Goal: Task Accomplishment & Management: Complete application form

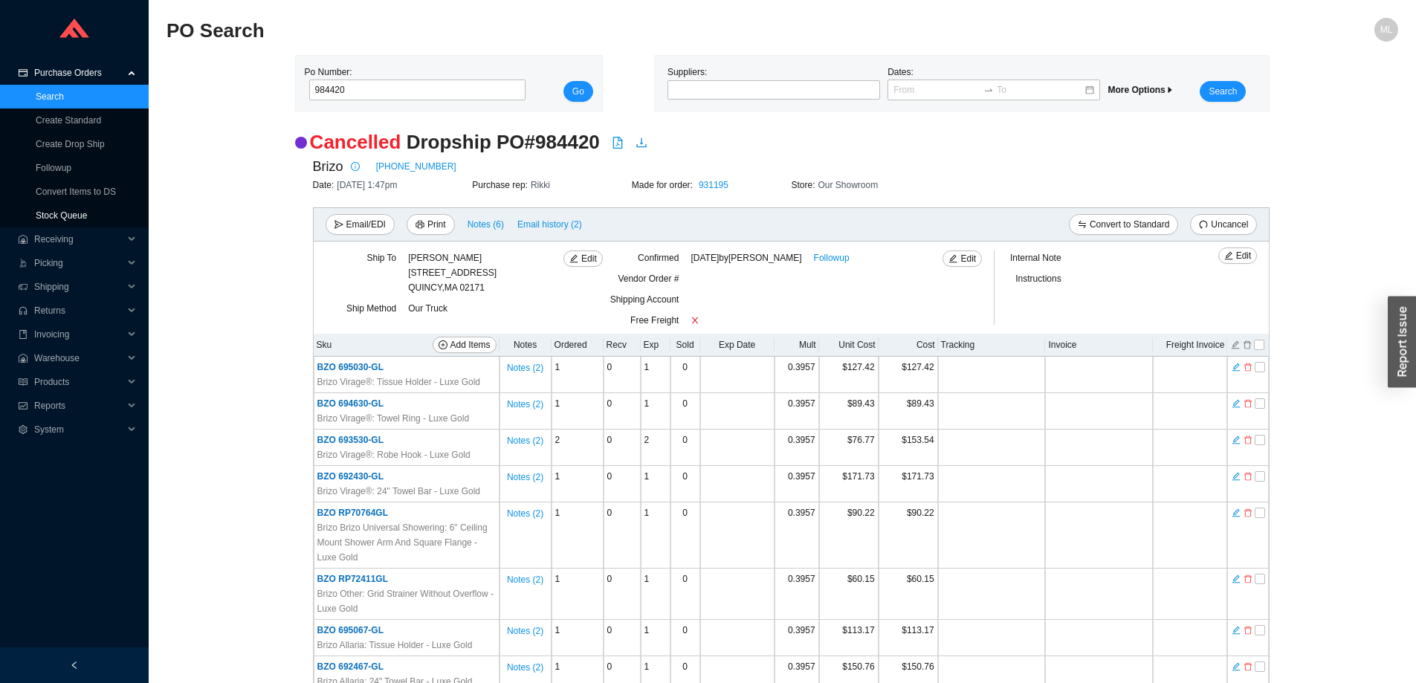
click at [53, 216] on link "Stock Queue" at bounding box center [61, 215] width 51 height 10
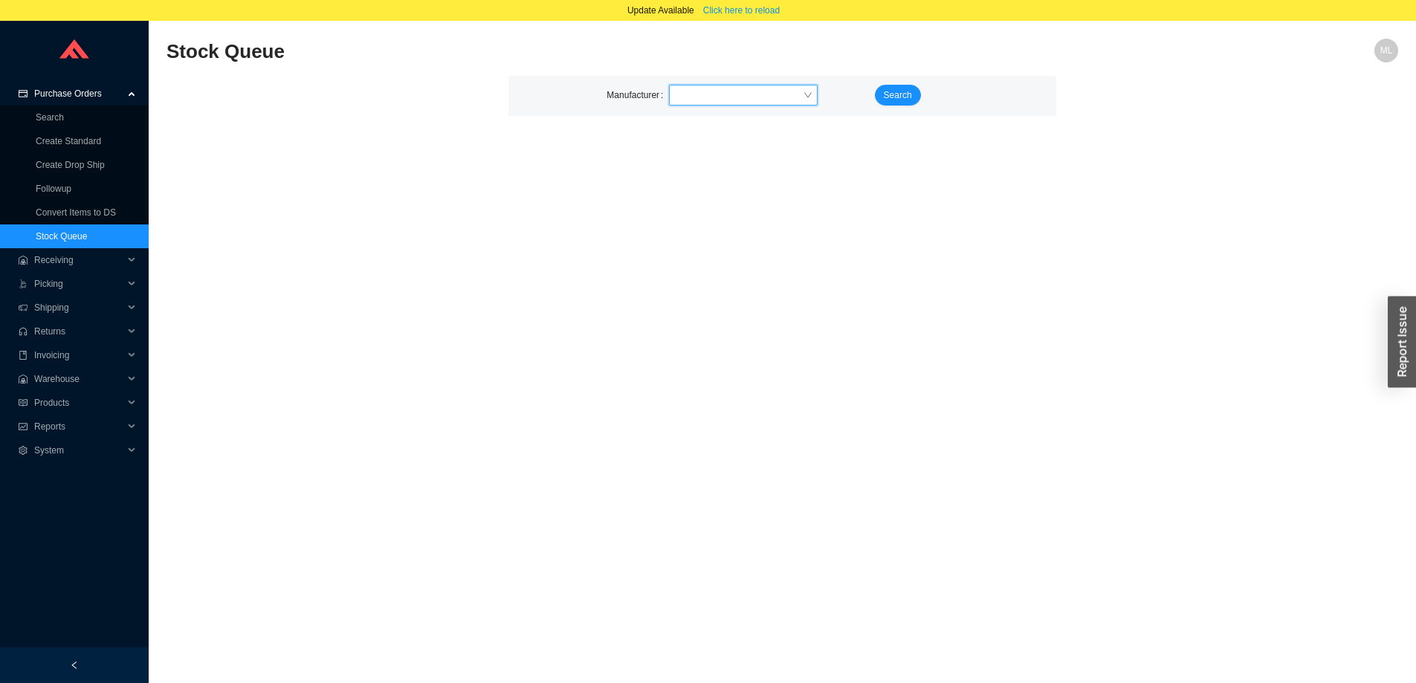
click at [703, 101] on input "search" at bounding box center [739, 95] width 128 height 19
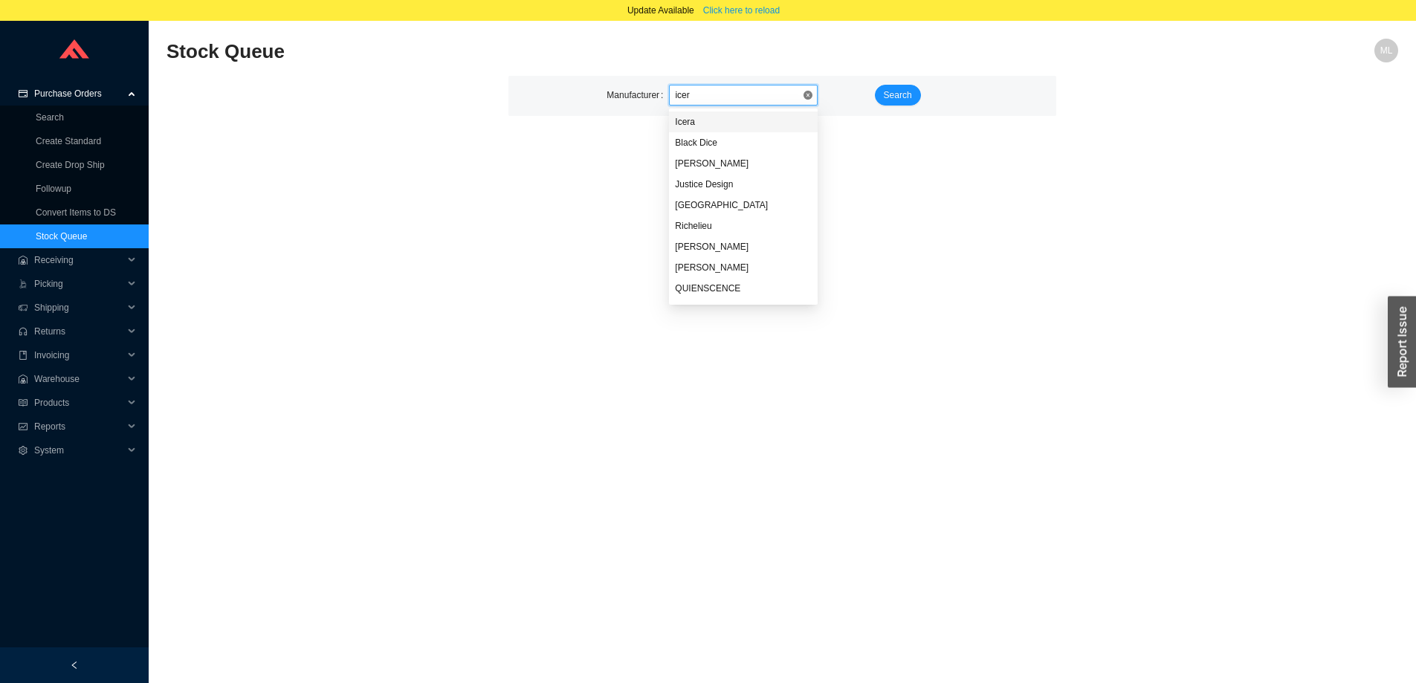
type input "icera"
click at [691, 120] on div "Icera" at bounding box center [743, 121] width 137 height 13
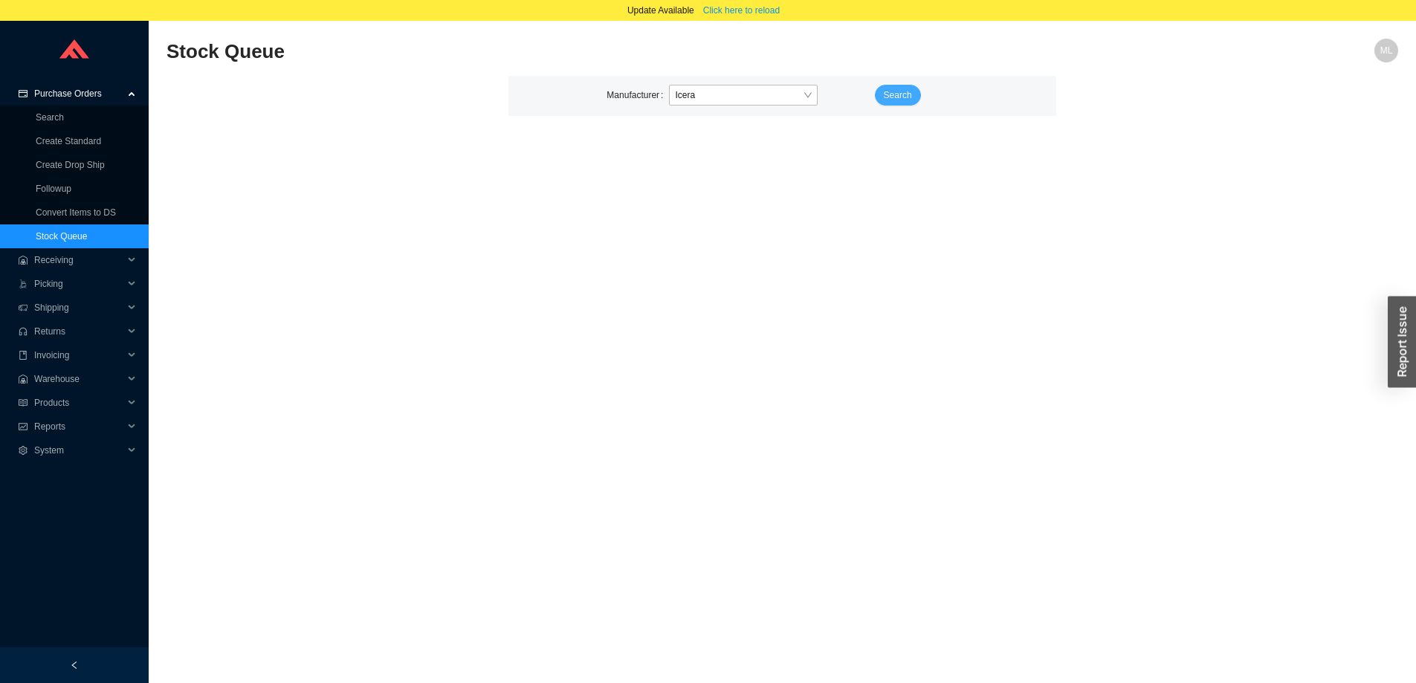
click at [909, 91] on span "Search" at bounding box center [898, 95] width 28 height 15
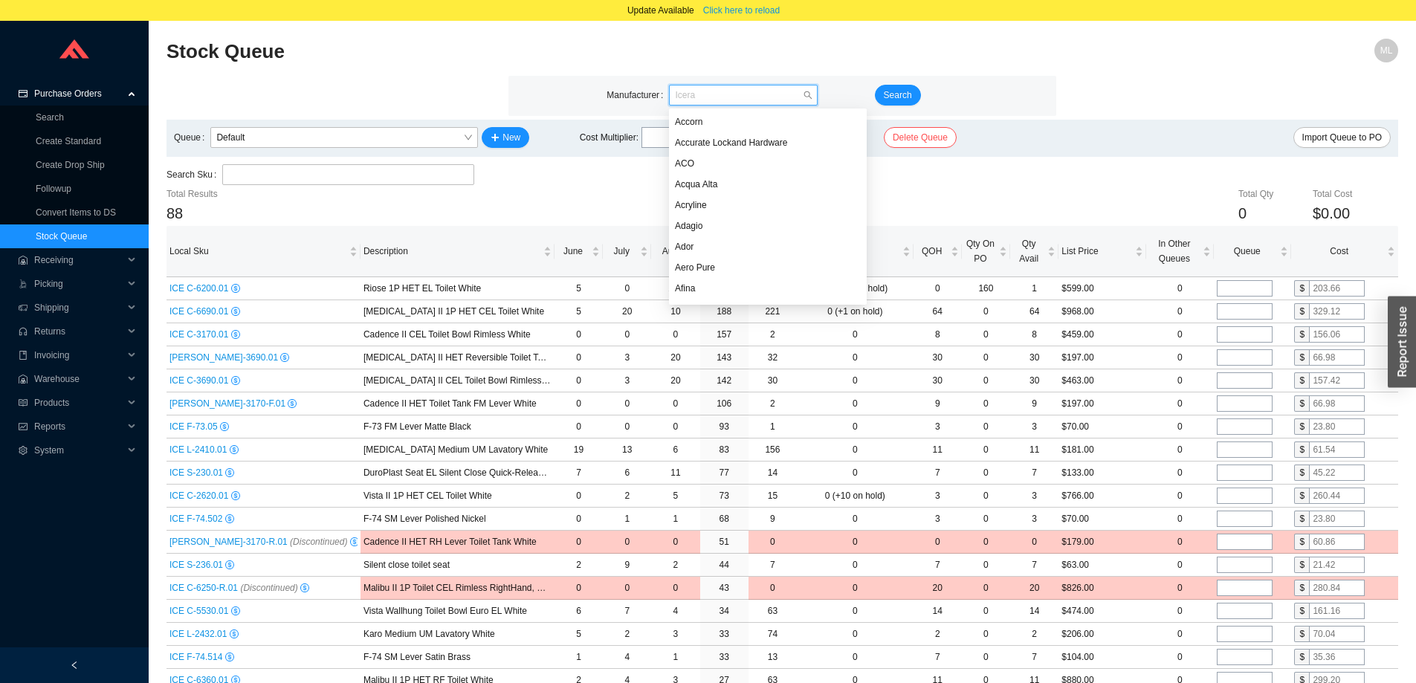
scroll to position [4723, 0]
drag, startPoint x: 683, startPoint y: 97, endPoint x: 622, endPoint y: 99, distance: 61.0
click at [622, 99] on div "Manufacturer Icera" at bounding box center [738, 95] width 262 height 21
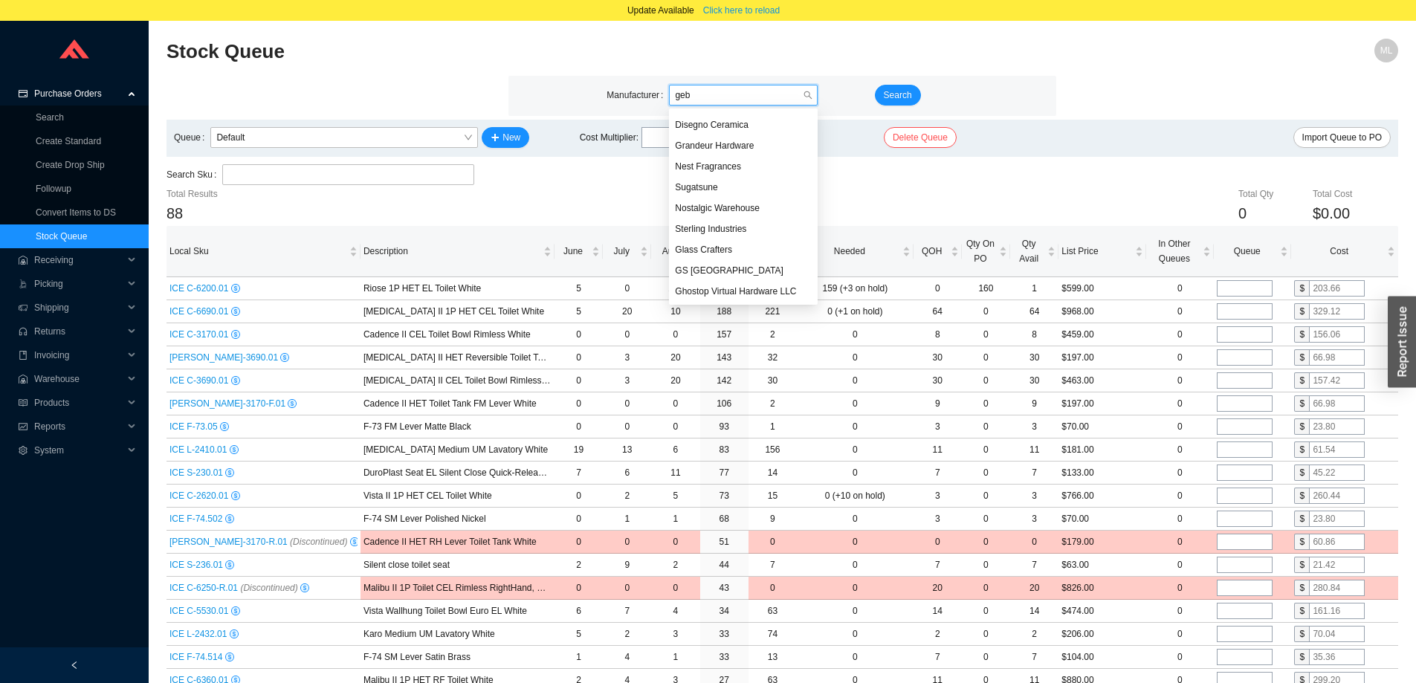
scroll to position [0, 0]
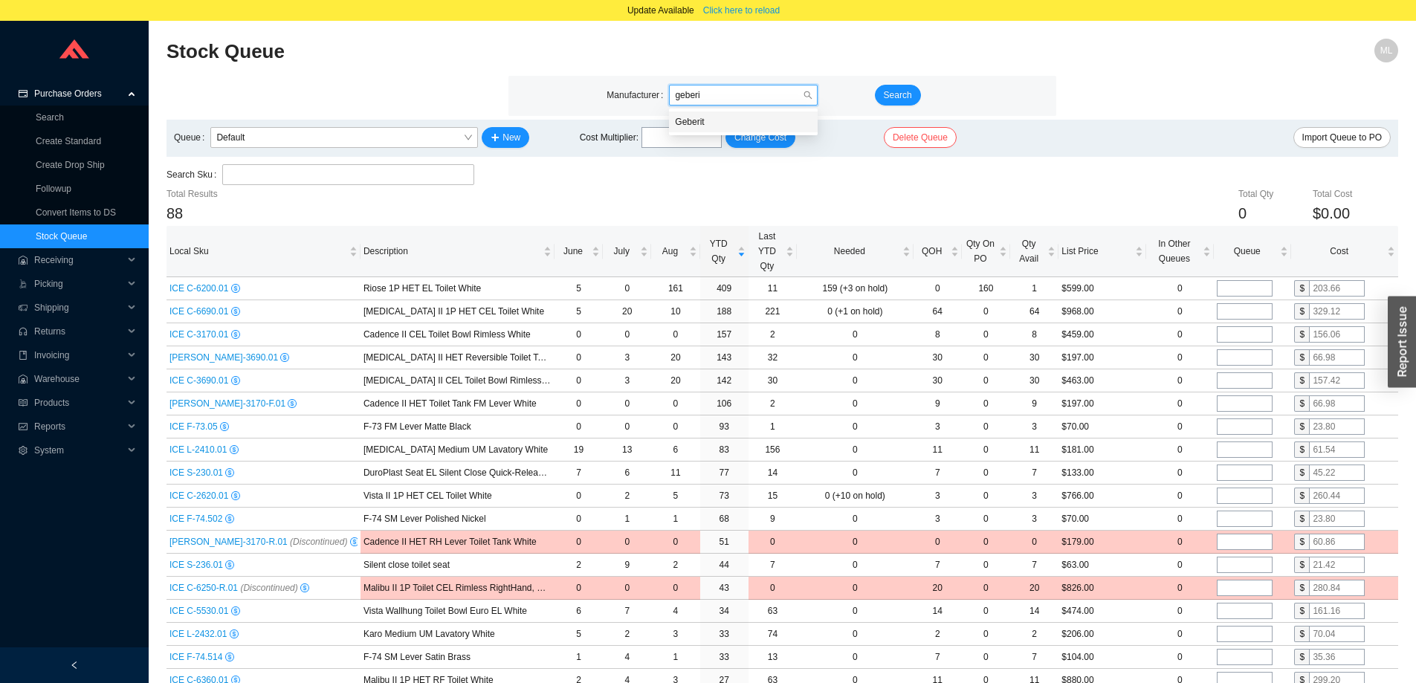
type input "geberit"
click at [702, 120] on div "Geberit" at bounding box center [743, 121] width 137 height 13
click at [908, 94] on span "Search" at bounding box center [898, 95] width 28 height 15
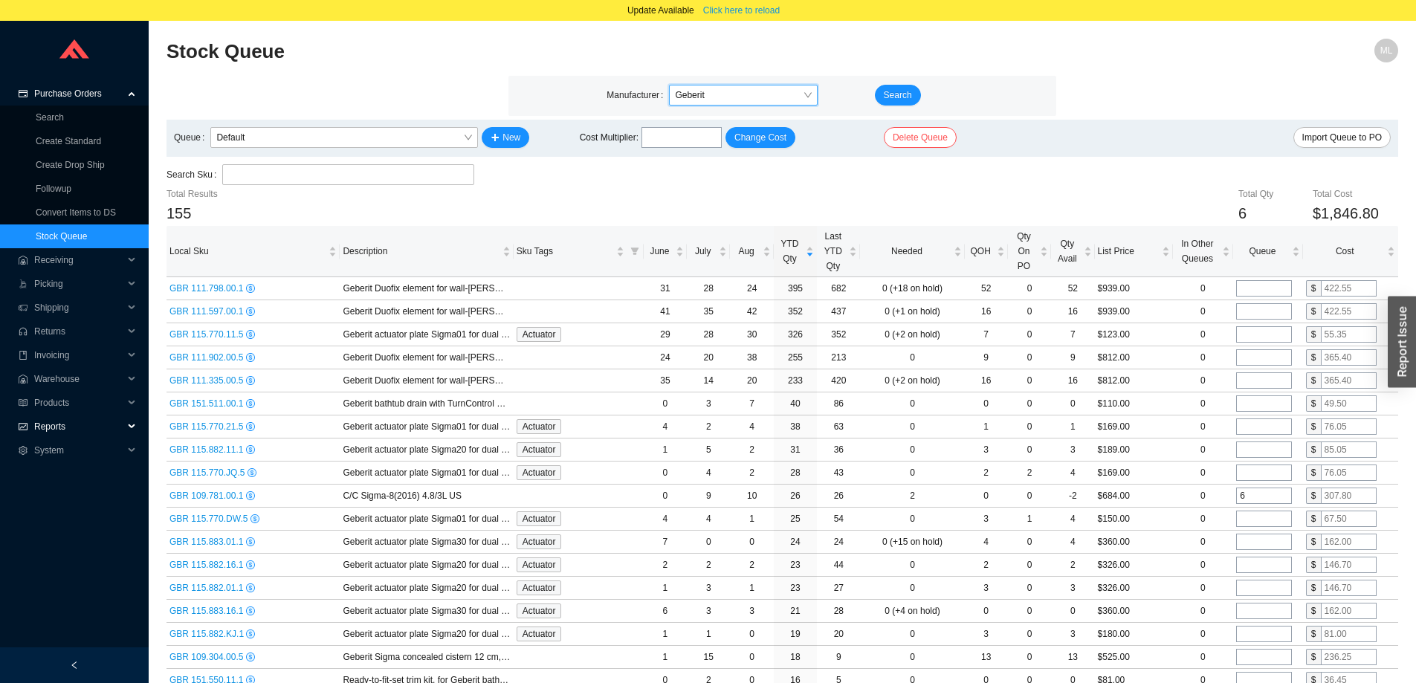
click at [50, 422] on span "Reports" at bounding box center [78, 427] width 89 height 24
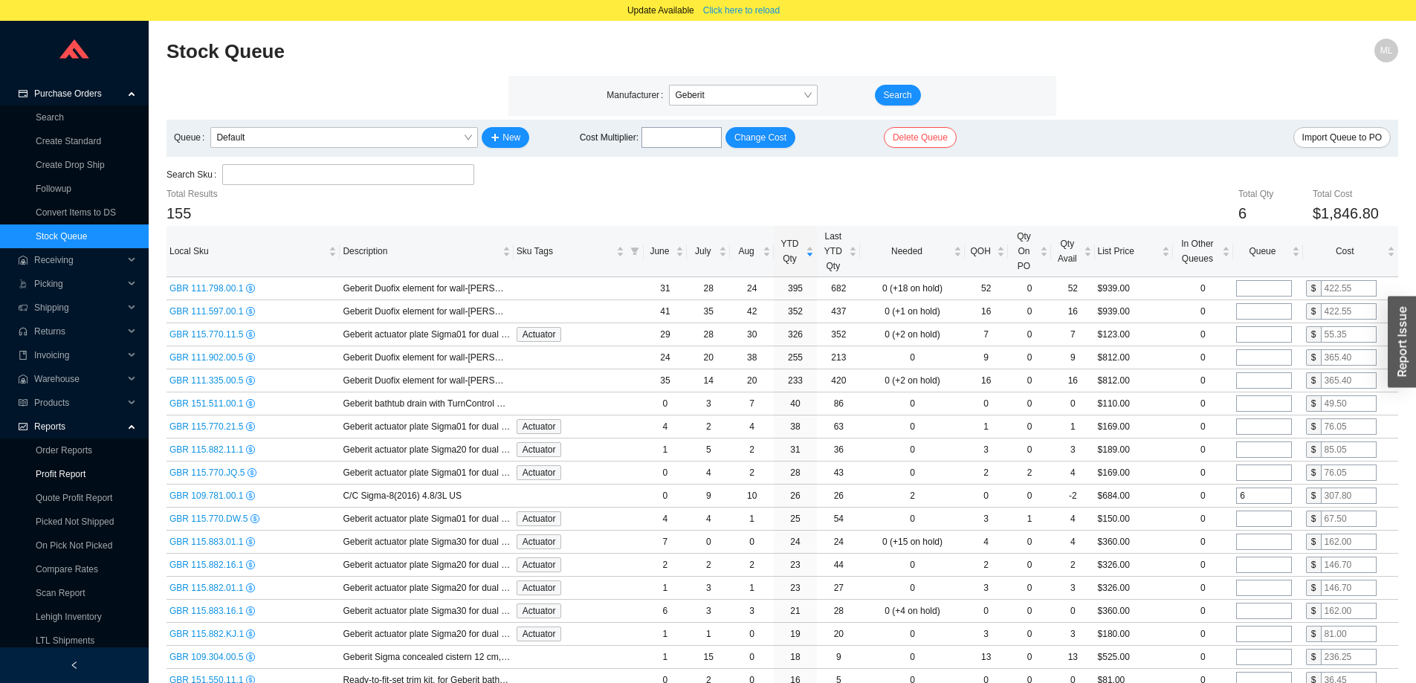
click at [65, 477] on link "Profit Report" at bounding box center [61, 474] width 50 height 10
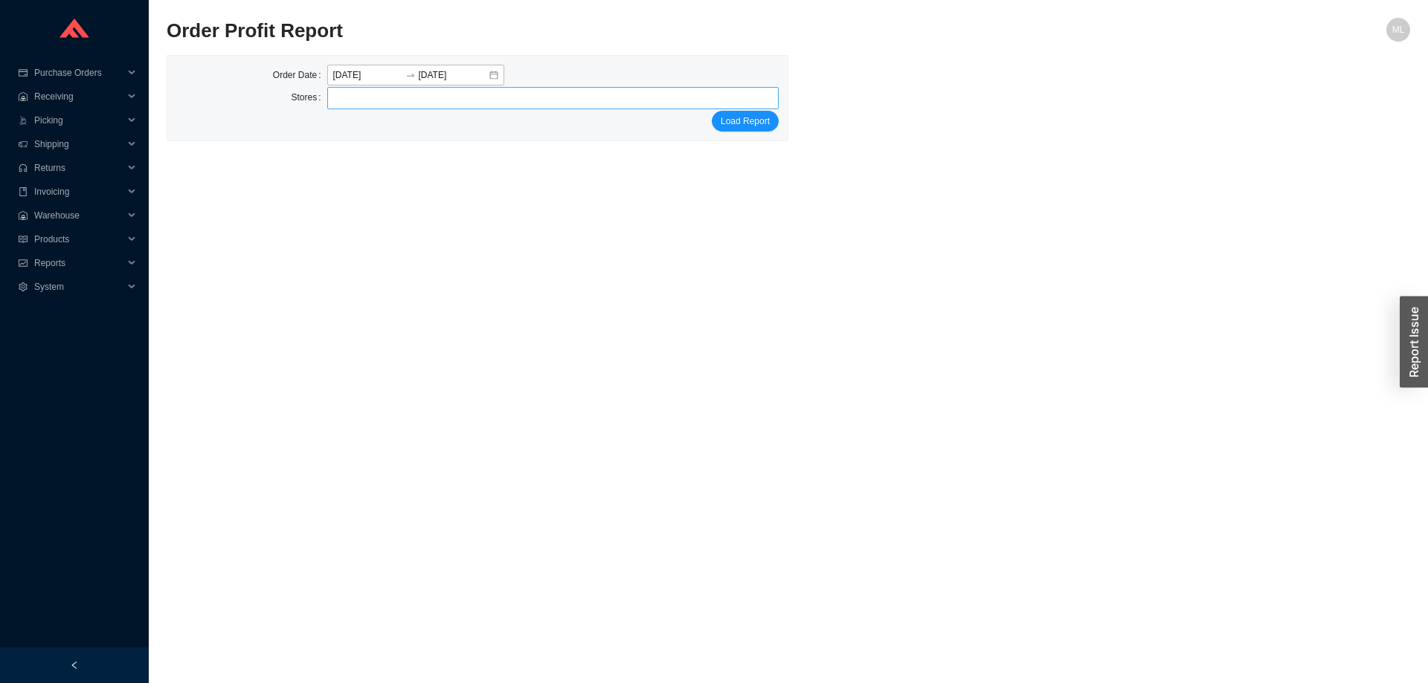
click at [443, 94] on div at bounding box center [546, 98] width 433 height 21
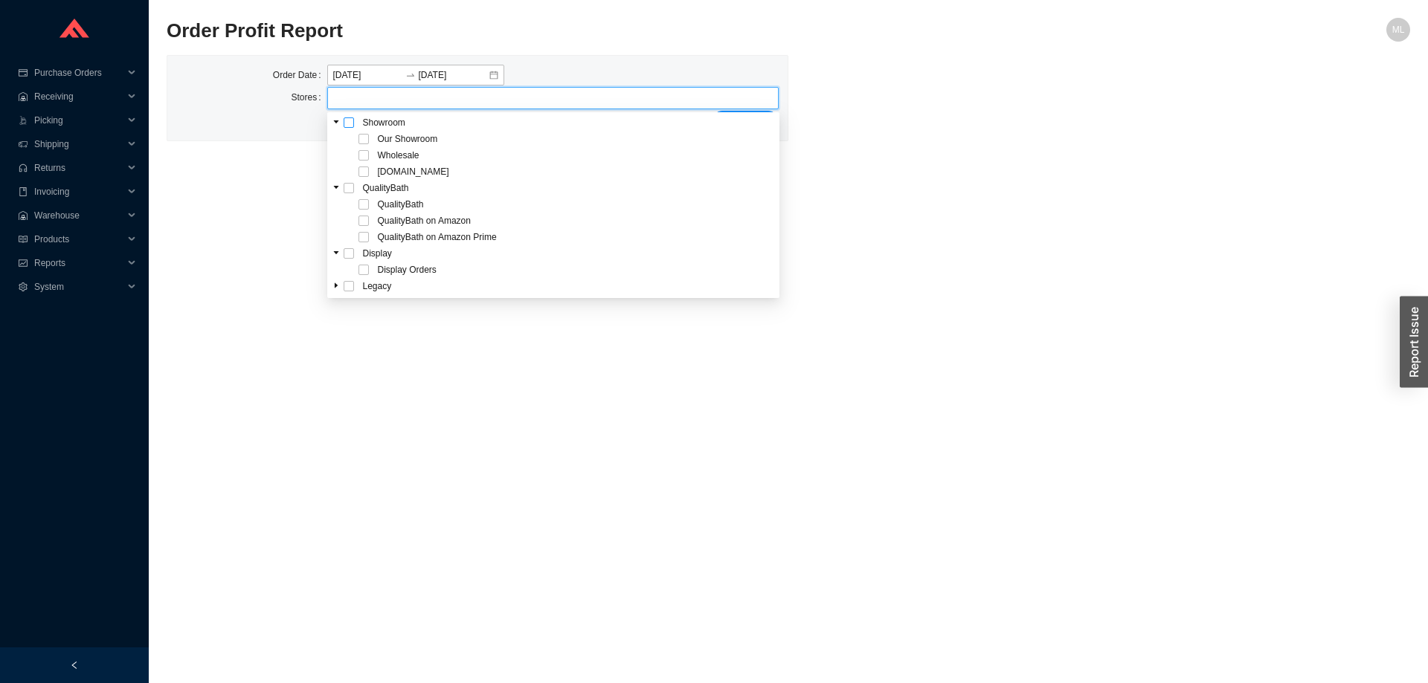
click at [346, 123] on span at bounding box center [349, 122] width 10 height 10
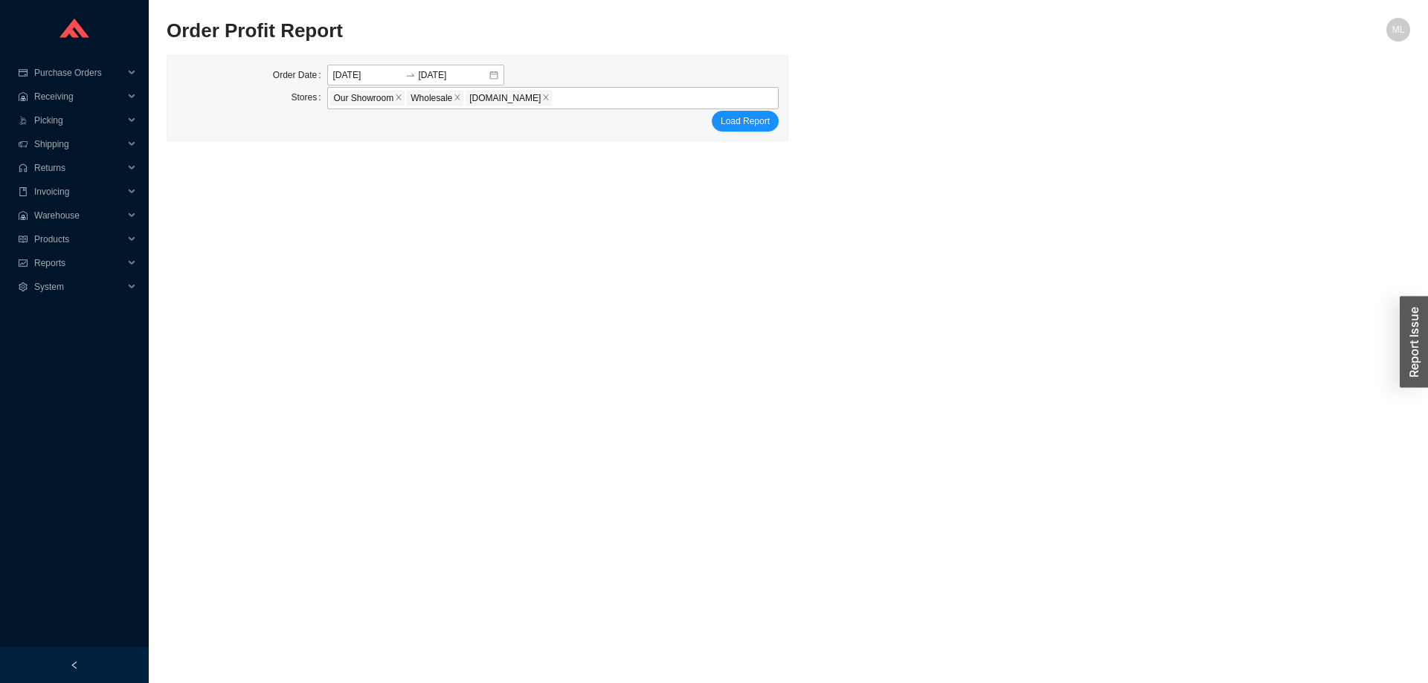
click at [979, 135] on div "Order Date 2025-08-26 2025-08-26 Stores Our Showroom Wholesale HomeAndStone.com…" at bounding box center [788, 98] width 1243 height 86
click at [740, 115] on span "Load Report" at bounding box center [745, 121] width 49 height 15
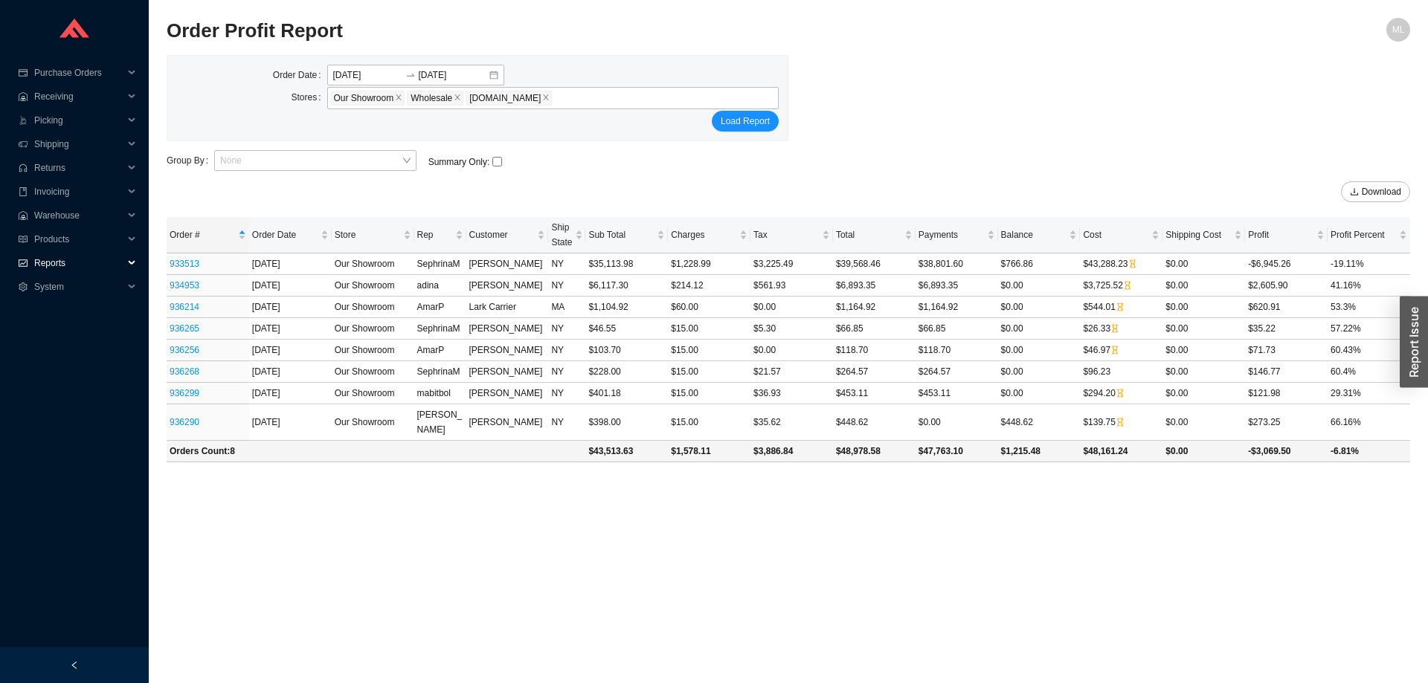
click at [51, 264] on span "Reports" at bounding box center [78, 263] width 89 height 24
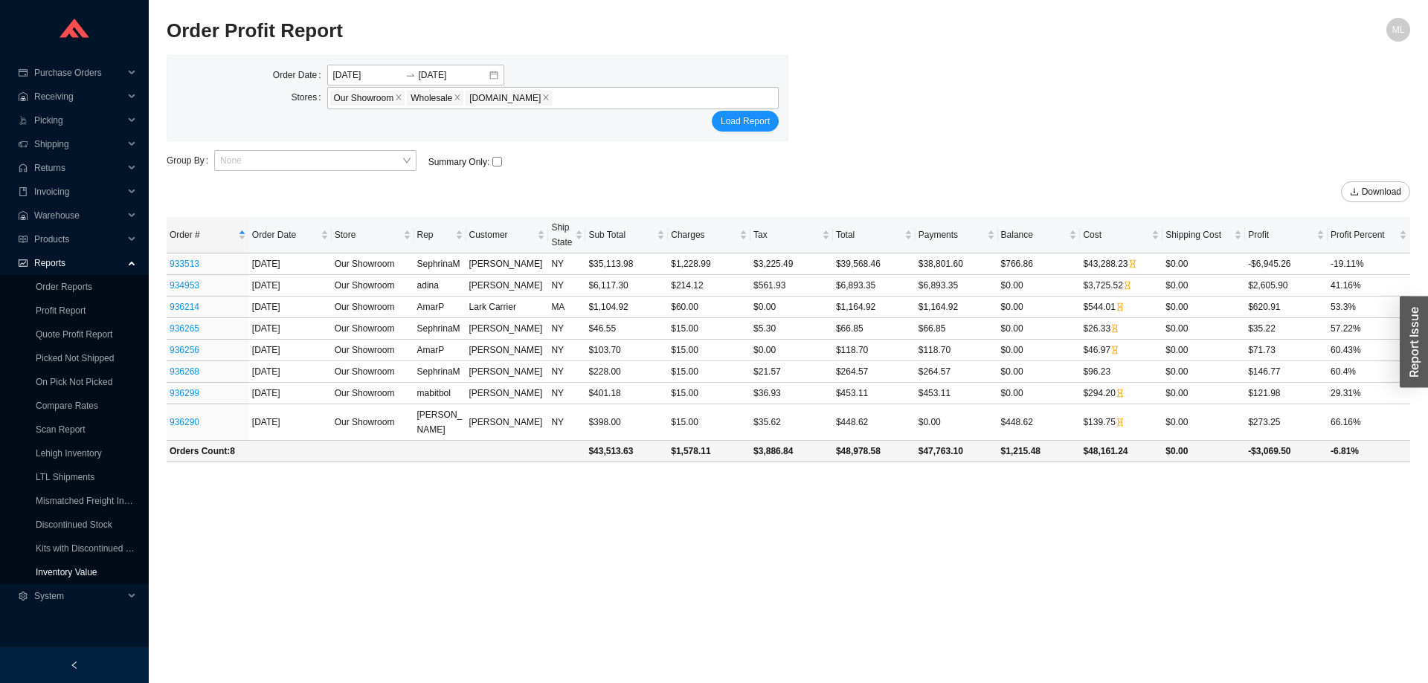
click at [77, 573] on link "Inventory Value" at bounding box center [67, 572] width 62 height 10
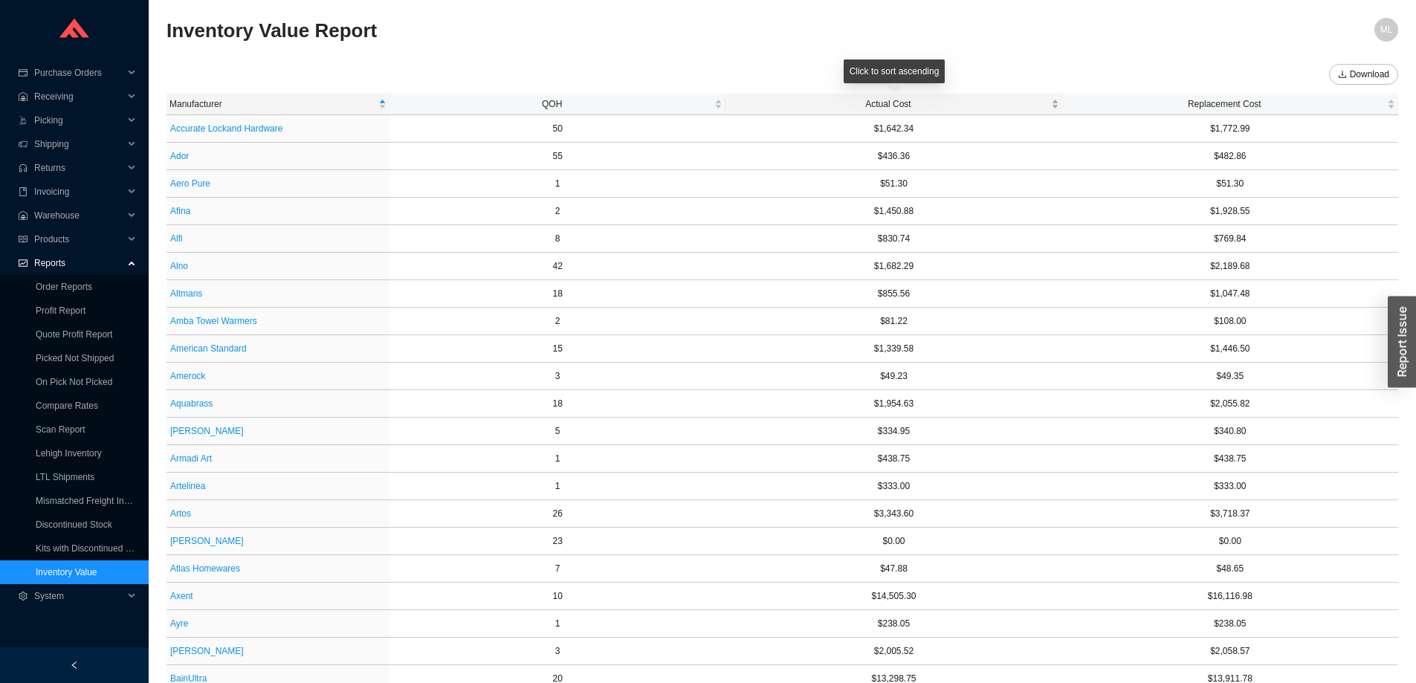
click at [897, 99] on span "Actual Cost" at bounding box center [888, 104] width 319 height 15
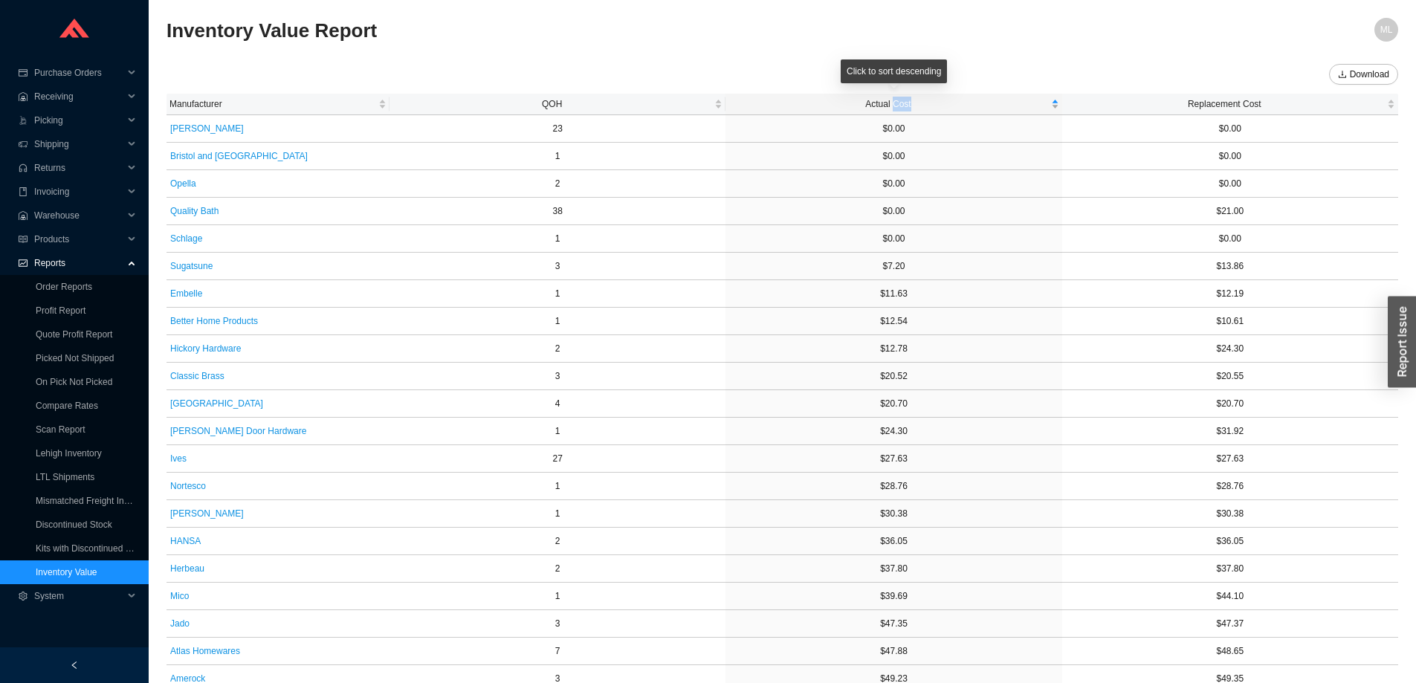
click at [897, 99] on span "Actual Cost" at bounding box center [888, 104] width 319 height 15
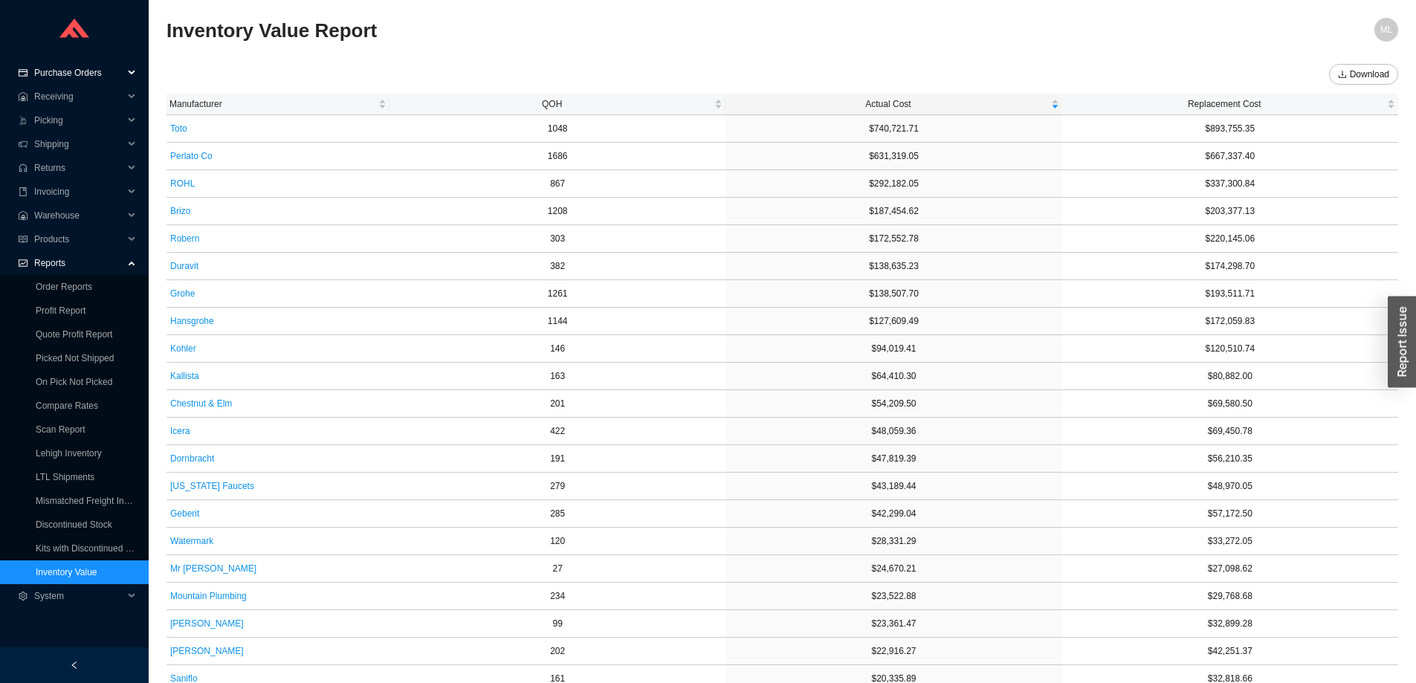
click at [78, 73] on span "Purchase Orders" at bounding box center [78, 73] width 89 height 24
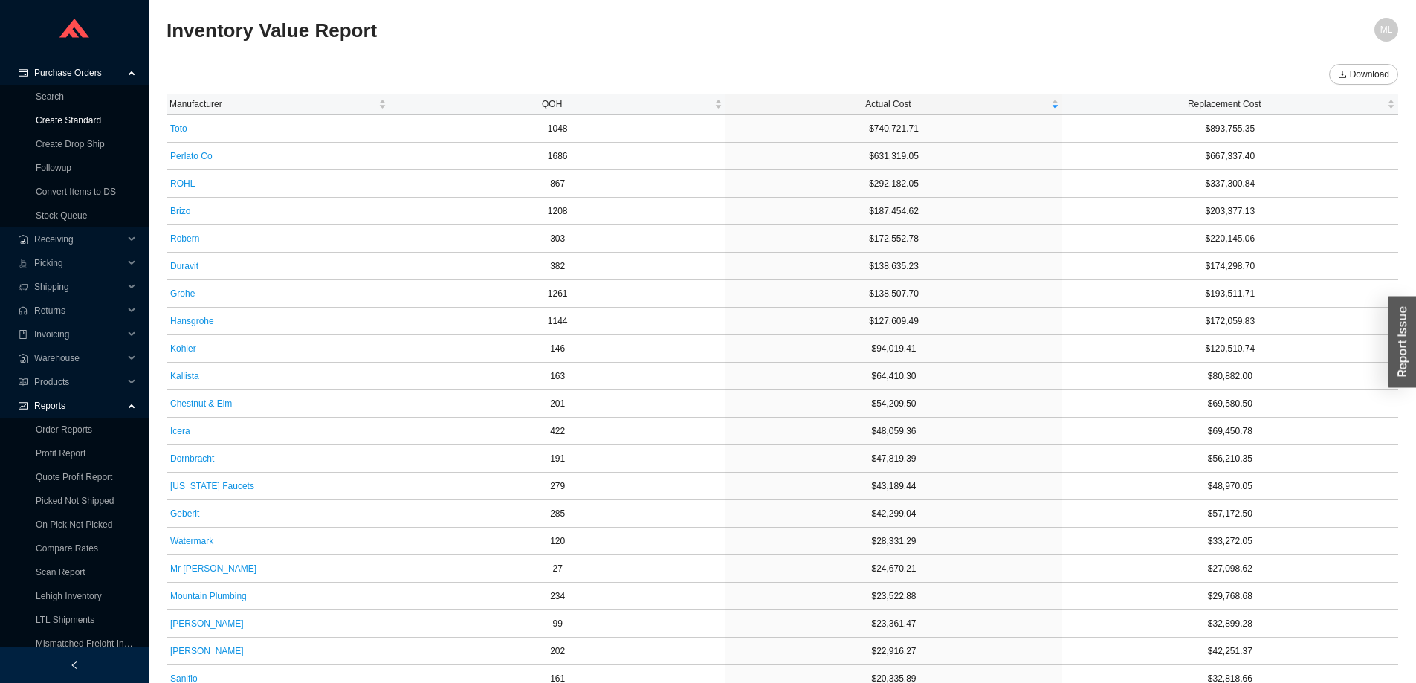
click at [62, 117] on link "Create Standard" at bounding box center [68, 120] width 65 height 10
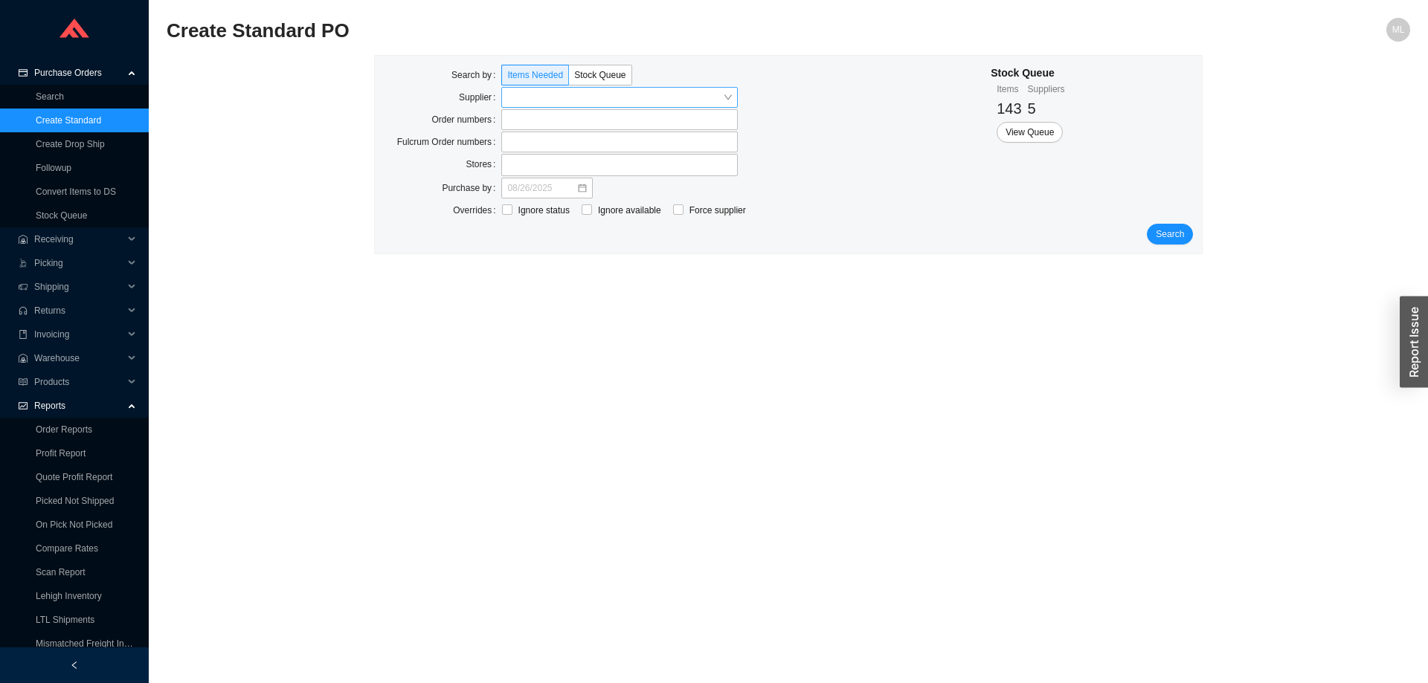
click at [544, 100] on input "search" at bounding box center [615, 97] width 216 height 19
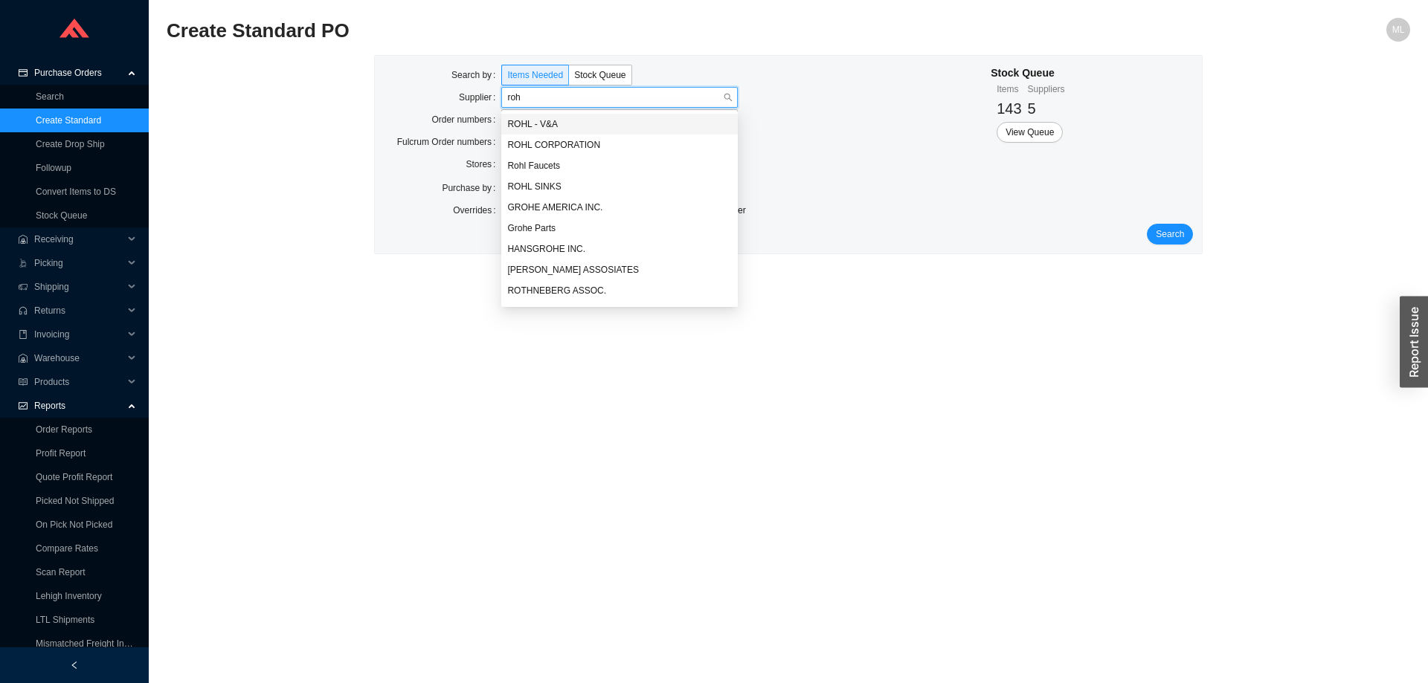
type input "rohl"
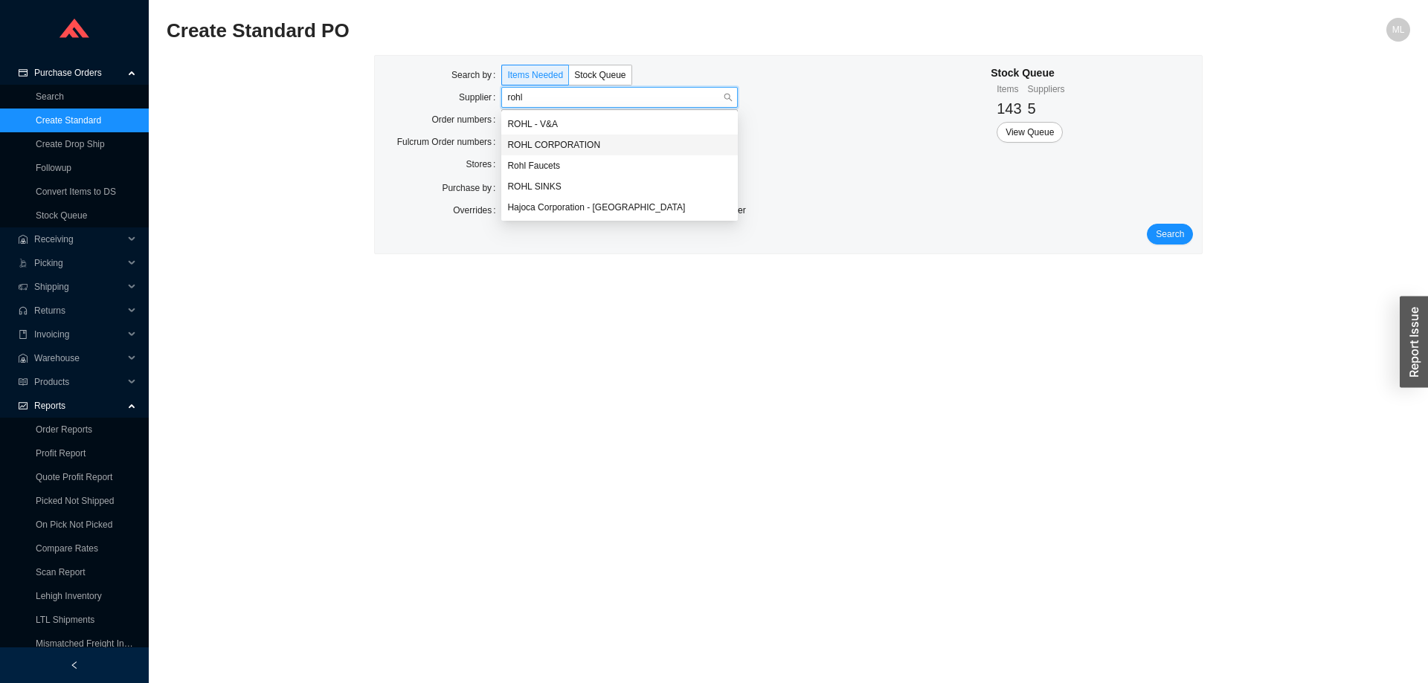
click at [528, 146] on div "ROHL CORPORATION" at bounding box center [619, 144] width 225 height 13
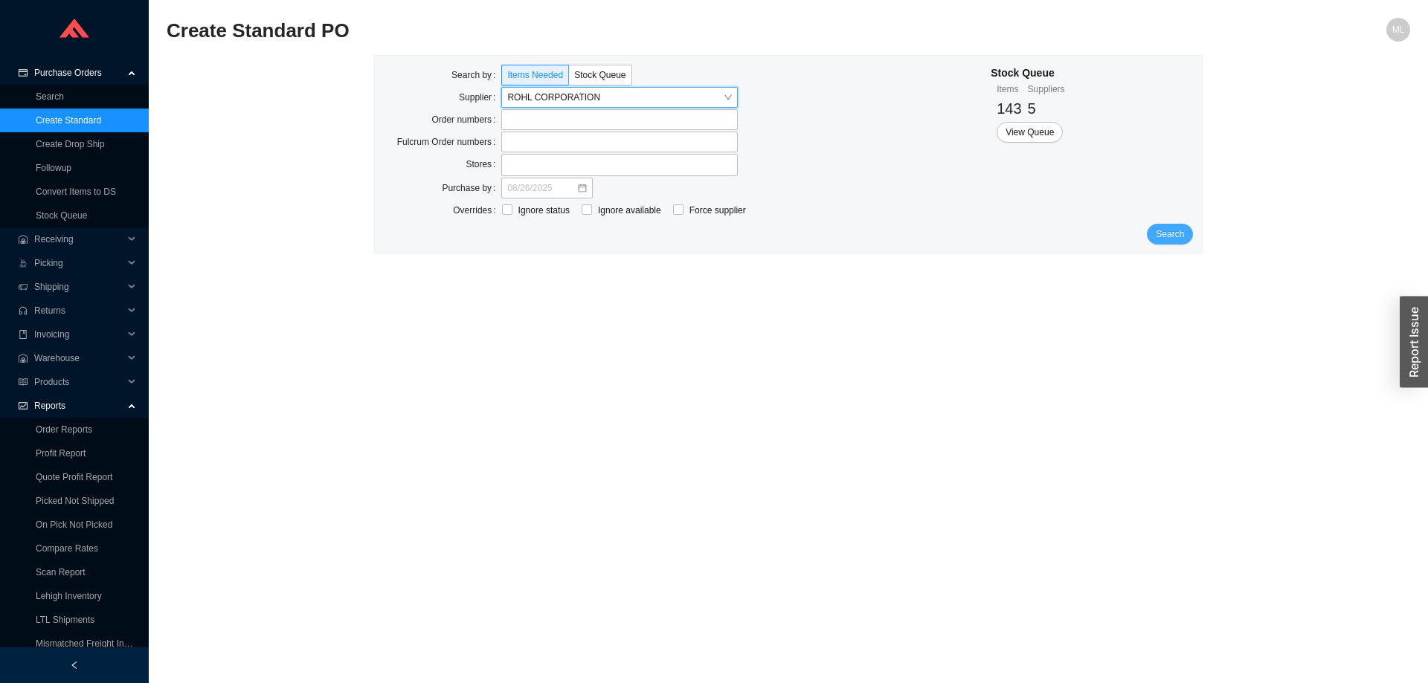
click at [1167, 235] on span "Search" at bounding box center [1169, 234] width 28 height 15
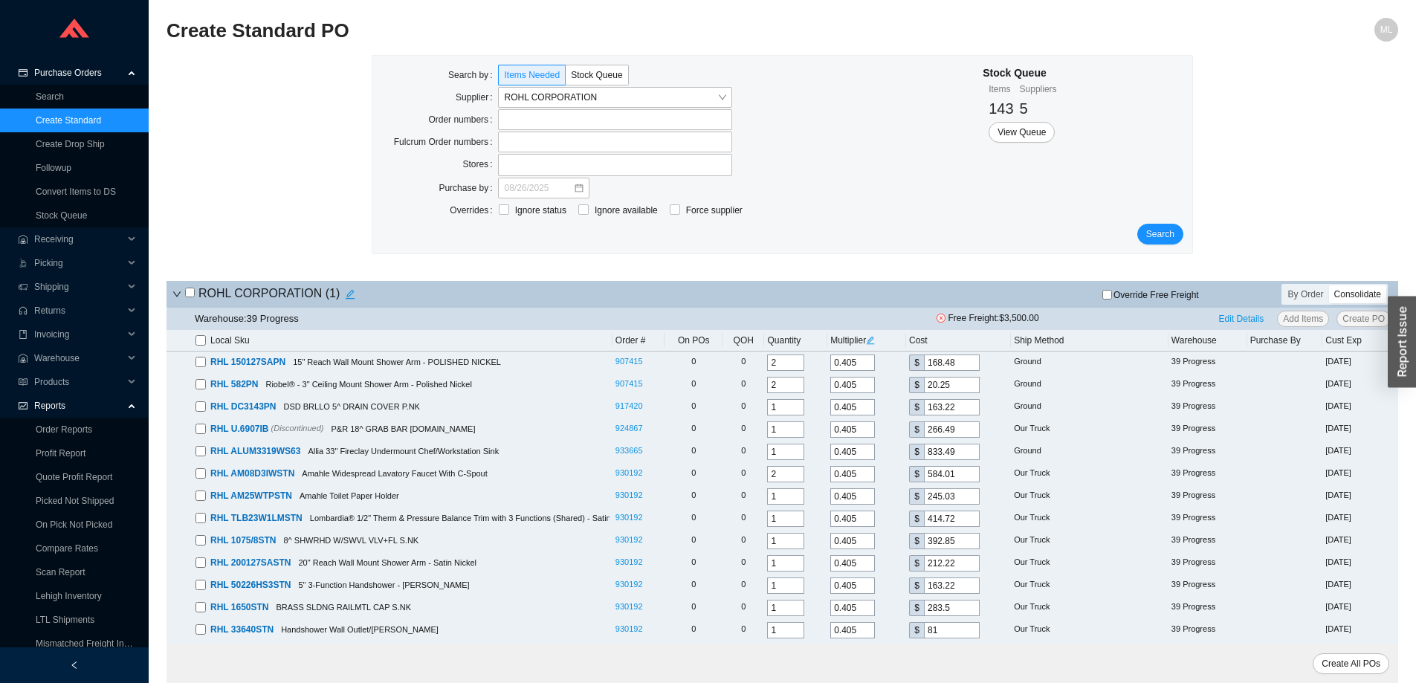
click at [199, 338] on input "checkbox" at bounding box center [201, 340] width 10 height 10
checkbox input "true"
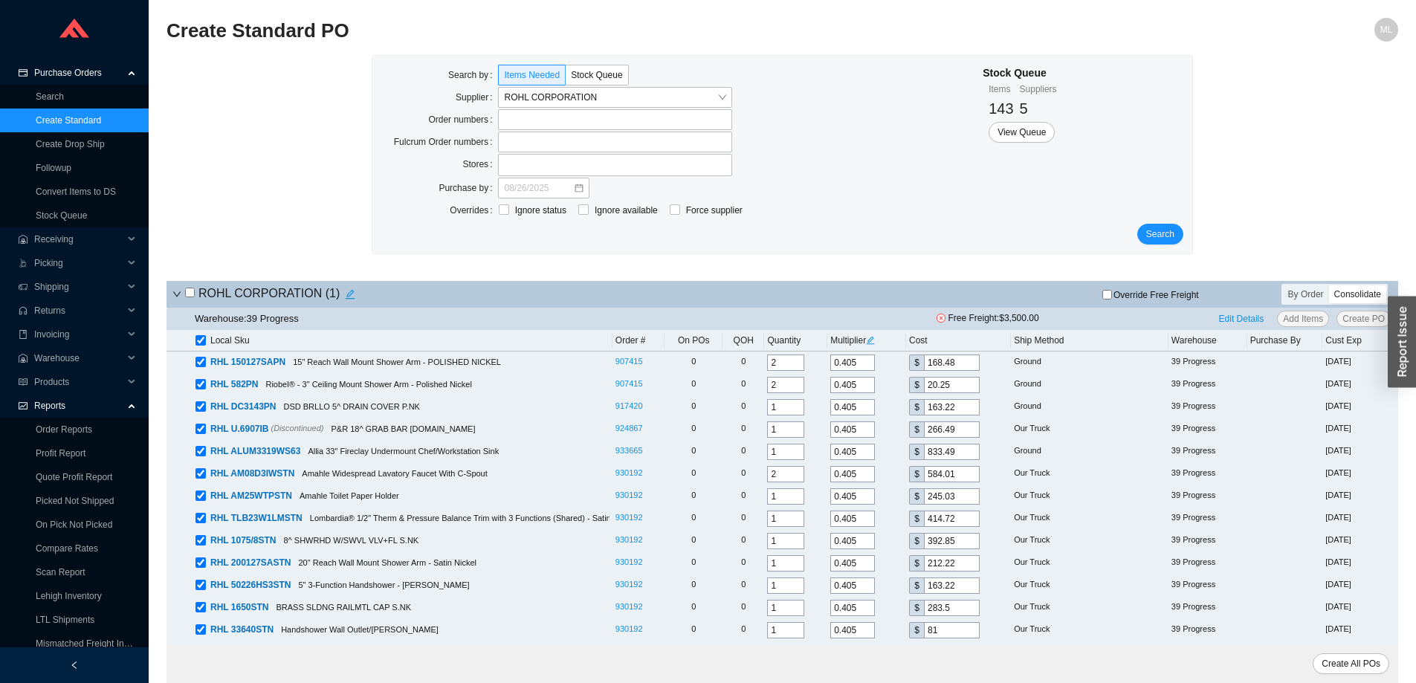
checkbox input "true"
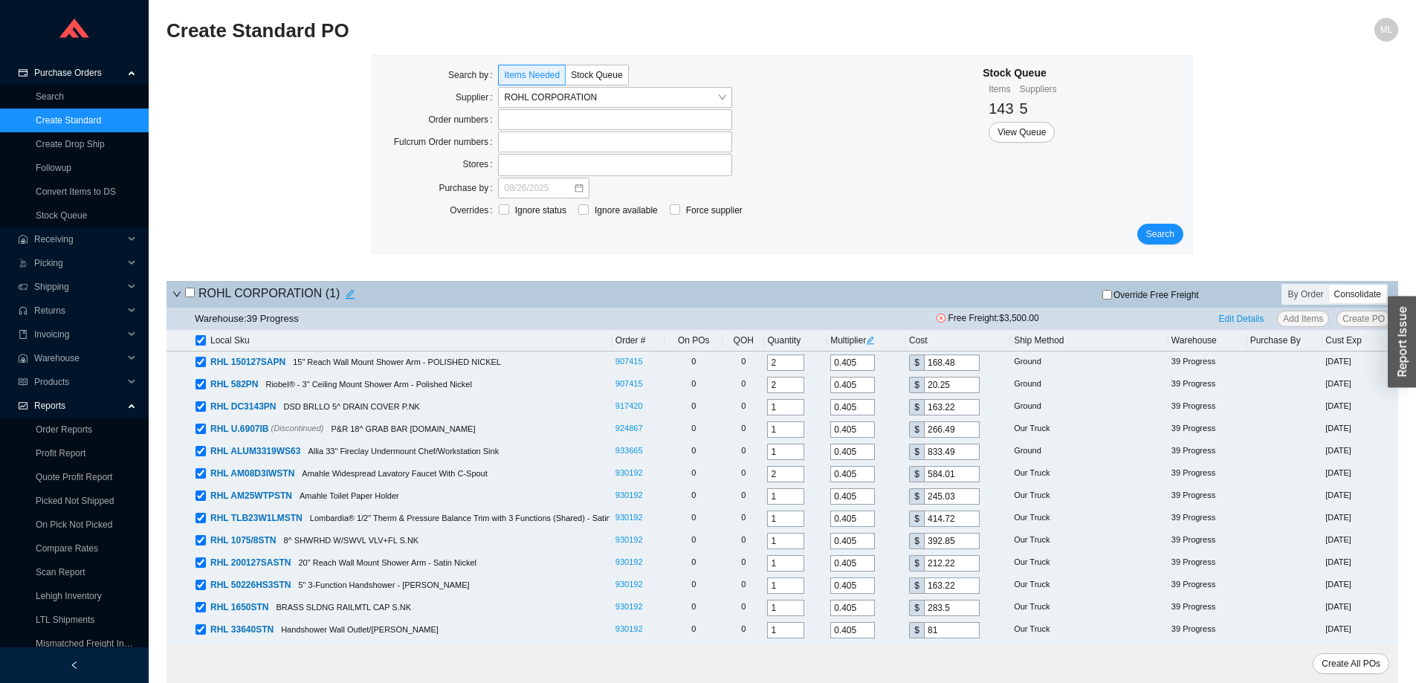
checkbox input "true"
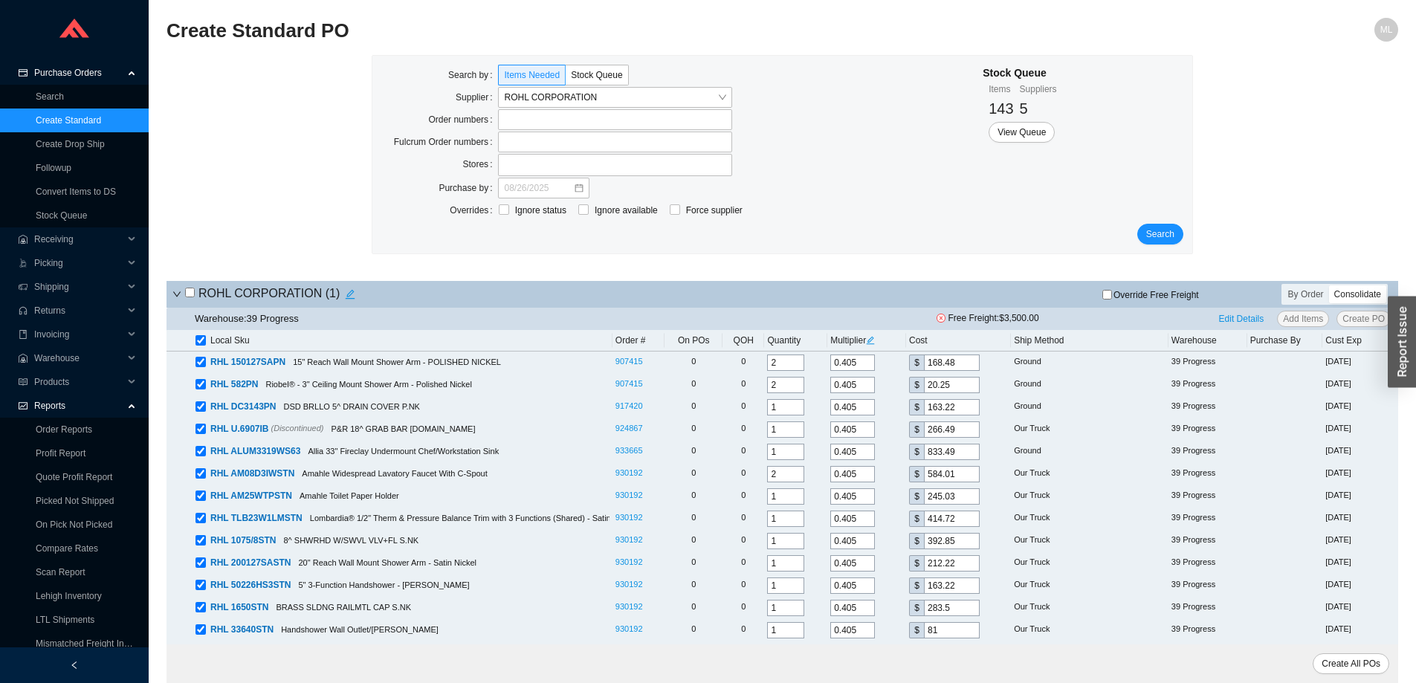
checkbox input "true"
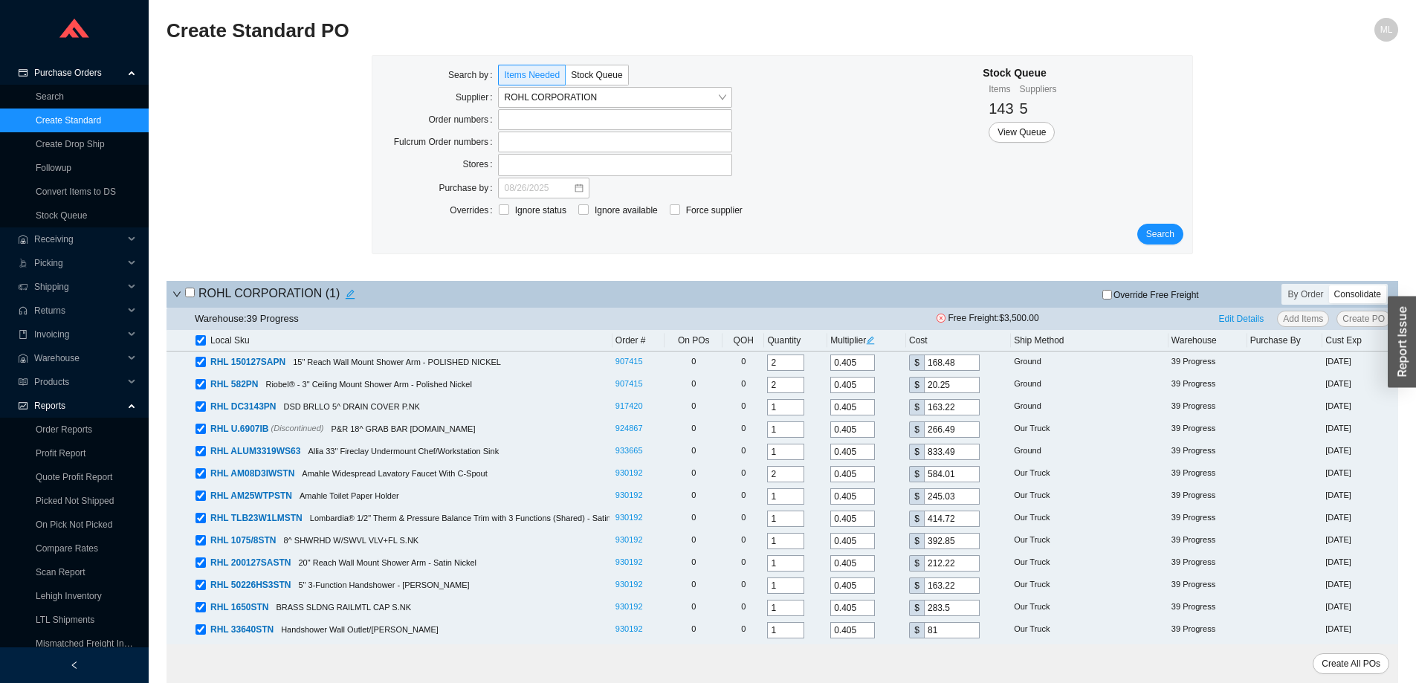
checkbox input "true"
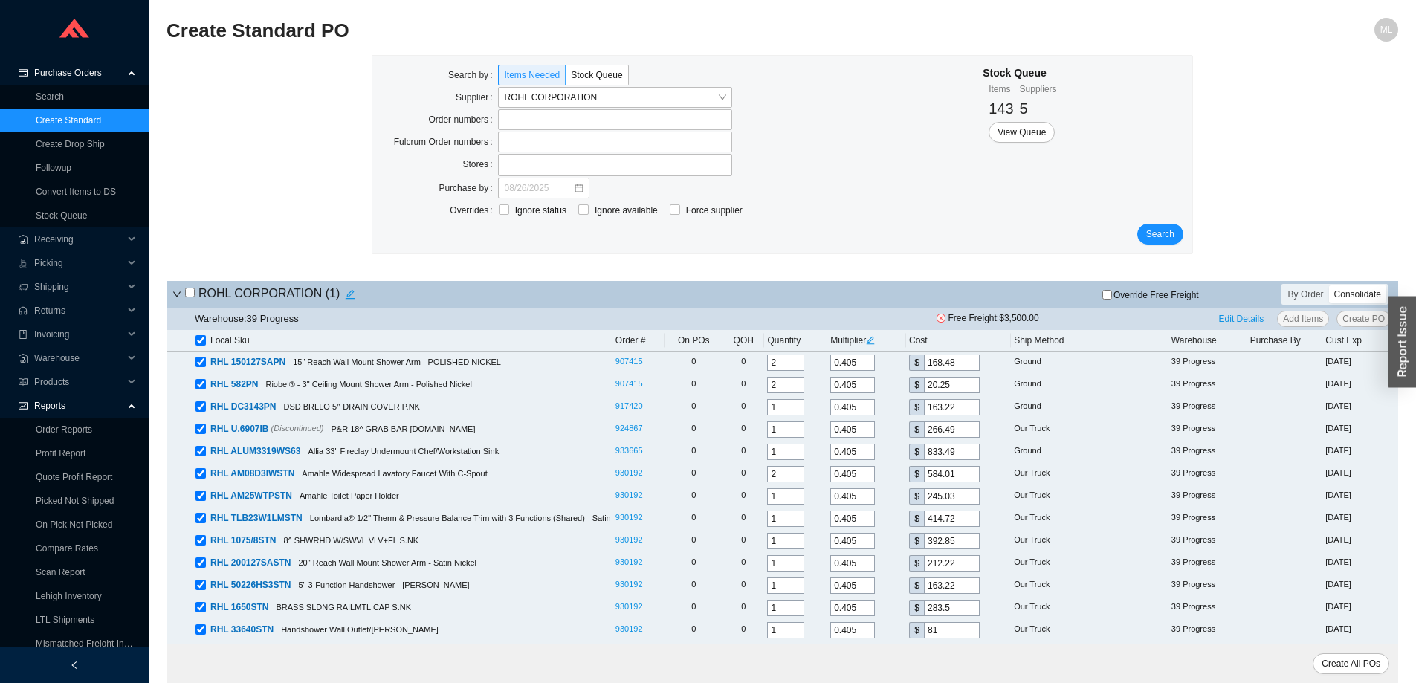
checkbox input "true"
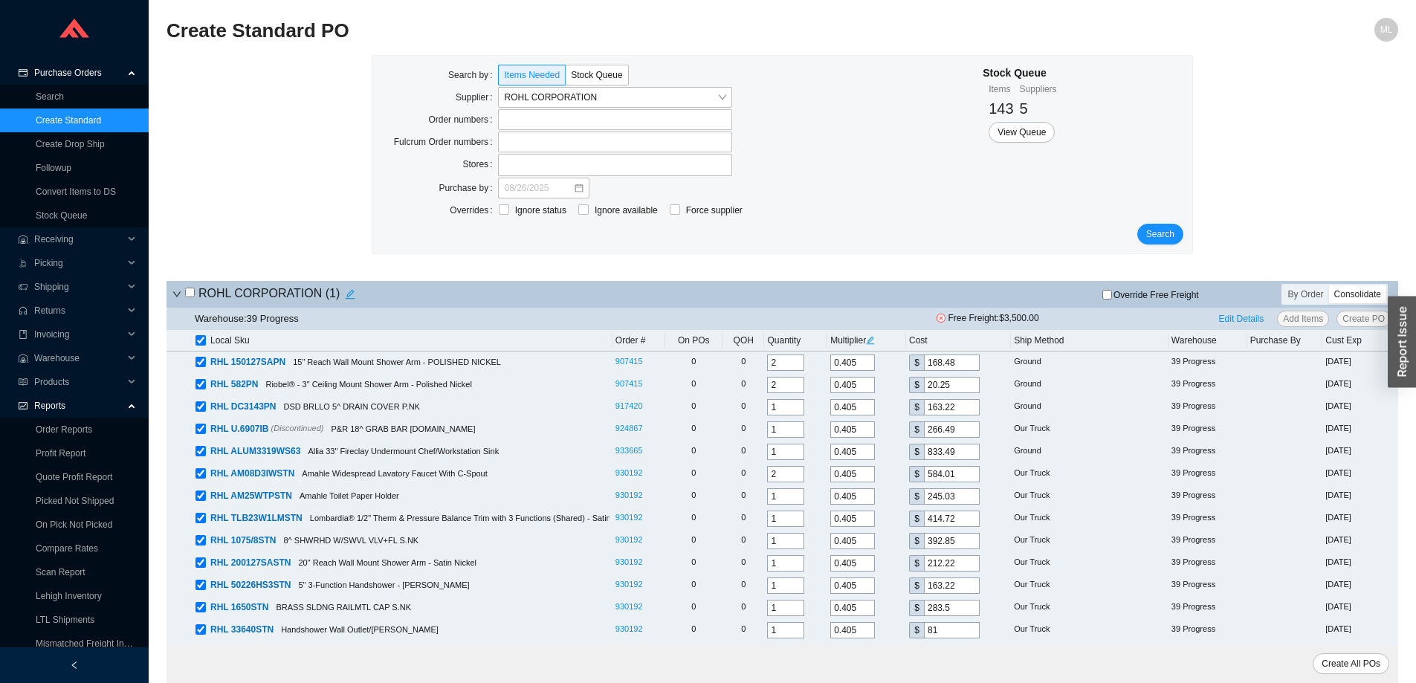
checkbox input "true"
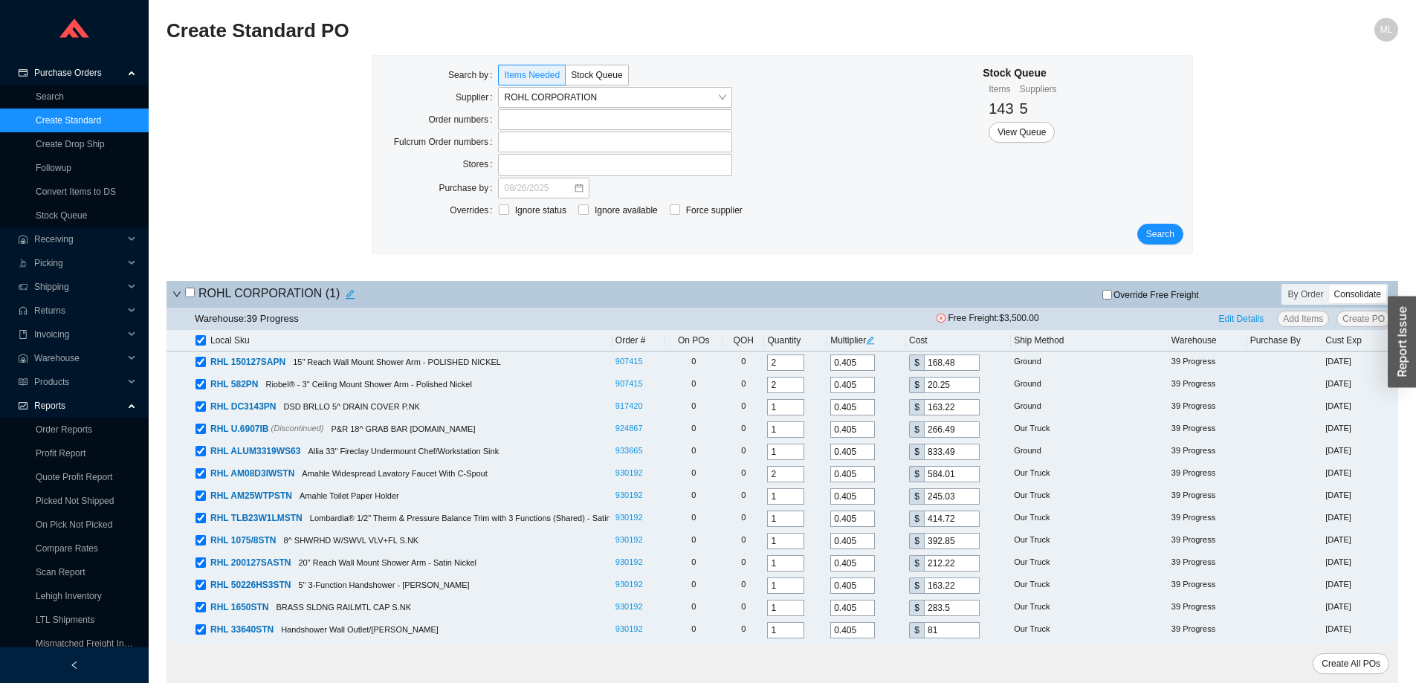
checkbox input "true"
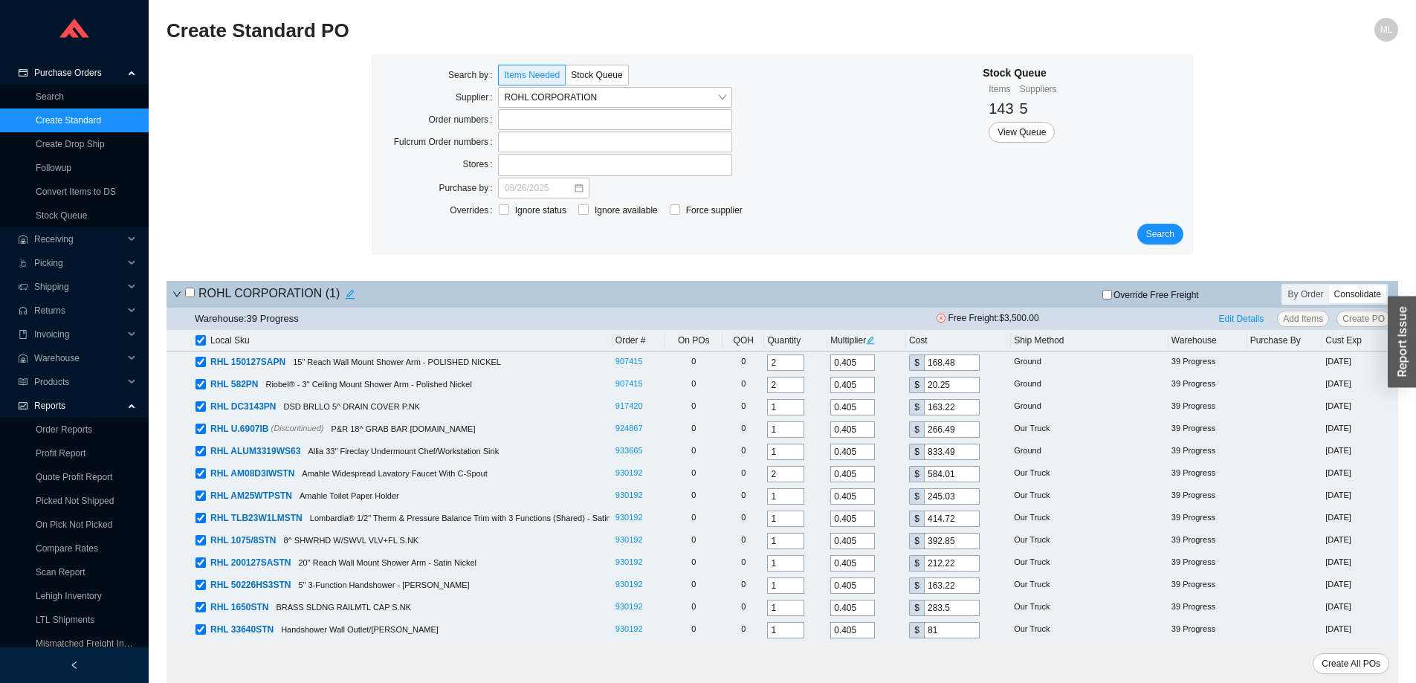
checkbox input "true"
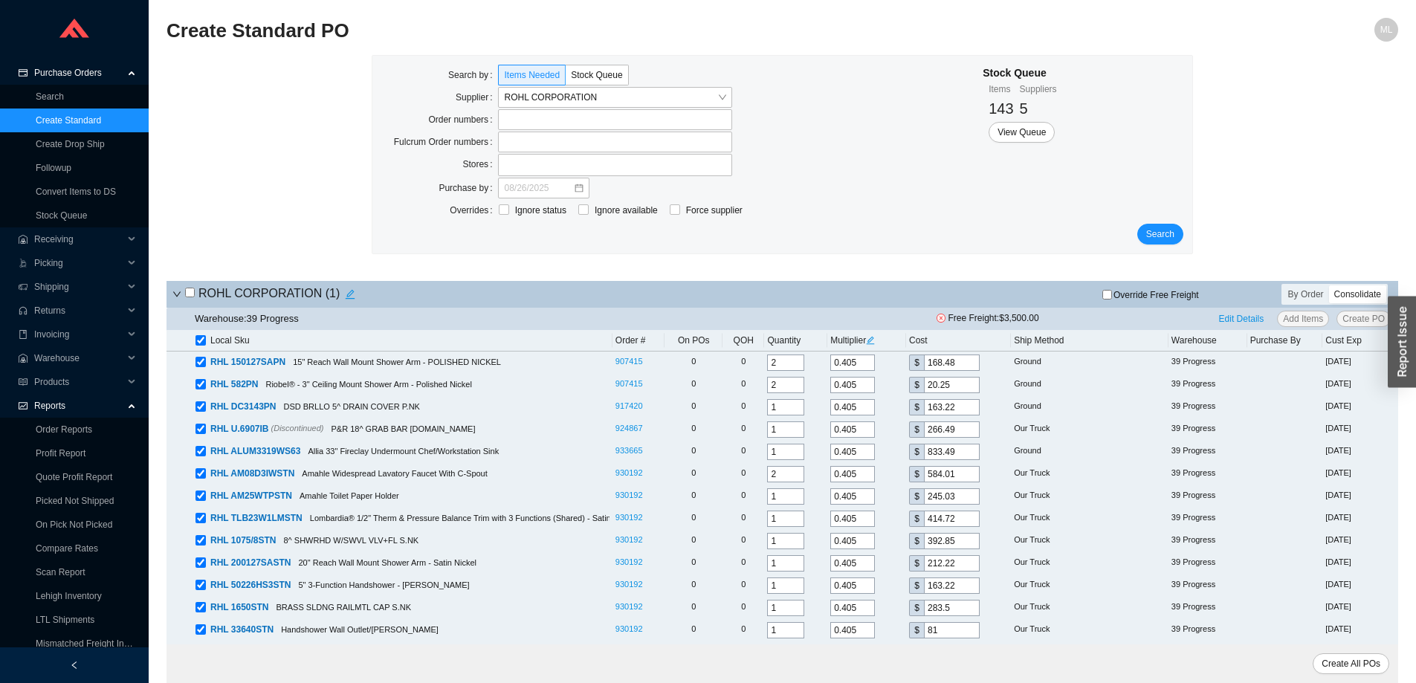
checkbox input "true"
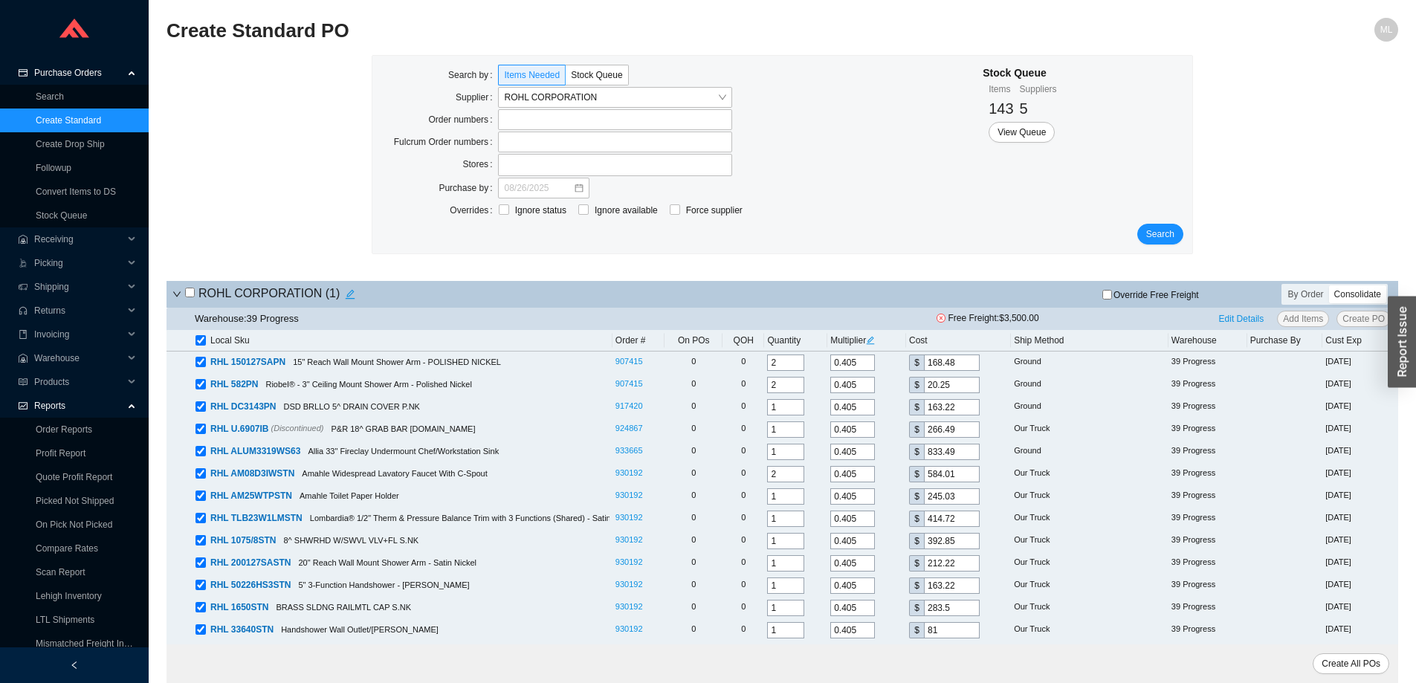
checkbox input "true"
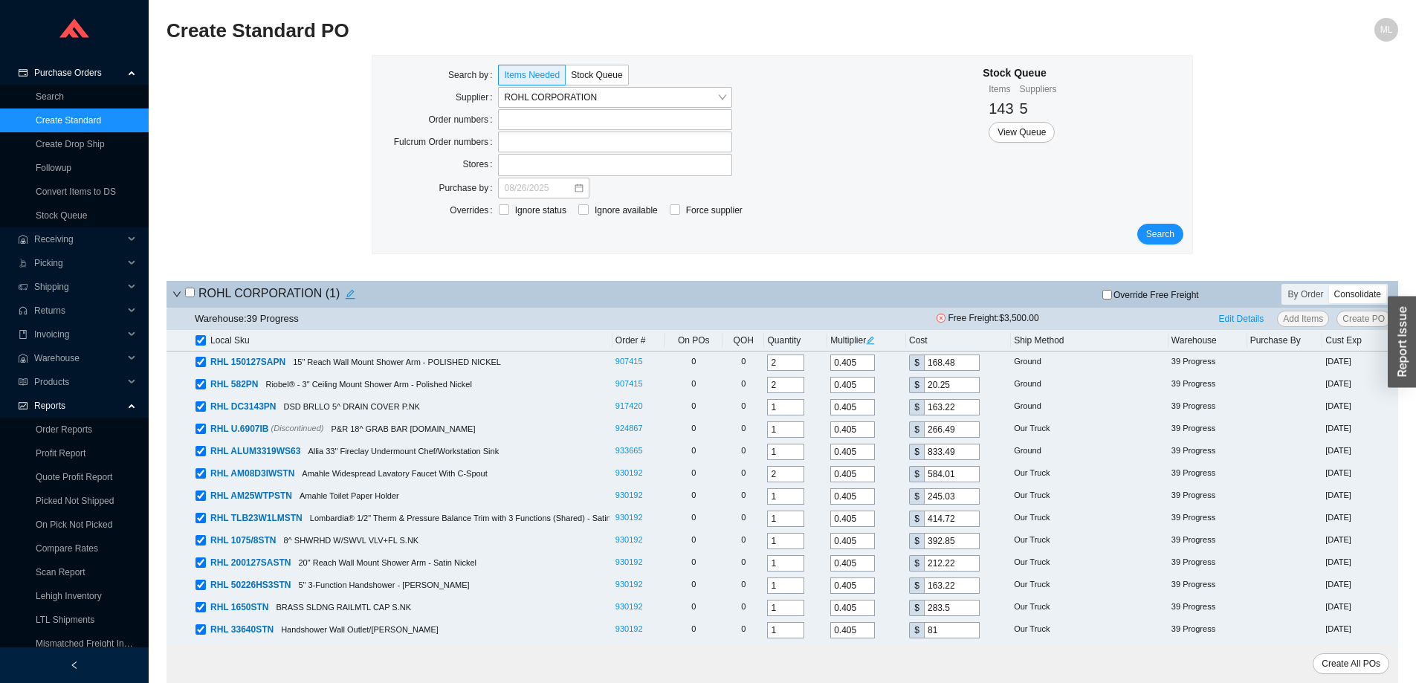
checkbox input "true"
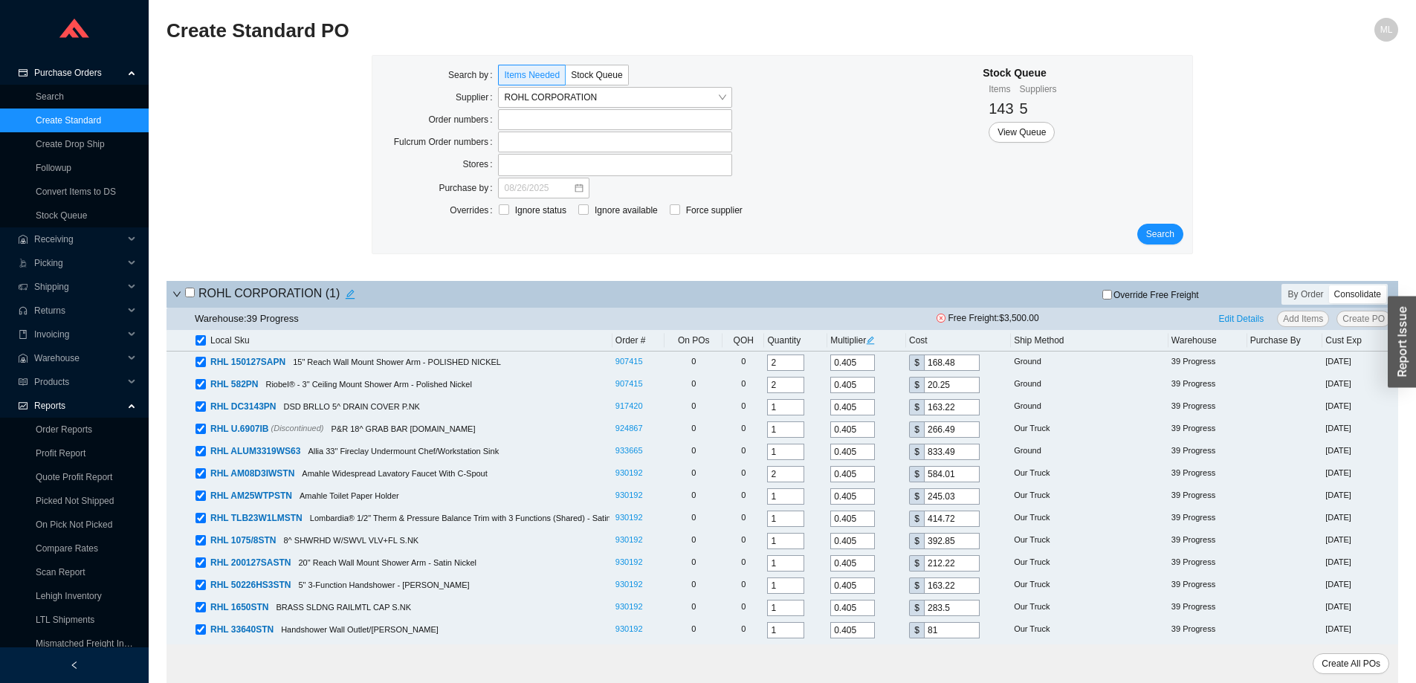
checkbox input "true"
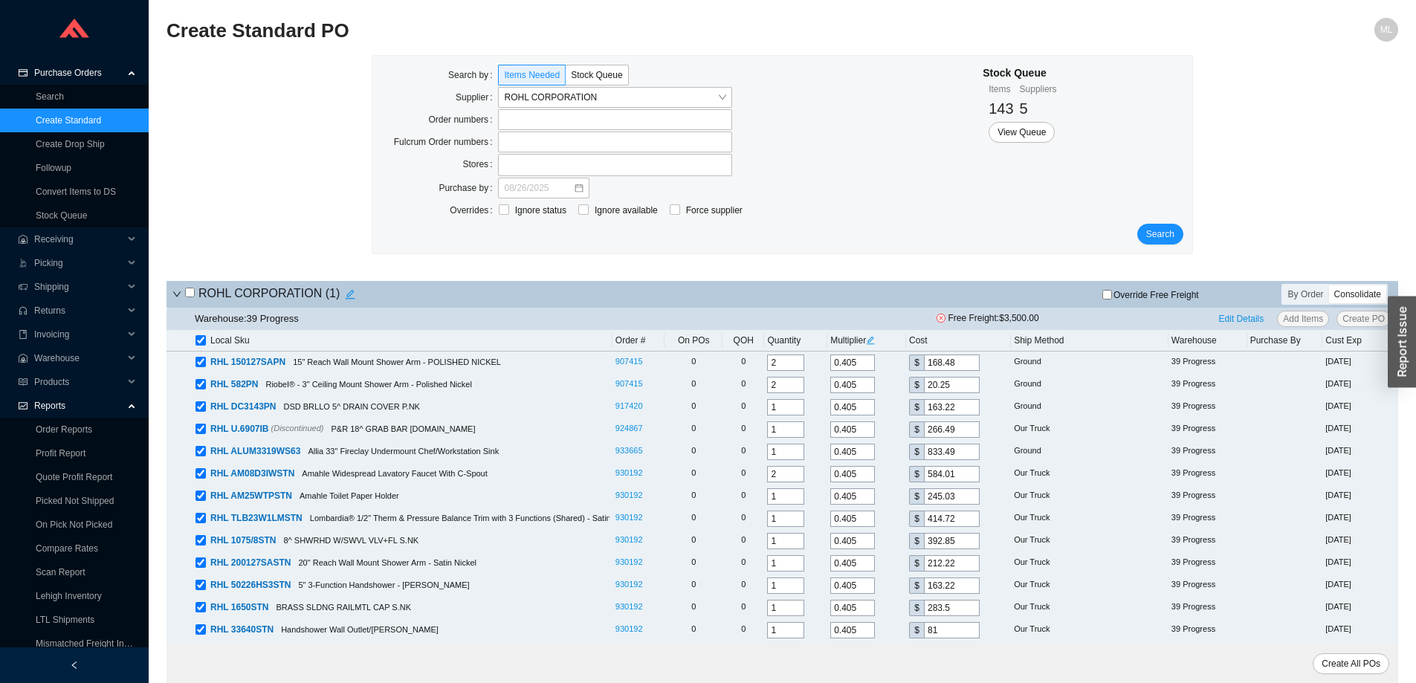
checkbox input "true"
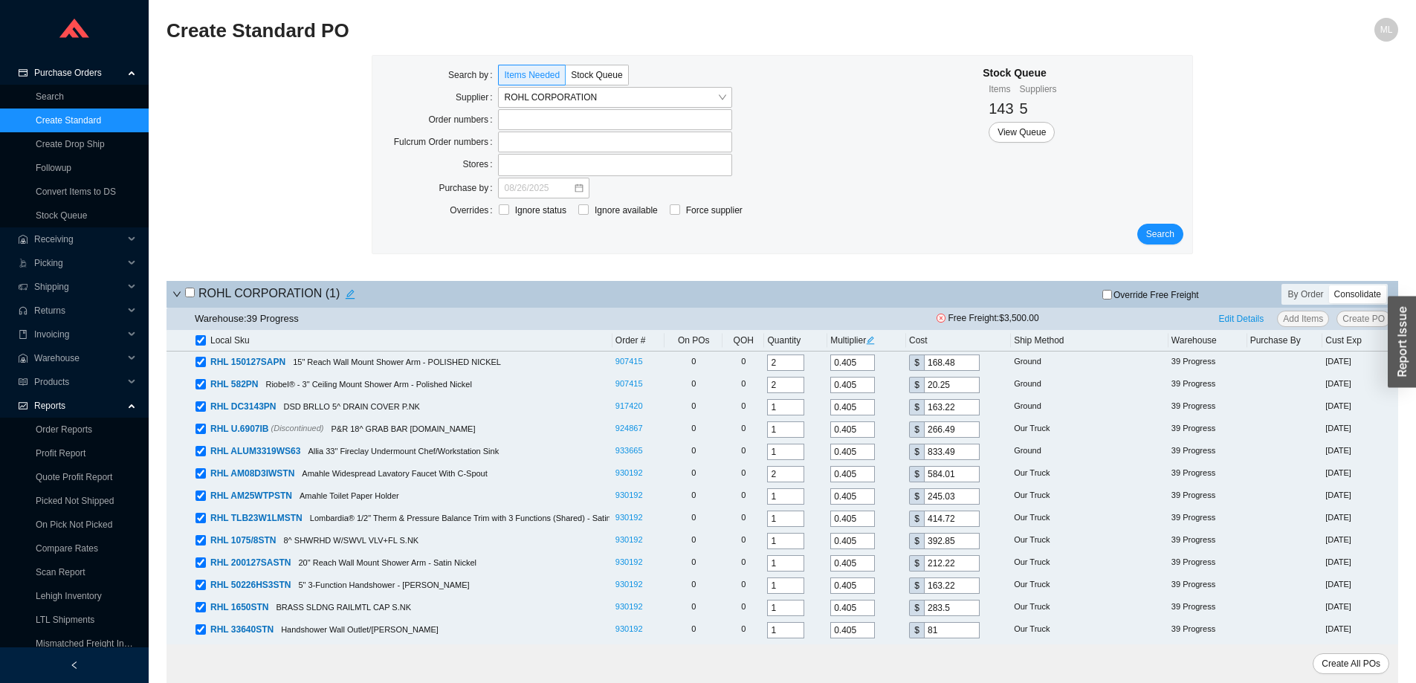
checkbox input "true"
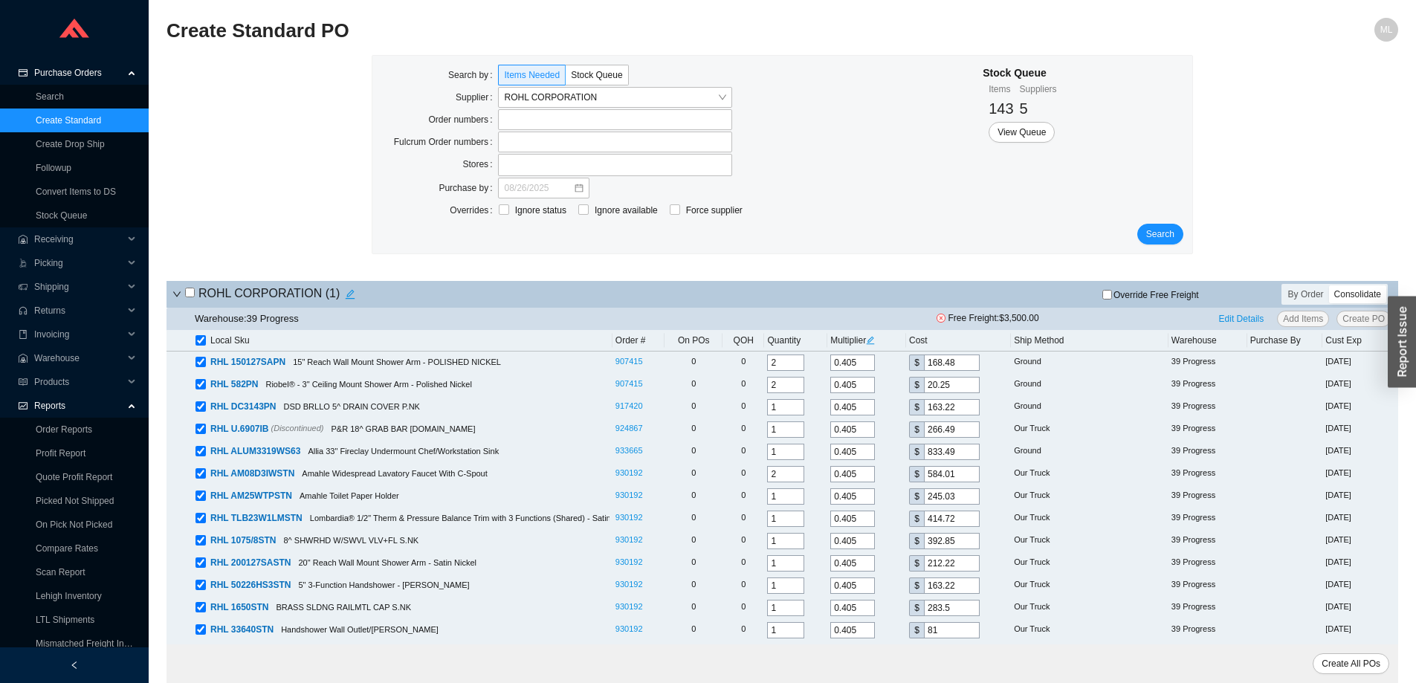
checkbox input "true"
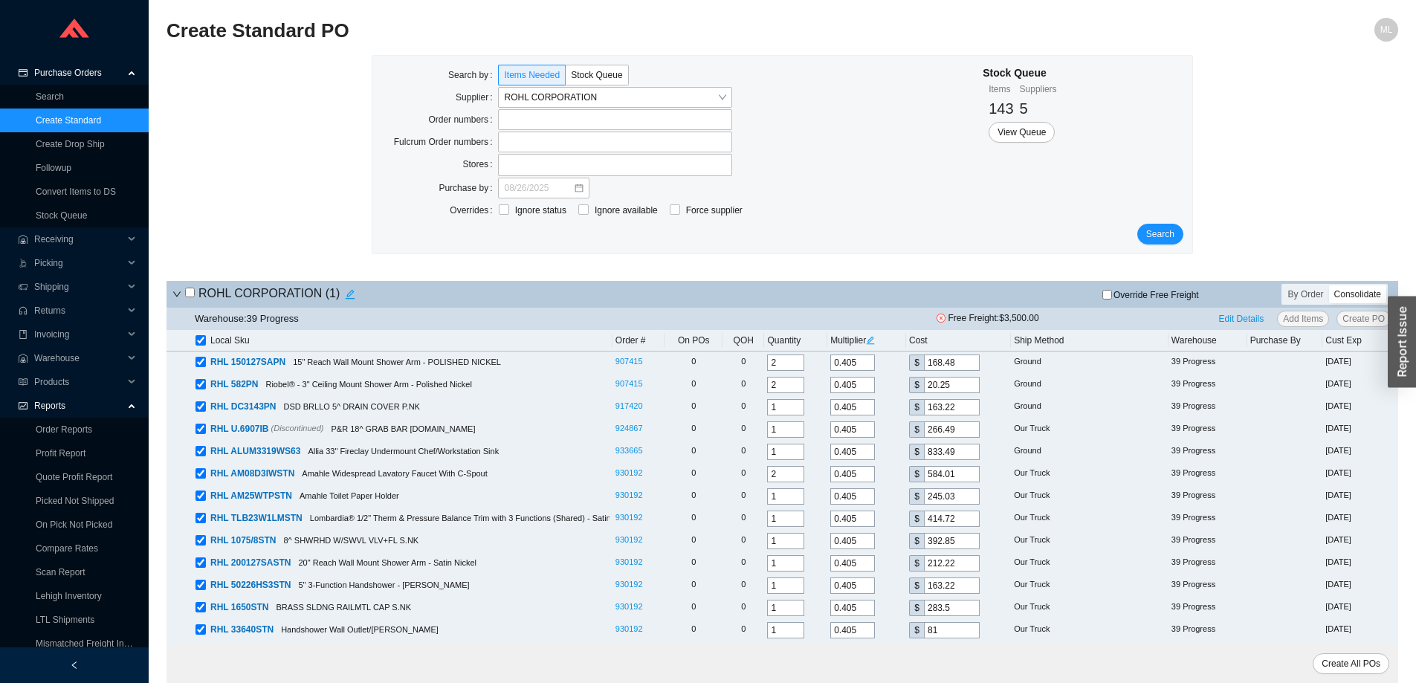
checkbox input "true"
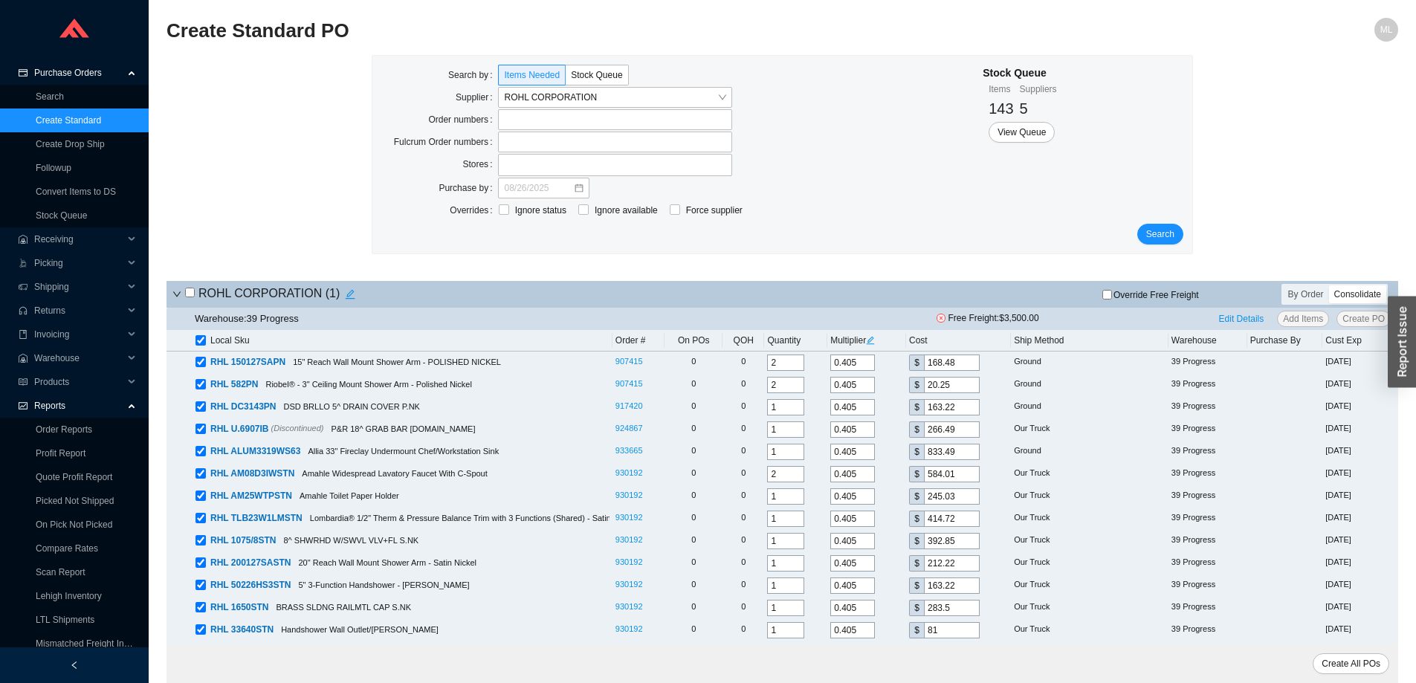
checkbox input "true"
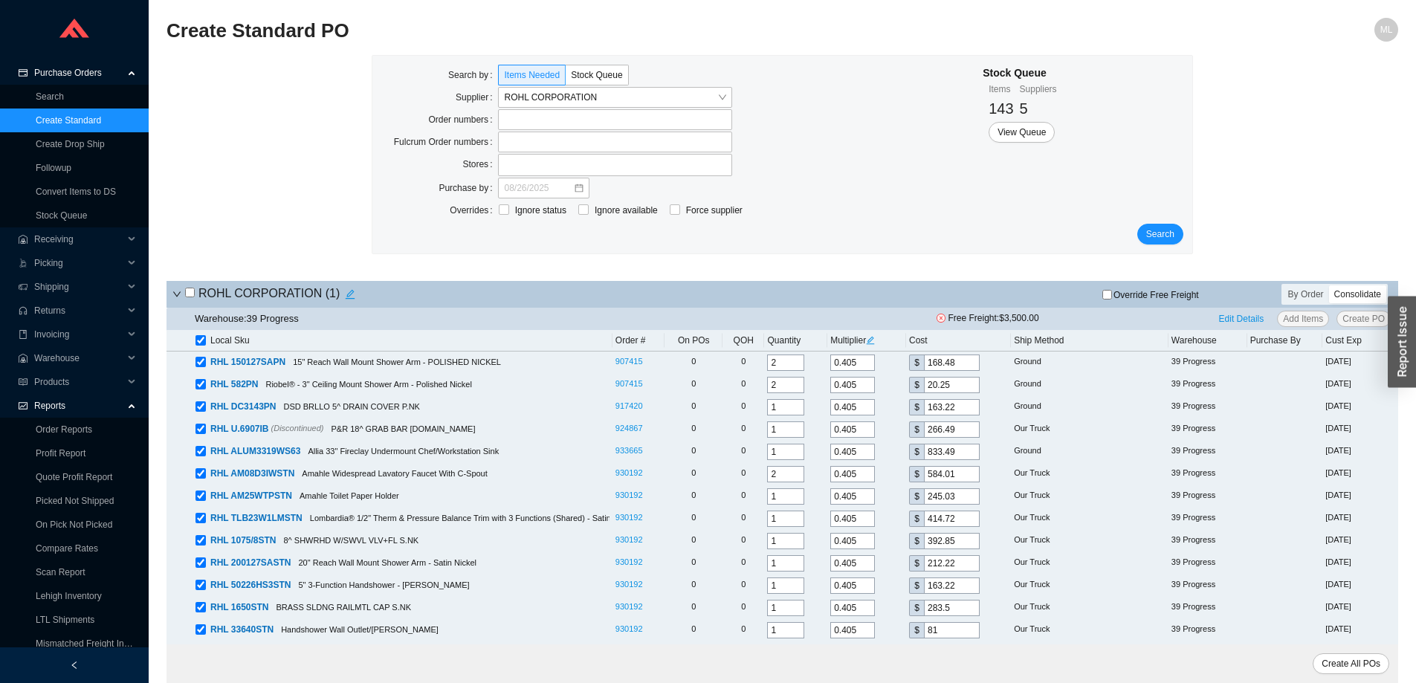
checkbox input "true"
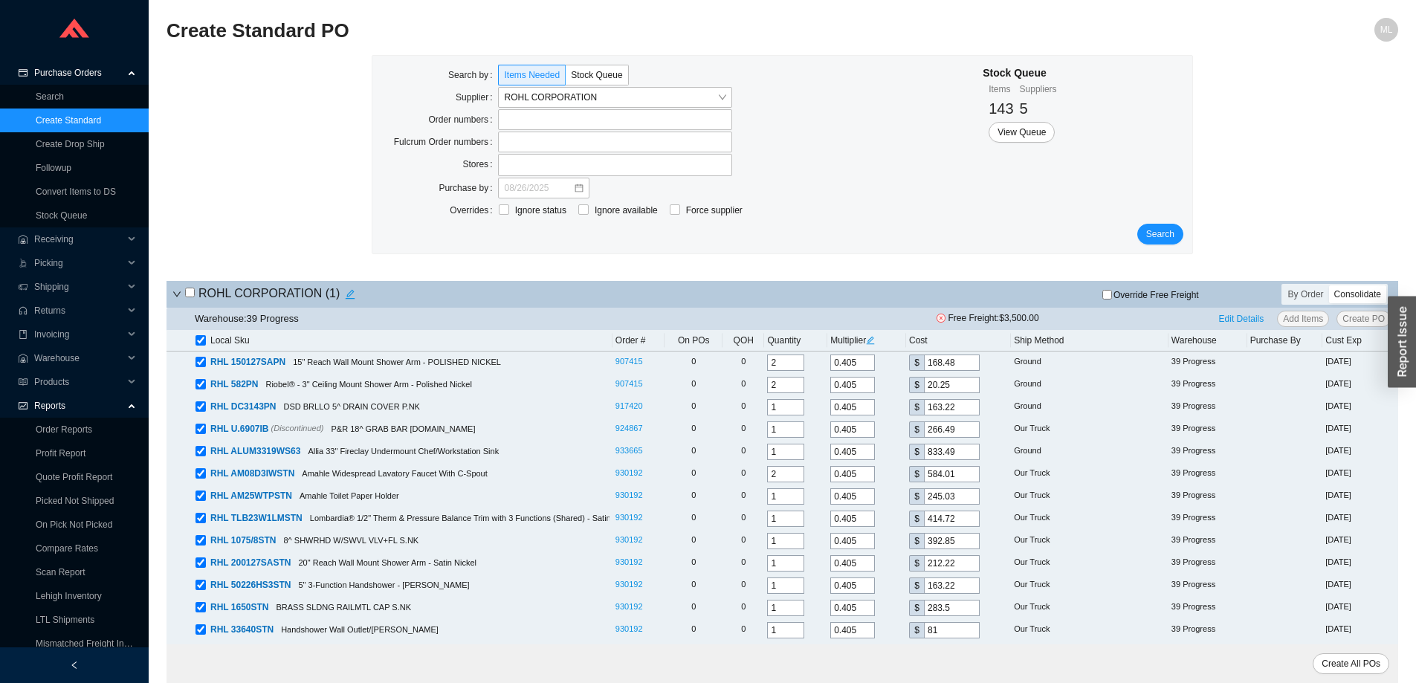
checkbox input "true"
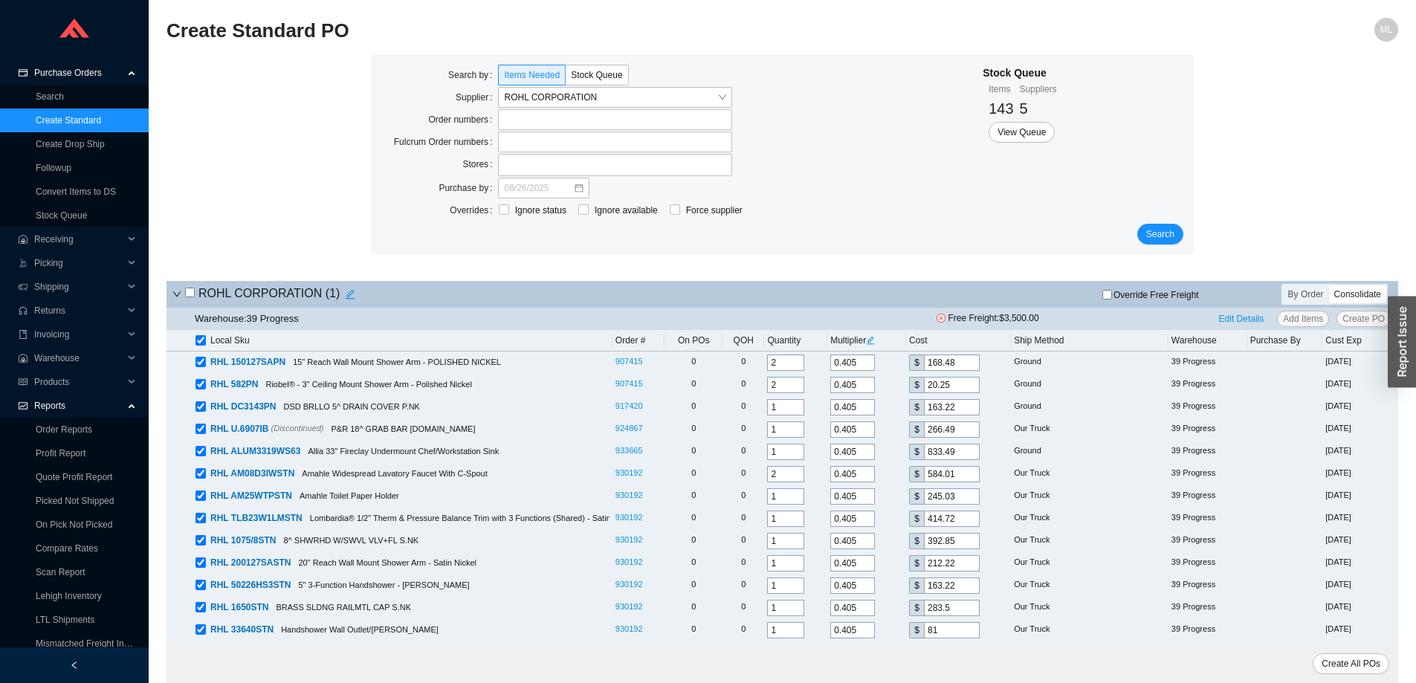
checkbox input "true"
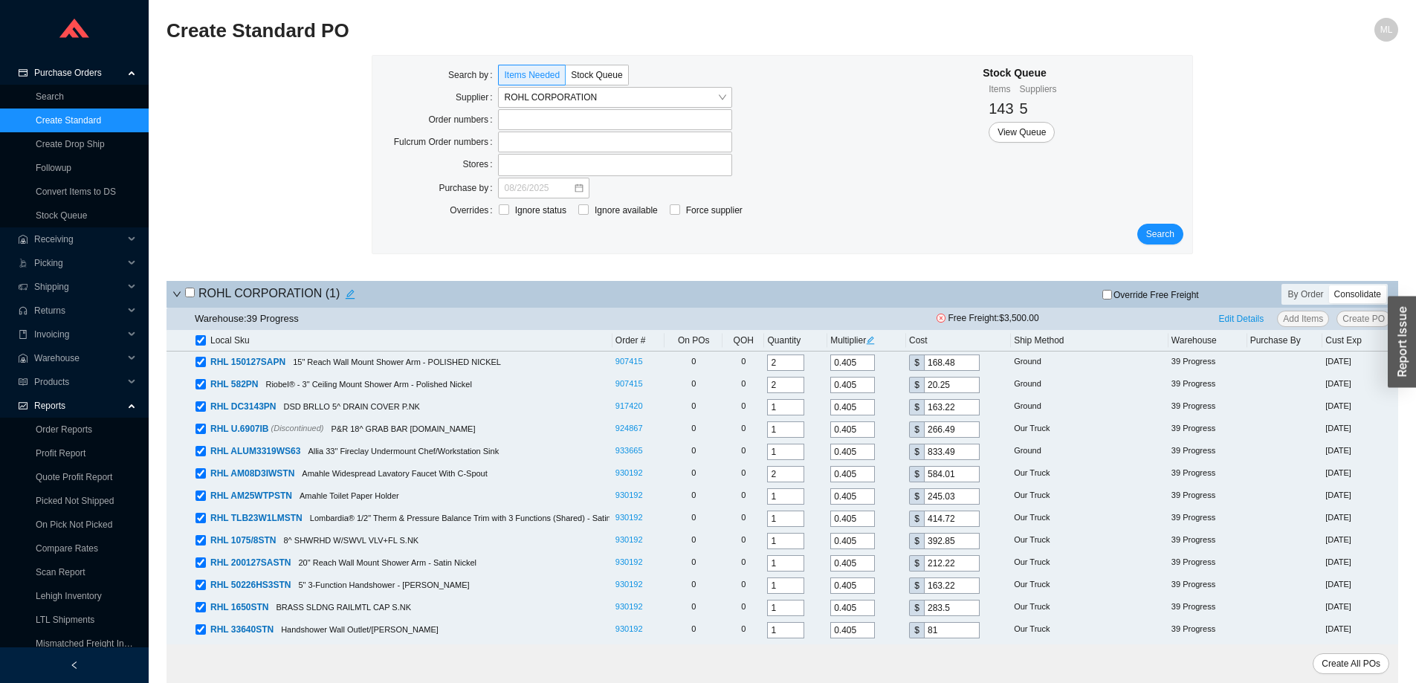
checkbox input "true"
click at [69, 215] on link "Stock Queue" at bounding box center [61, 215] width 51 height 10
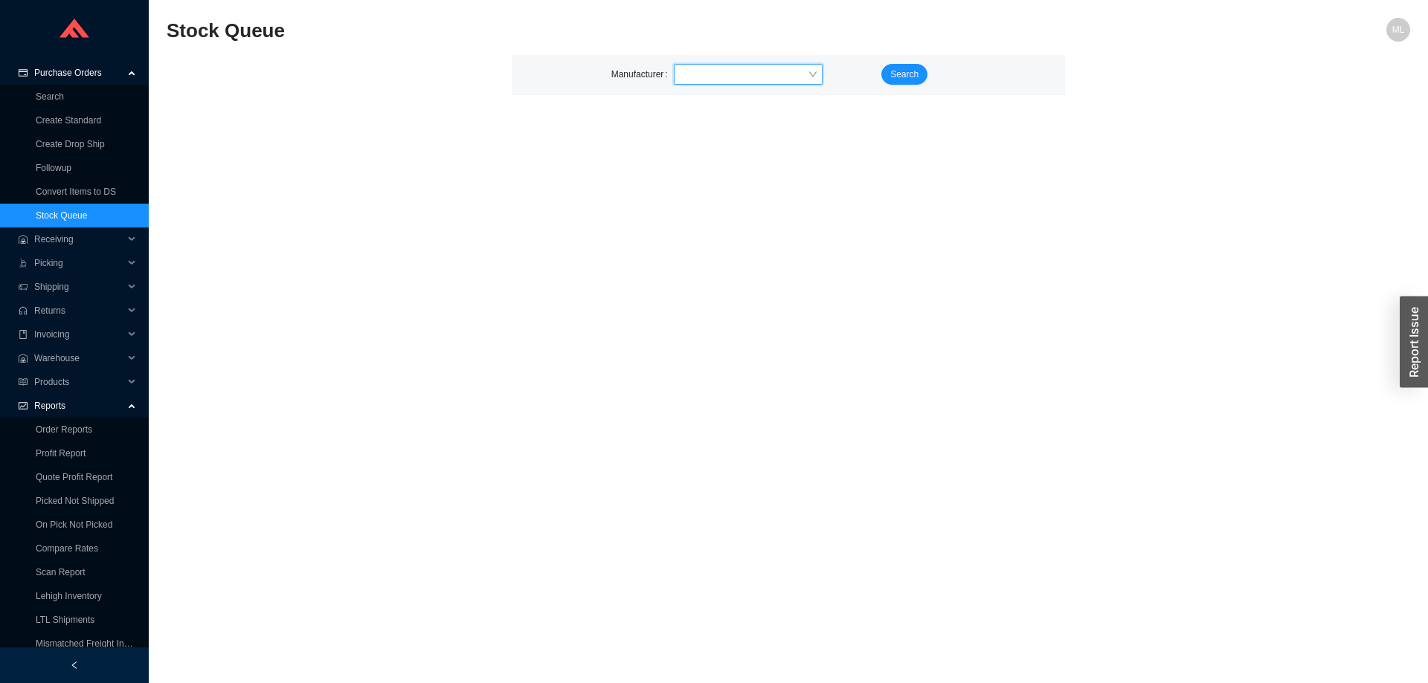
click at [696, 73] on input "search" at bounding box center [744, 74] width 128 height 19
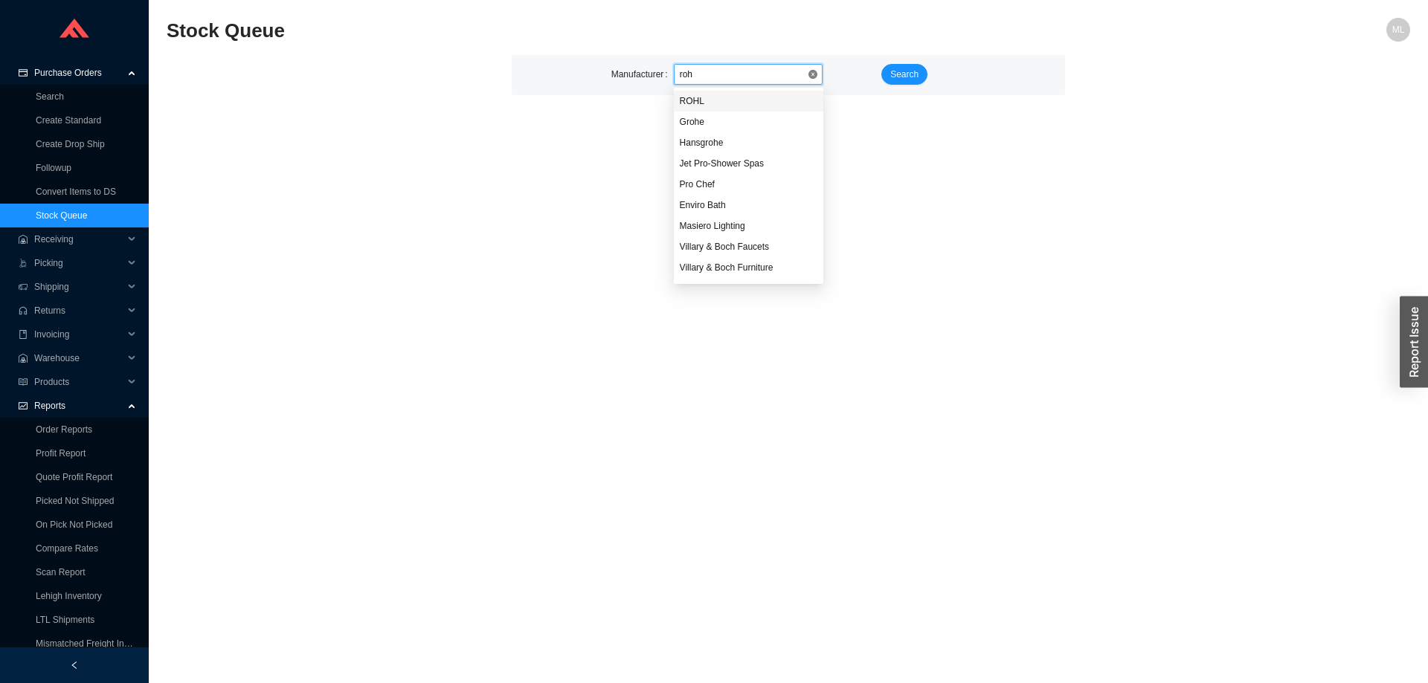
type input "rohl"
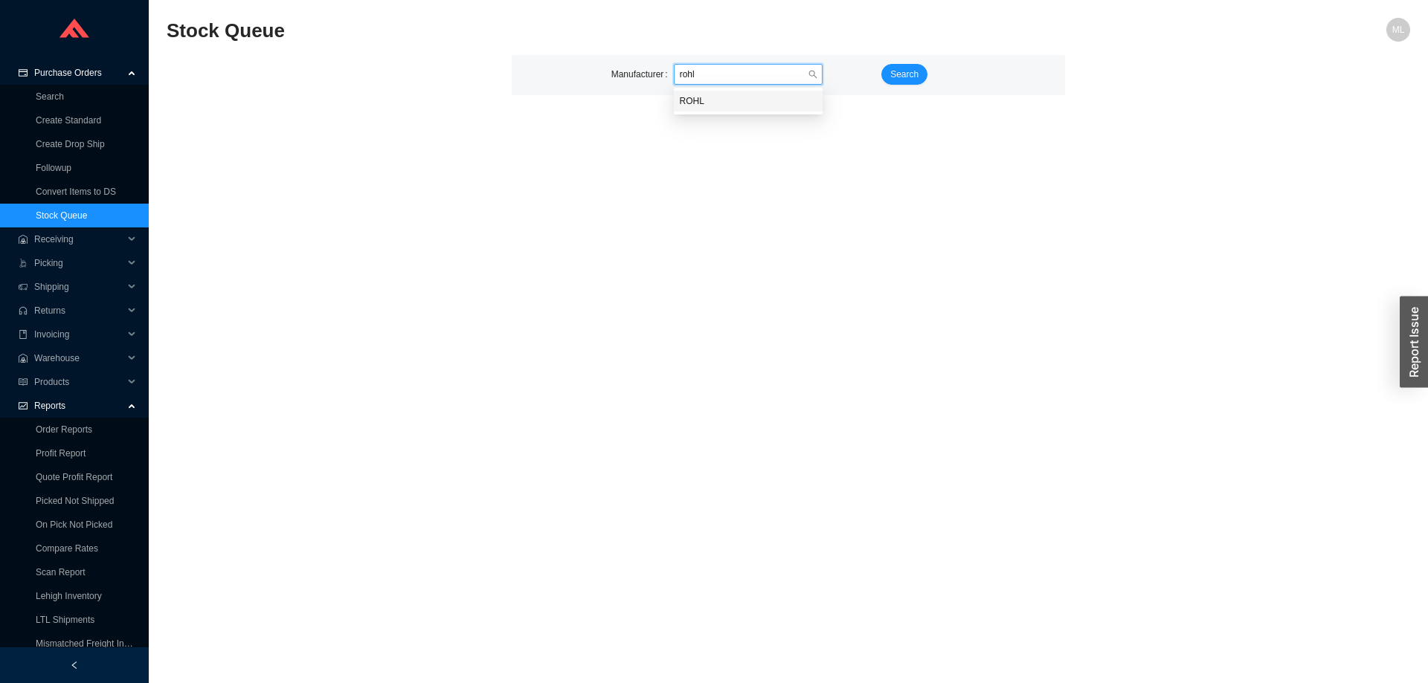
click at [687, 102] on div "ROHL" at bounding box center [748, 100] width 137 height 13
click at [922, 73] on button "Search" at bounding box center [904, 74] width 46 height 21
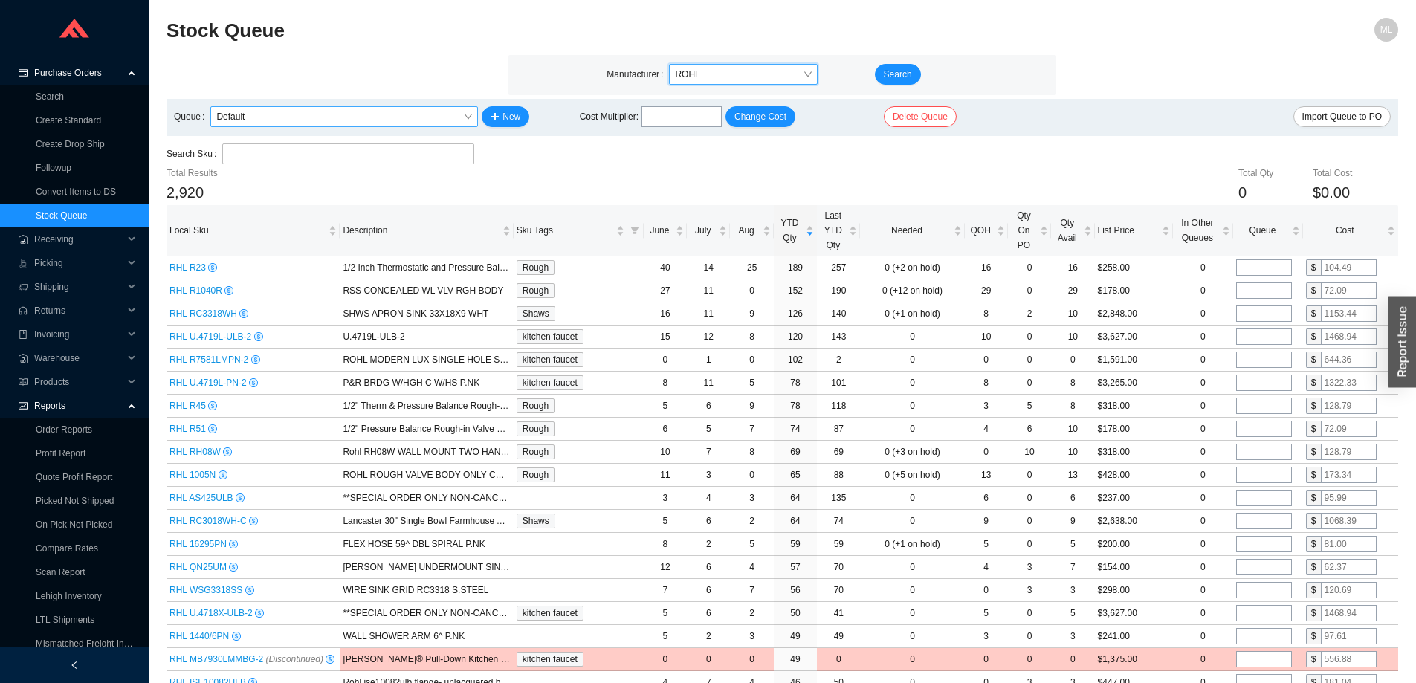
click at [326, 109] on span "Default" at bounding box center [344, 116] width 256 height 19
click at [321, 113] on span "Default" at bounding box center [344, 116] width 256 height 19
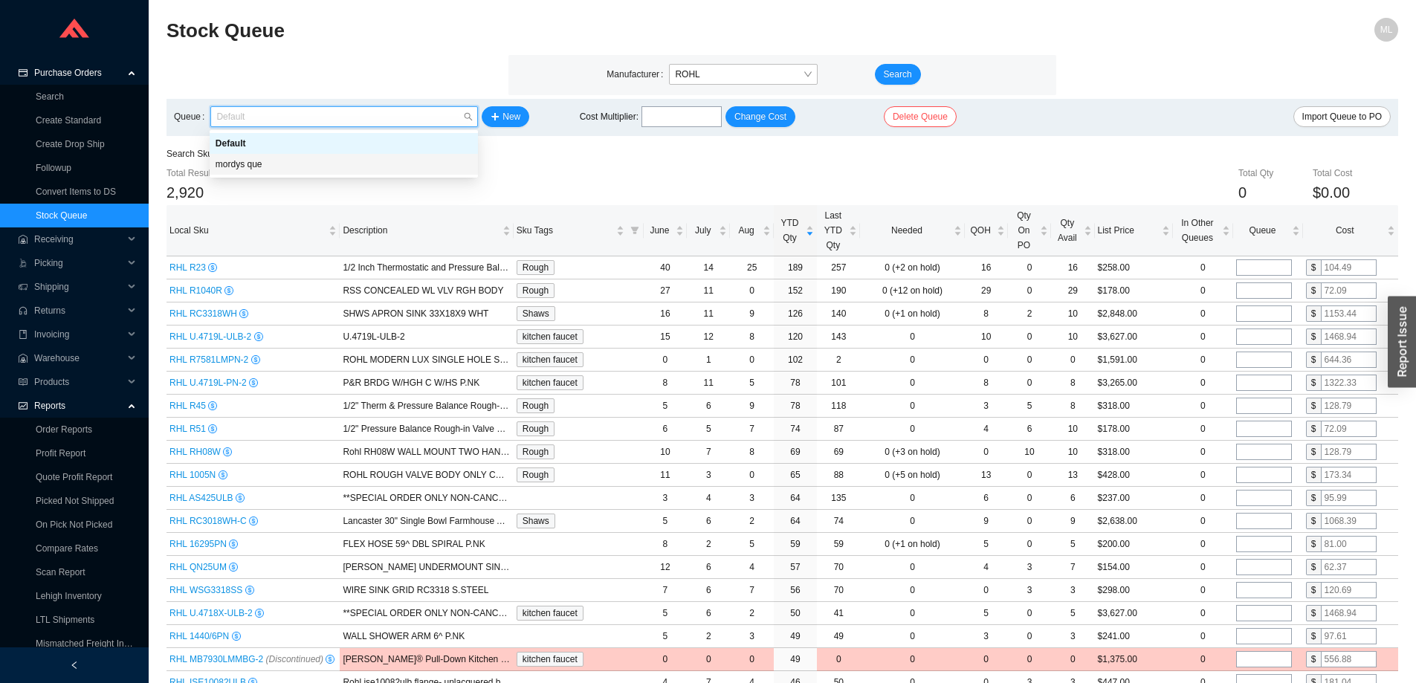
click at [260, 163] on div "mordys que" at bounding box center [344, 164] width 257 height 13
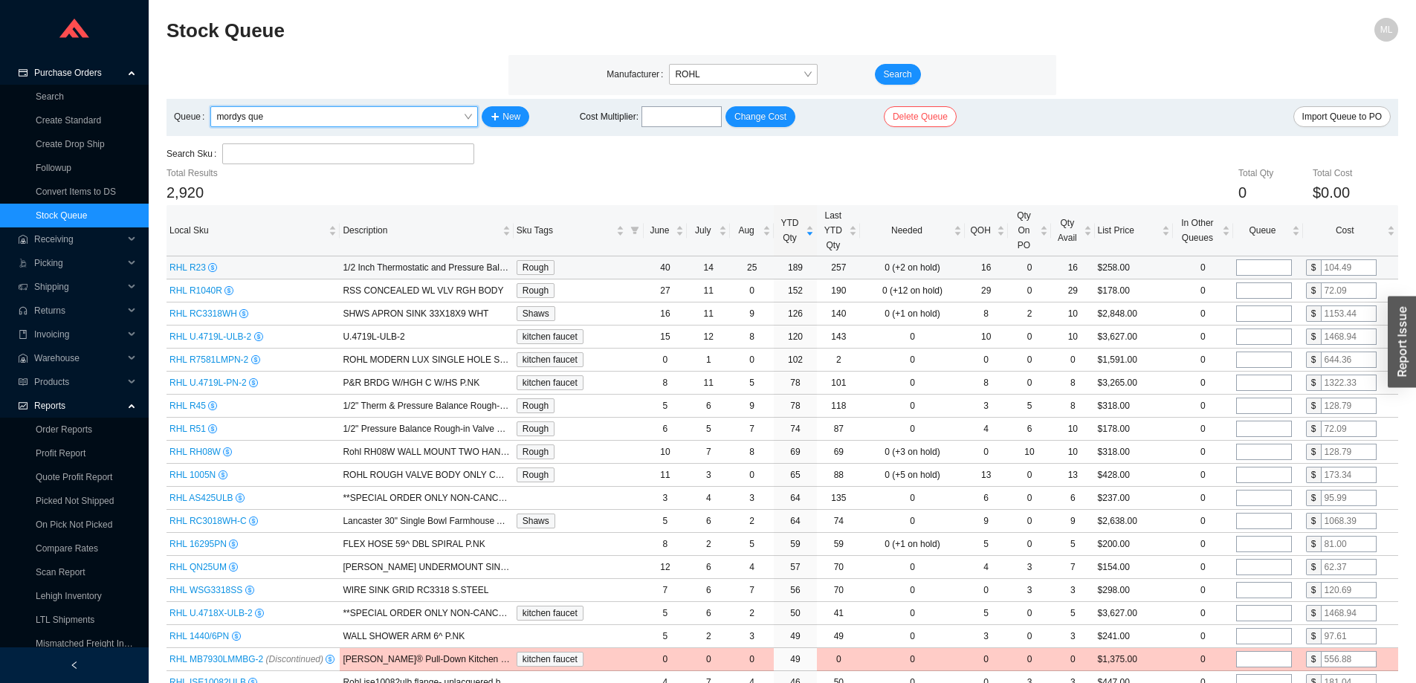
click at [1250, 265] on input "tel" at bounding box center [1265, 268] width 56 height 16
type input "15"
click at [1124, 173] on div "Total Qty 15 Total Cost $1,567.35" at bounding box center [885, 185] width 1027 height 39
click at [1248, 312] on input "tel" at bounding box center [1265, 314] width 56 height 16
type input "10"
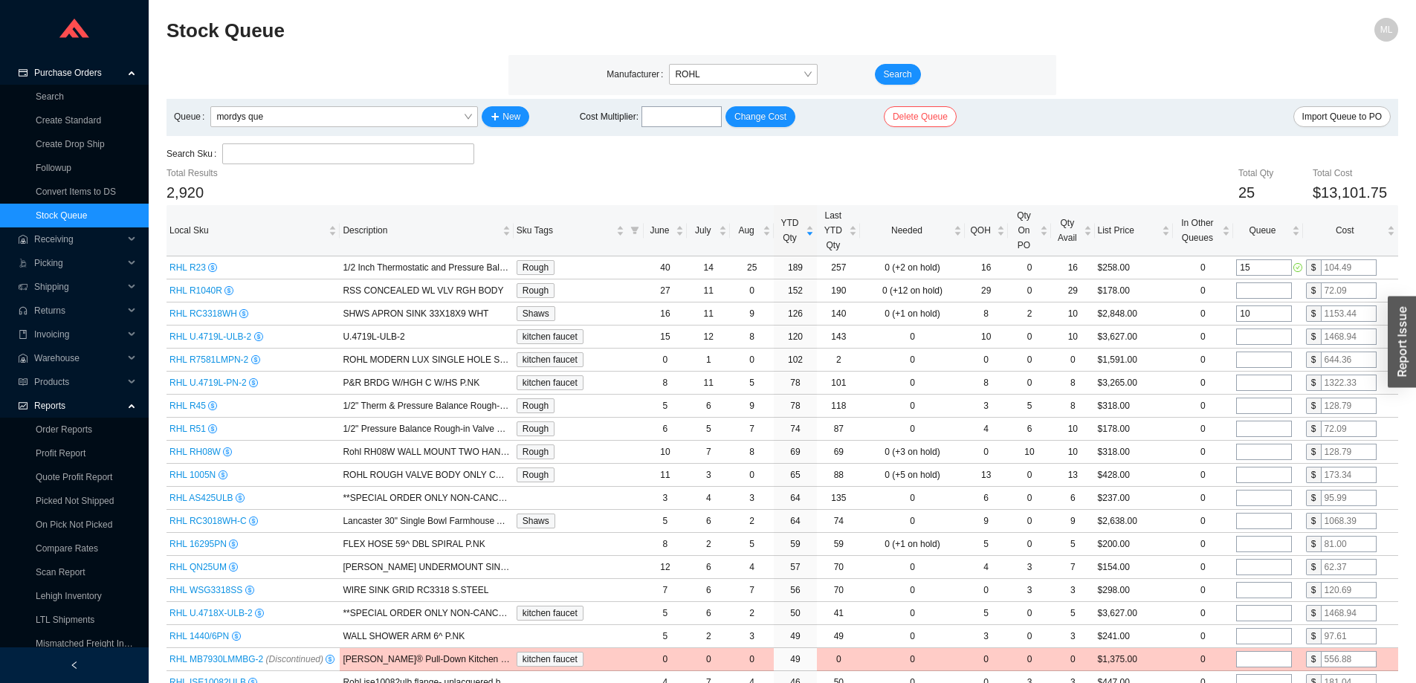
click at [1138, 159] on div "Search Sku" at bounding box center [783, 155] width 1232 height 22
click at [1252, 335] on input "tel" at bounding box center [1265, 337] width 56 height 16
type input "10"
click at [1144, 158] on div "Search Sku" at bounding box center [783, 155] width 1232 height 22
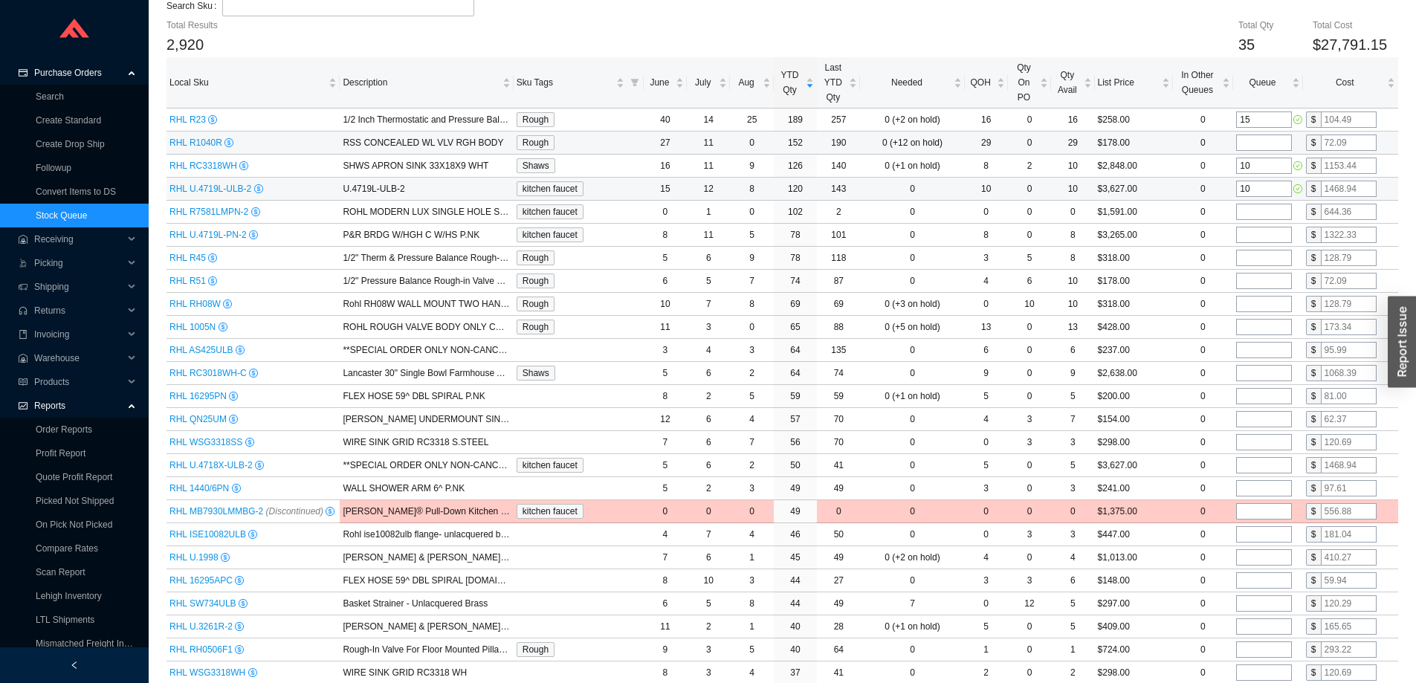
scroll to position [149, 0]
click at [1260, 233] on input "tel" at bounding box center [1265, 234] width 56 height 16
type input "5"
click at [1114, 13] on div "Search Sku" at bounding box center [783, 6] width 1232 height 22
click at [1250, 256] on input "tel" at bounding box center [1265, 257] width 56 height 16
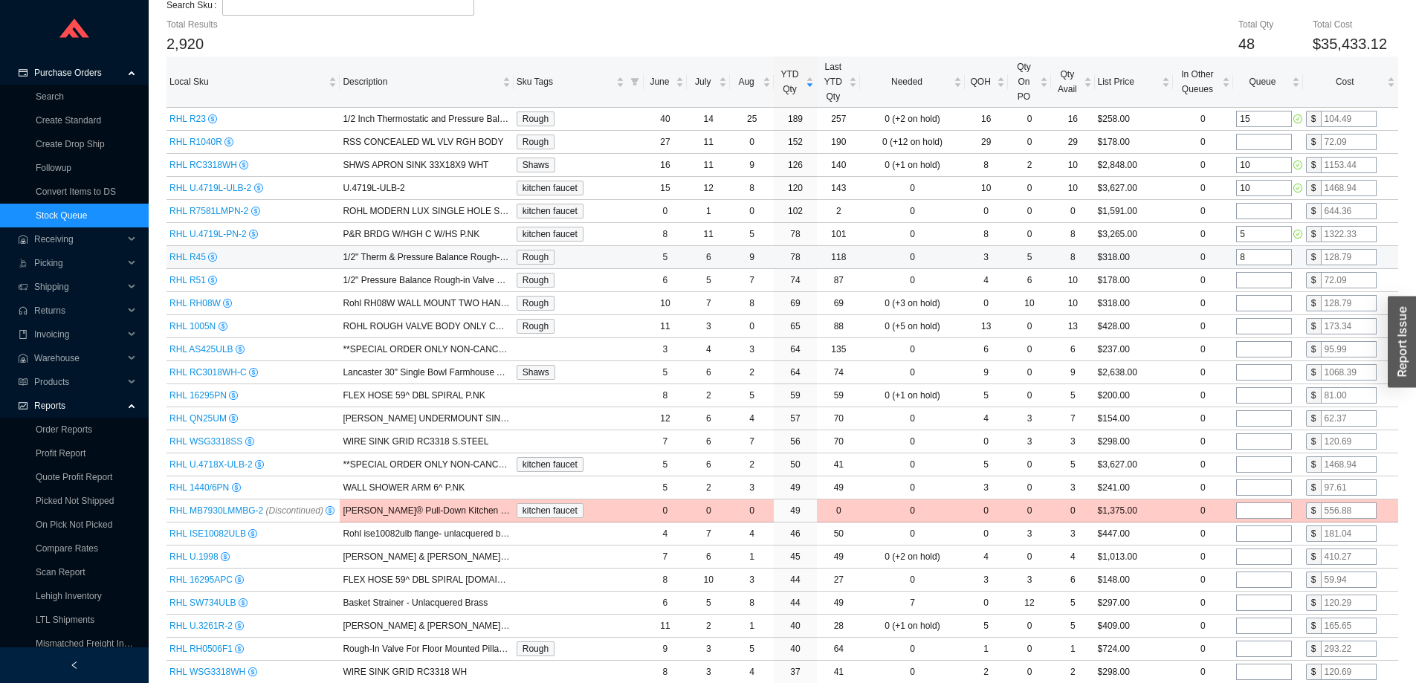
type input "8"
click at [1168, 256] on td "$318.00" at bounding box center [1134, 257] width 78 height 23
click at [1250, 280] on input "tel" at bounding box center [1265, 280] width 56 height 16
type input "5"
click at [1167, 275] on td "$178.00" at bounding box center [1134, 280] width 78 height 23
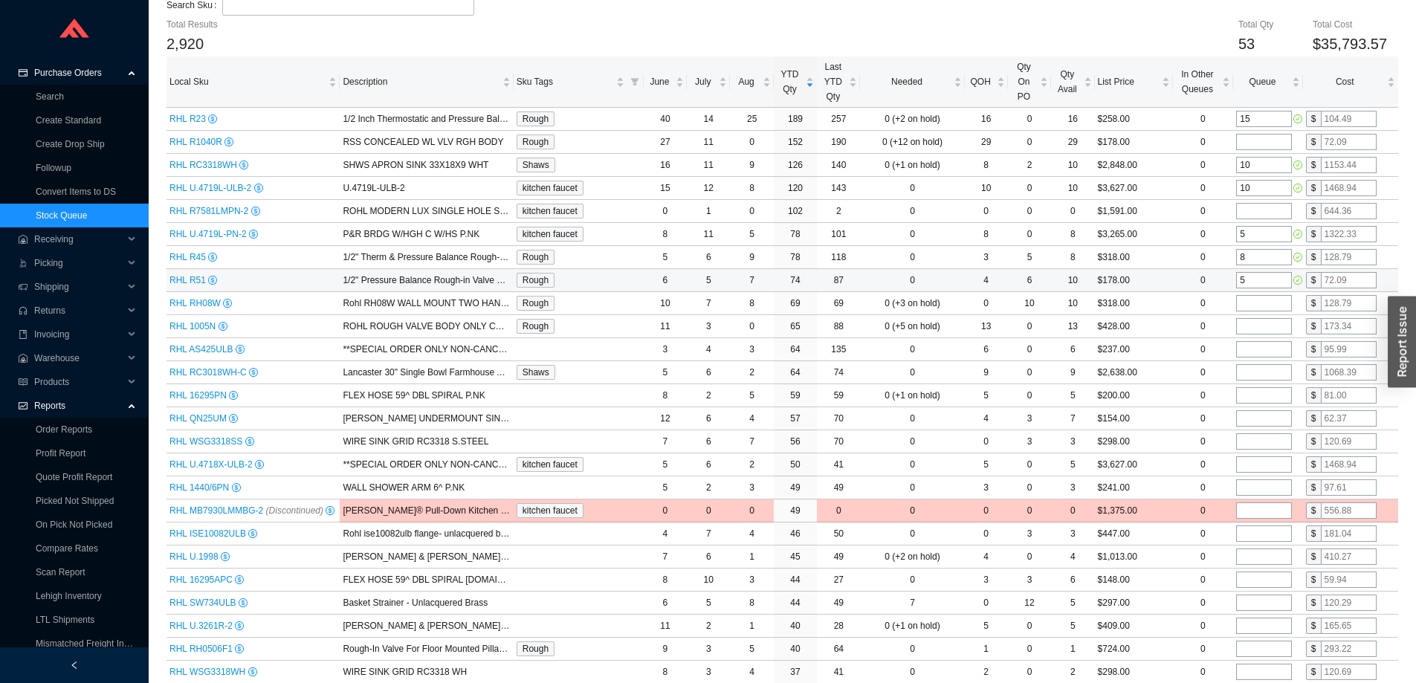
scroll to position [223, 0]
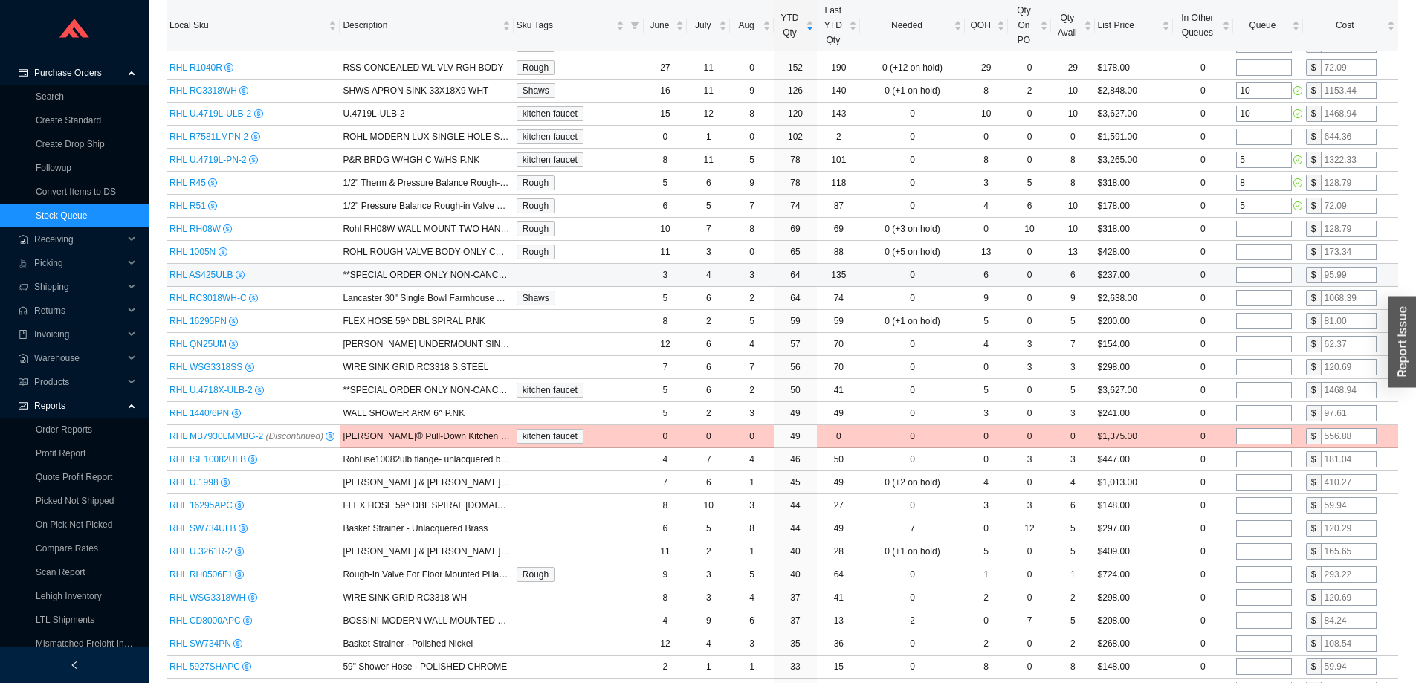
click at [1252, 274] on input "tel" at bounding box center [1265, 275] width 56 height 16
type input "2"
click at [1181, 268] on td "0" at bounding box center [1203, 275] width 61 height 23
click at [1139, 320] on td "$200.00" at bounding box center [1134, 321] width 78 height 23
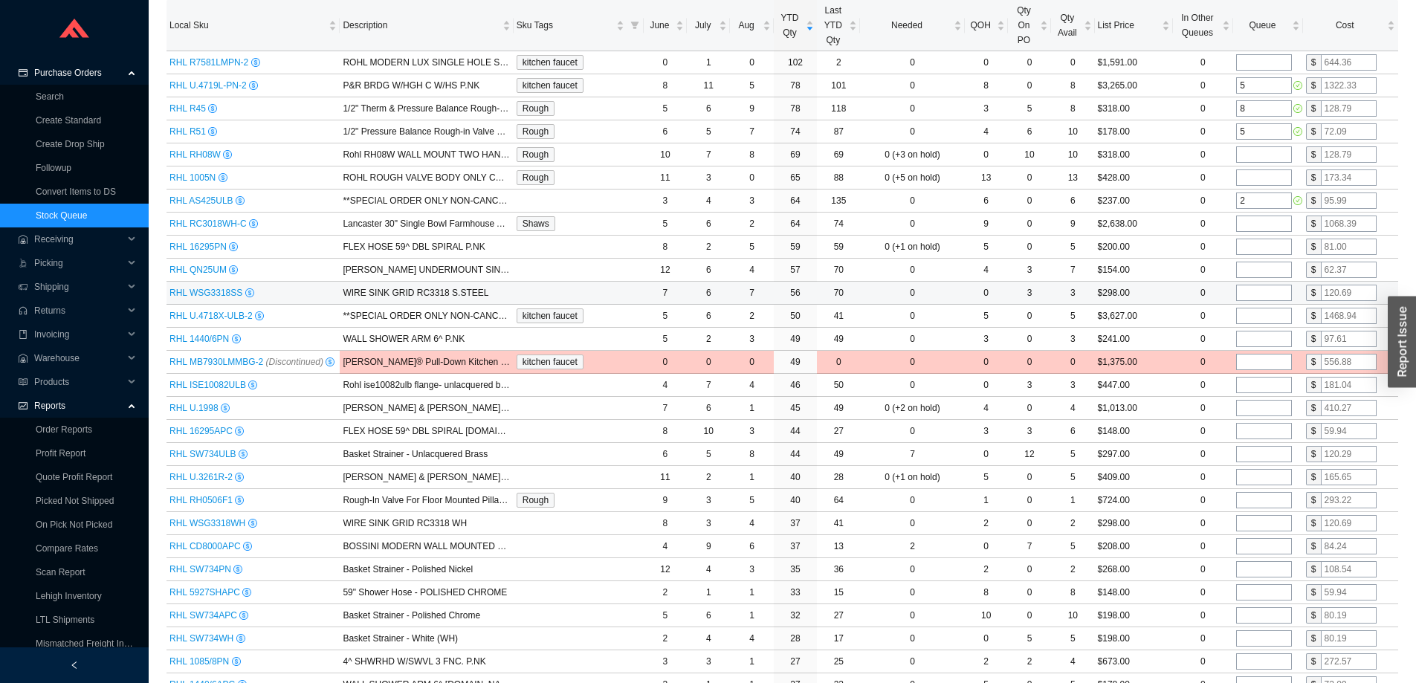
click at [1257, 290] on input "tel" at bounding box center [1265, 293] width 56 height 16
type input "7"
click at [1184, 291] on td "0" at bounding box center [1203, 293] width 61 height 23
click at [1254, 340] on input "tel" at bounding box center [1265, 339] width 56 height 16
type input "3"
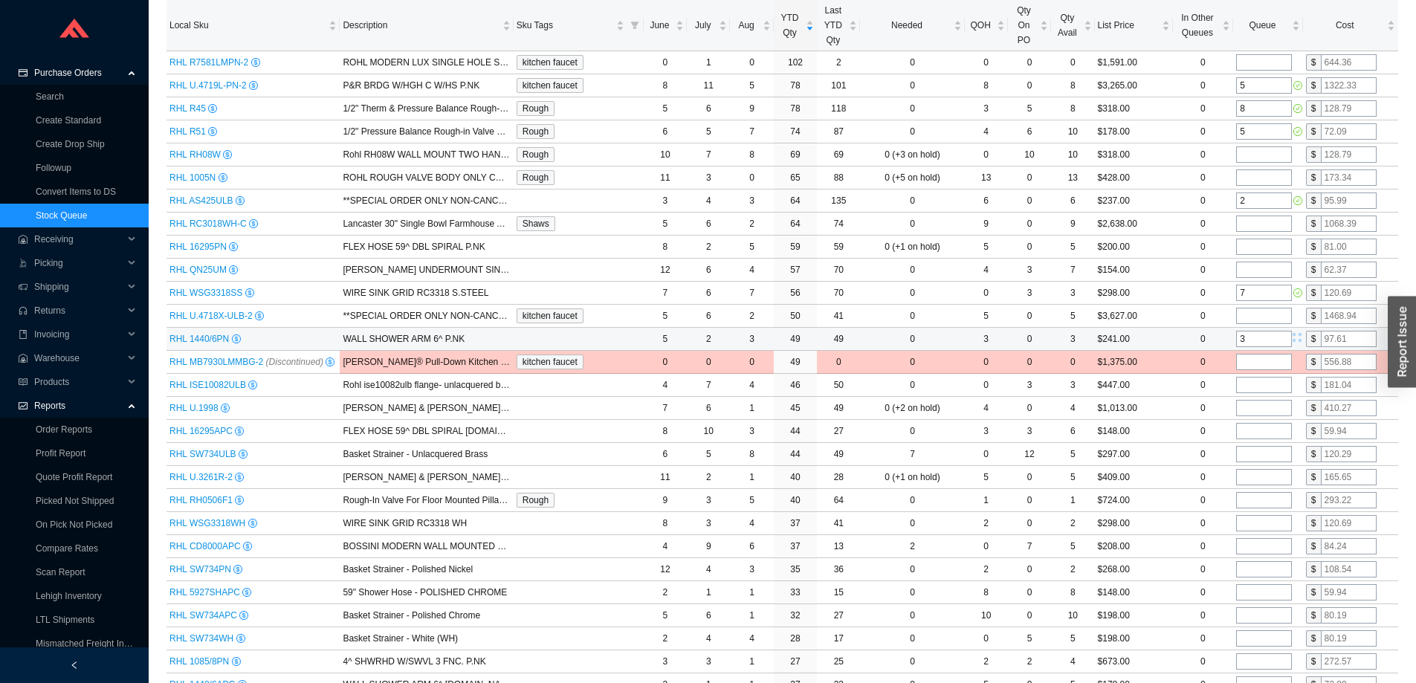
click at [1164, 330] on td "$241.00" at bounding box center [1134, 339] width 78 height 23
click at [1250, 386] on input "tel" at bounding box center [1265, 385] width 56 height 16
type input "3"
click at [1176, 387] on td "0" at bounding box center [1203, 385] width 61 height 23
click at [1245, 313] on input "tel" at bounding box center [1265, 316] width 56 height 16
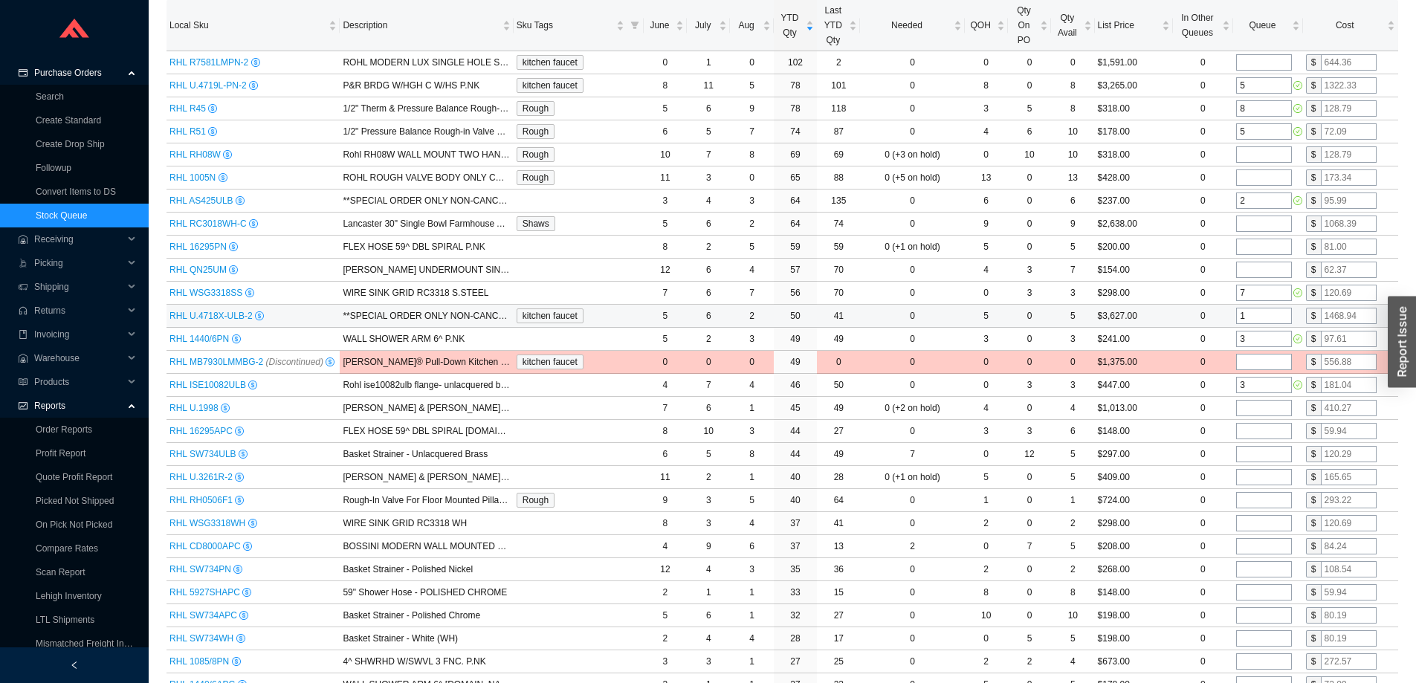
type input "1"
click at [1175, 315] on td "0" at bounding box center [1203, 316] width 61 height 23
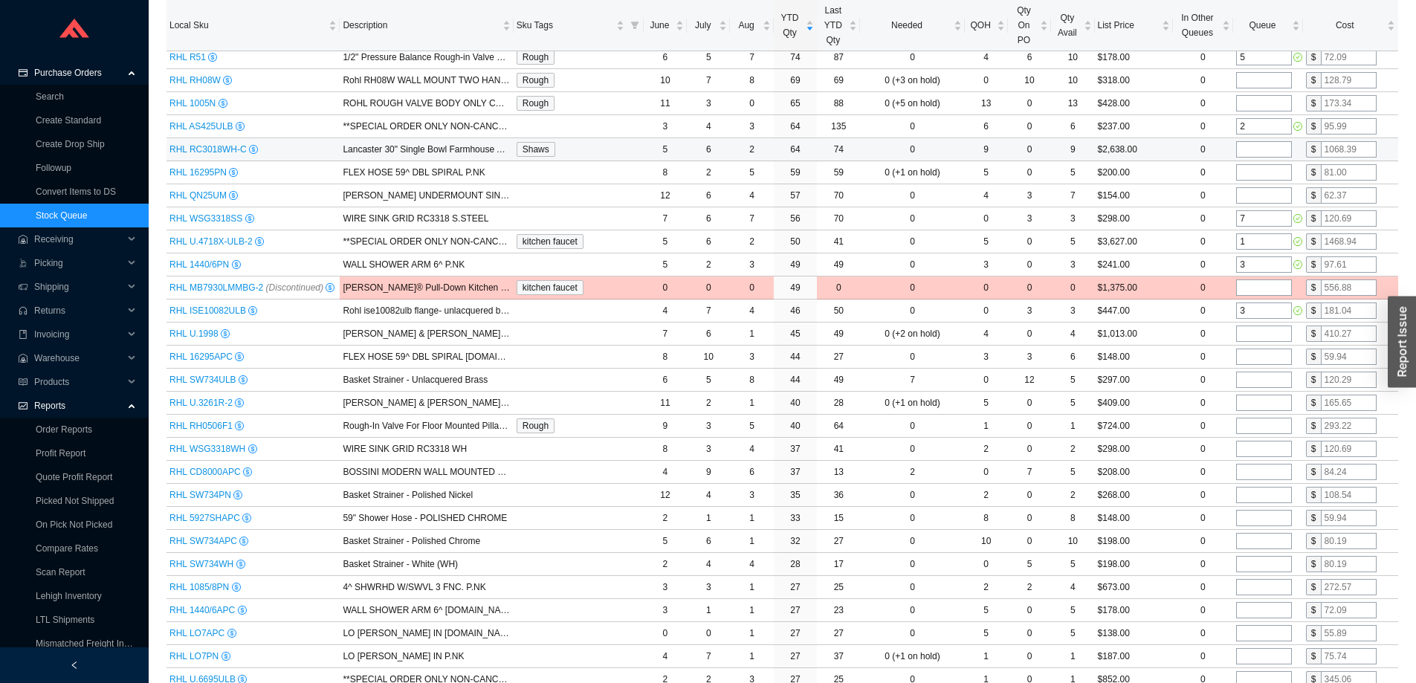
click at [1251, 149] on input "tel" at bounding box center [1265, 149] width 56 height 16
type input "1"
click at [1188, 332] on td "0" at bounding box center [1203, 334] width 61 height 23
click at [1250, 333] on input "tel" at bounding box center [1265, 334] width 56 height 16
type input "4"
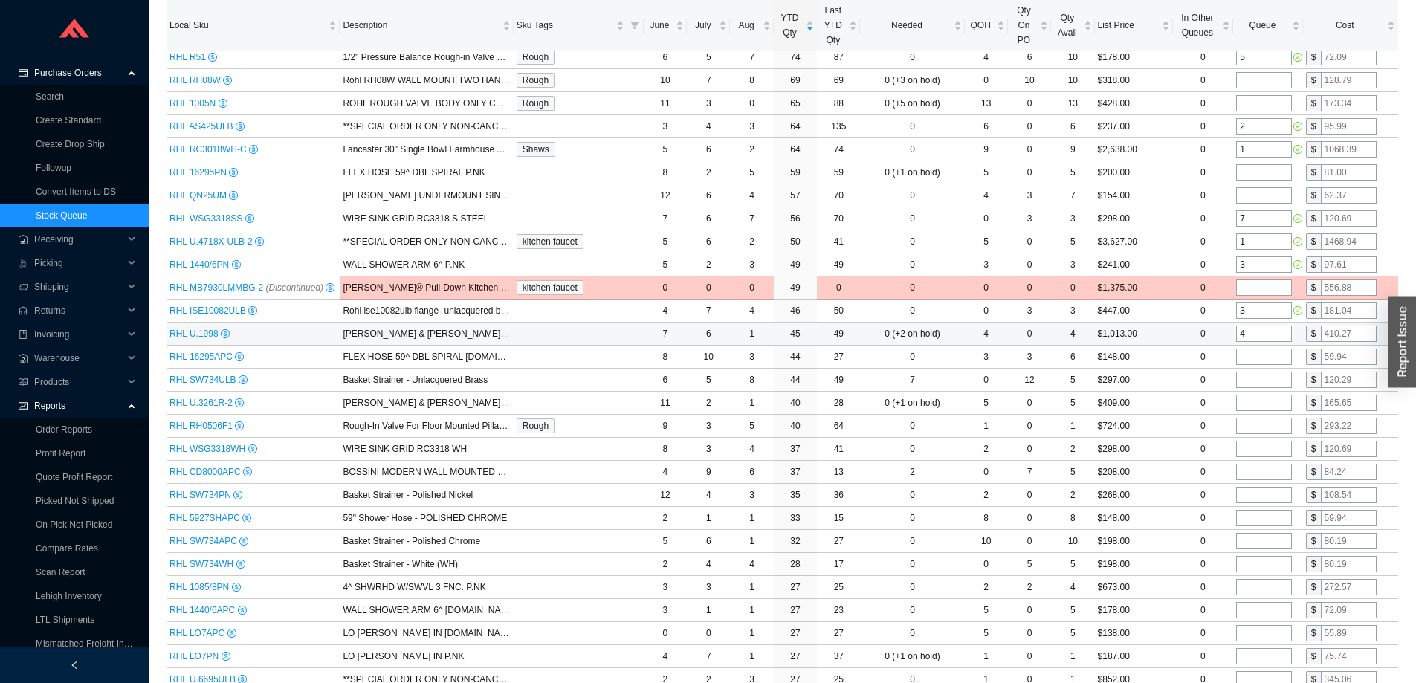
click at [1173, 335] on td "0" at bounding box center [1203, 334] width 61 height 23
click at [1249, 425] on input "tel" at bounding box center [1265, 426] width 56 height 16
type input "10"
click at [1180, 429] on td "0" at bounding box center [1203, 426] width 61 height 23
click at [1176, 434] on td "0" at bounding box center [1203, 426] width 61 height 23
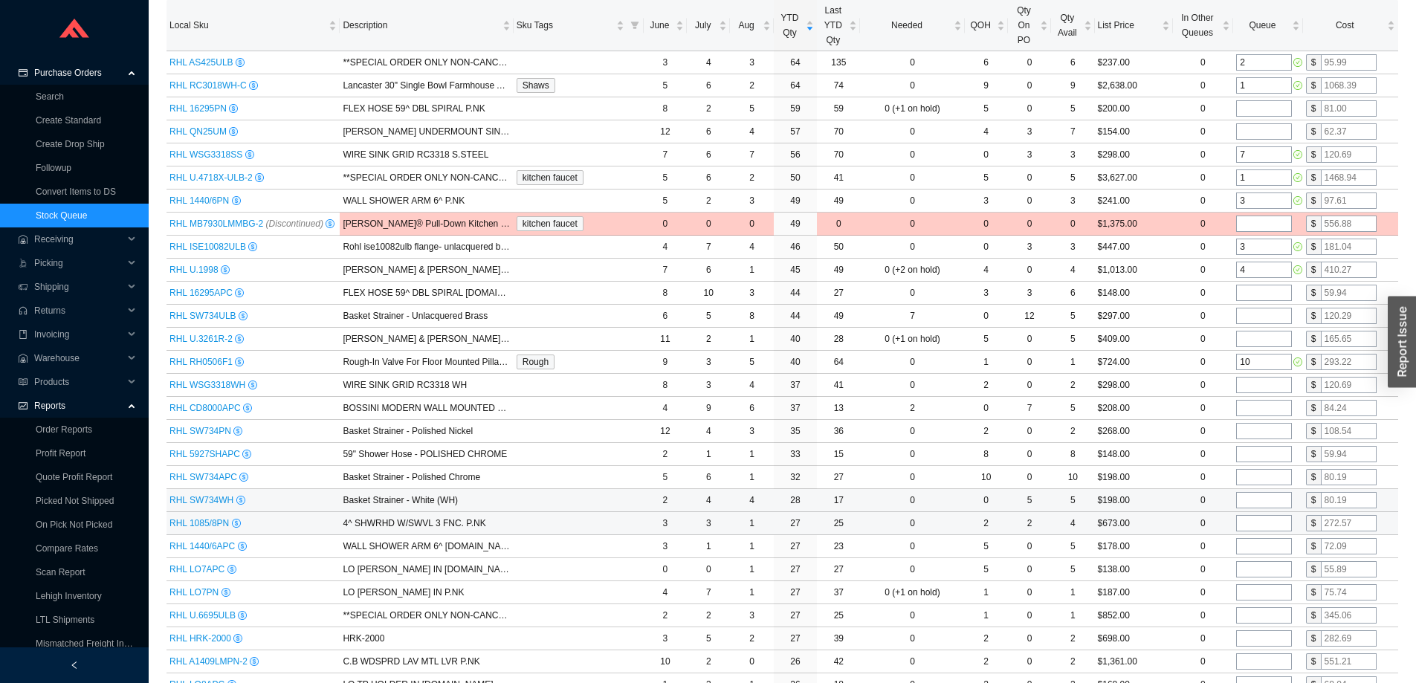
scroll to position [520, 0]
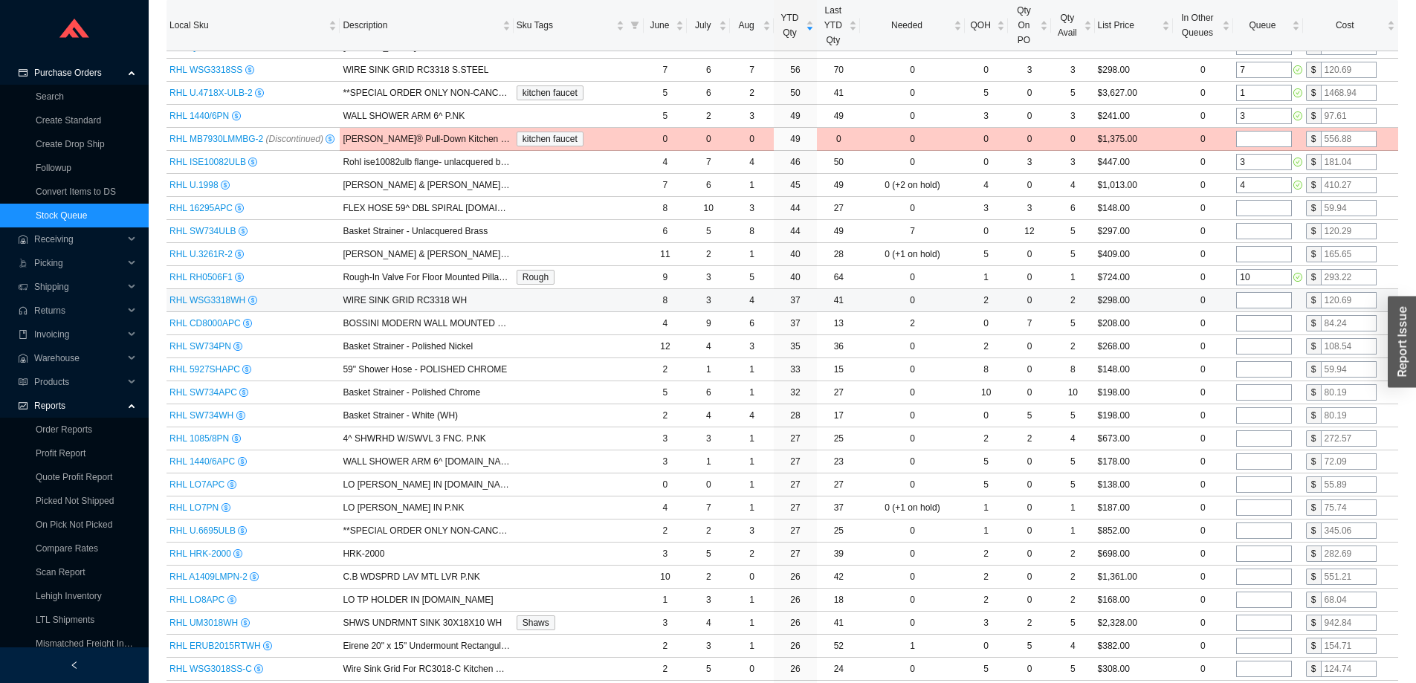
click at [1256, 302] on input "tel" at bounding box center [1265, 300] width 56 height 16
type input "5"
click at [1155, 303] on td "$298.00" at bounding box center [1134, 300] width 78 height 23
click at [1155, 326] on td "$208.00" at bounding box center [1134, 323] width 78 height 23
click at [1254, 345] on input "tel" at bounding box center [1265, 346] width 56 height 16
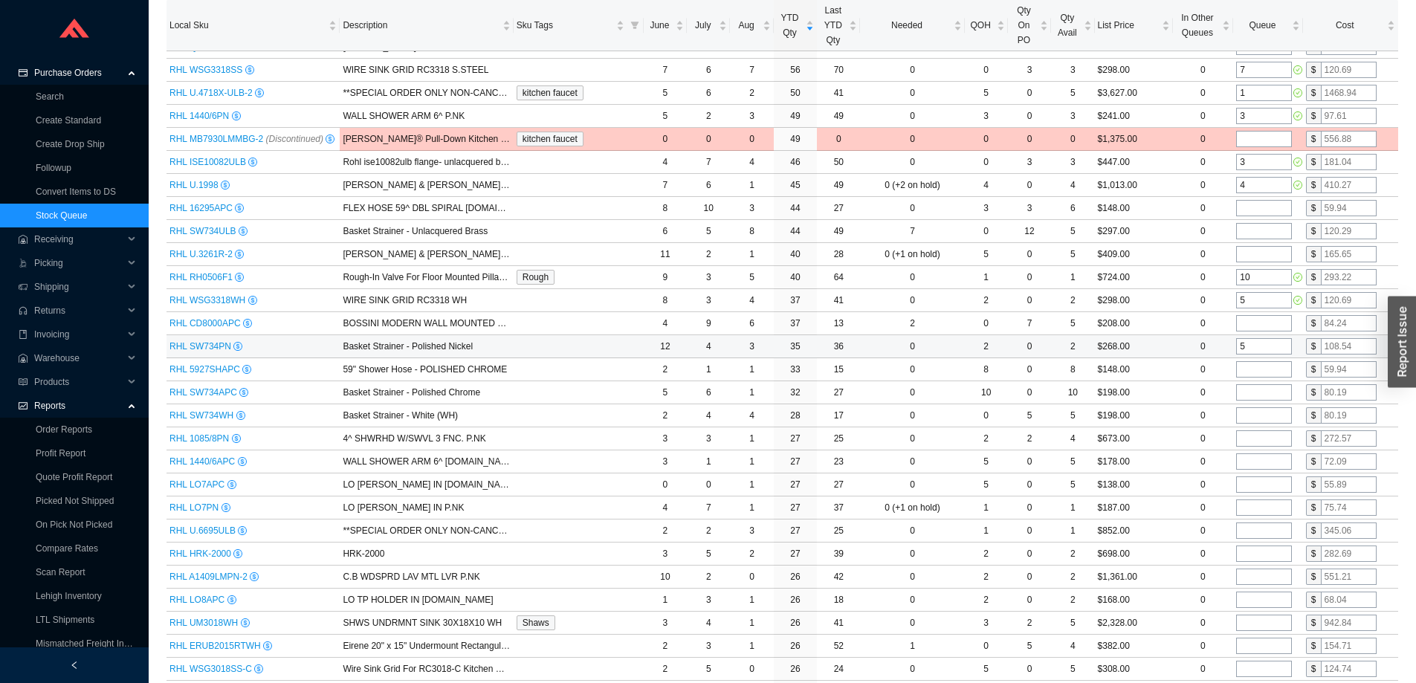
type input "5"
click at [1150, 348] on td "$268.00" at bounding box center [1134, 346] width 78 height 23
click at [1155, 368] on td "$148.00" at bounding box center [1134, 369] width 78 height 23
click at [1157, 417] on td "$198.00" at bounding box center [1134, 415] width 78 height 23
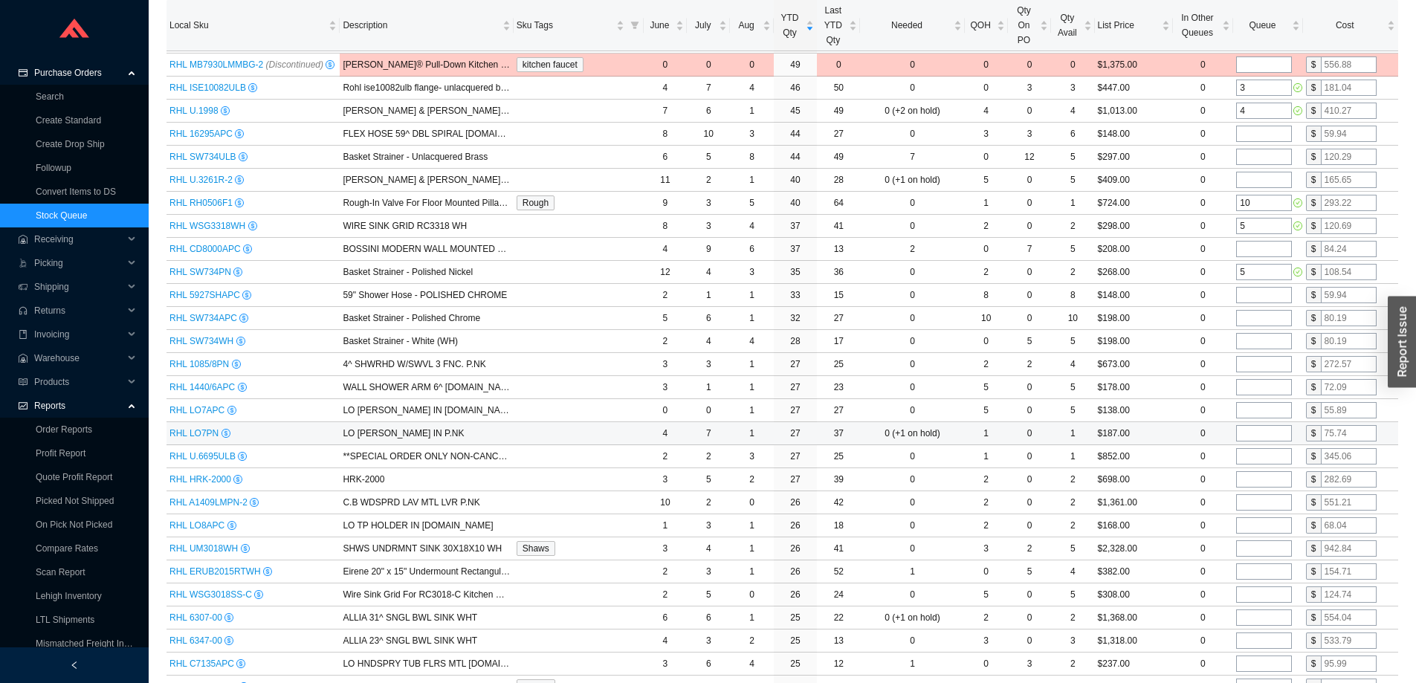
click at [1261, 434] on input "tel" at bounding box center [1265, 433] width 56 height 16
type input "3"
click at [1171, 431] on td "$187.00" at bounding box center [1134, 433] width 78 height 23
click at [1161, 456] on td "$852.00" at bounding box center [1134, 456] width 78 height 23
click at [1266, 457] on input "tel" at bounding box center [1265, 456] width 56 height 16
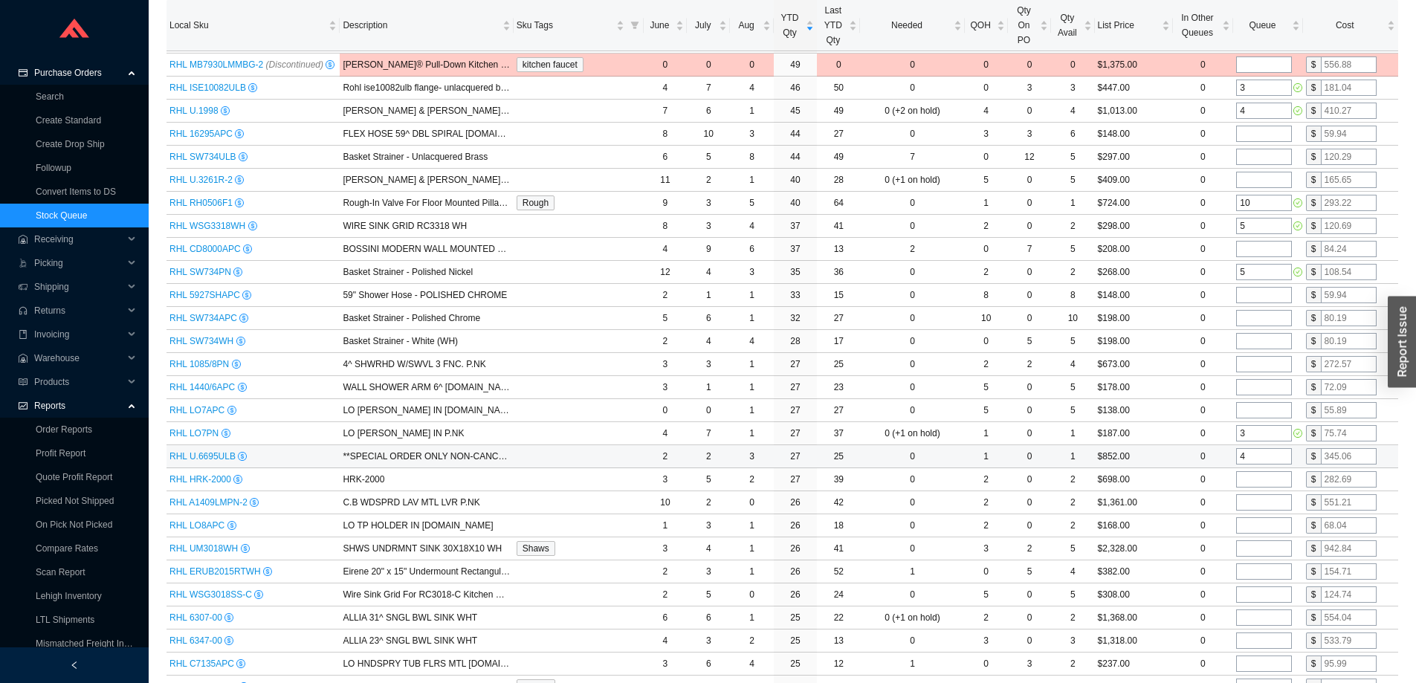
type input "4"
click at [1152, 457] on td "$852.00" at bounding box center [1134, 456] width 78 height 23
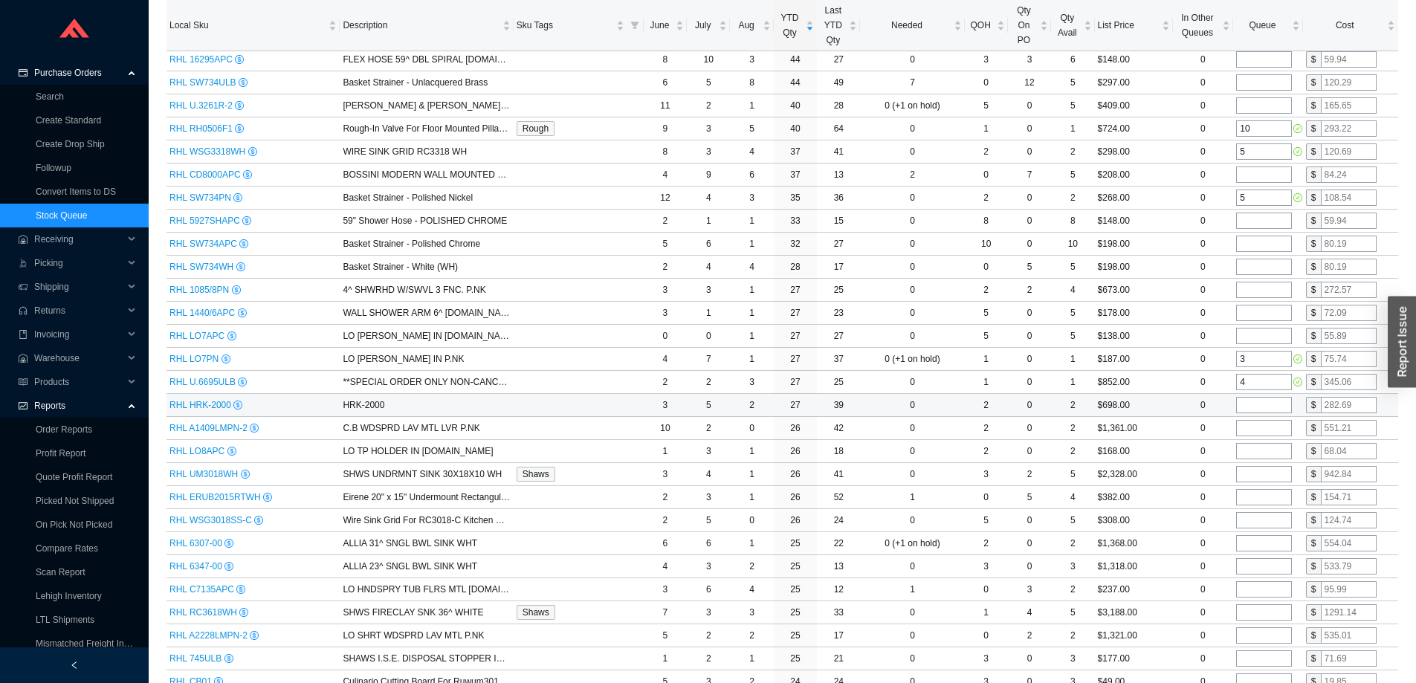
click at [1262, 405] on input "tel" at bounding box center [1265, 405] width 56 height 16
type input "3"
click at [1159, 423] on td "$1,361.00" at bounding box center [1134, 428] width 78 height 23
click at [1165, 424] on td "$1,361.00" at bounding box center [1134, 428] width 78 height 23
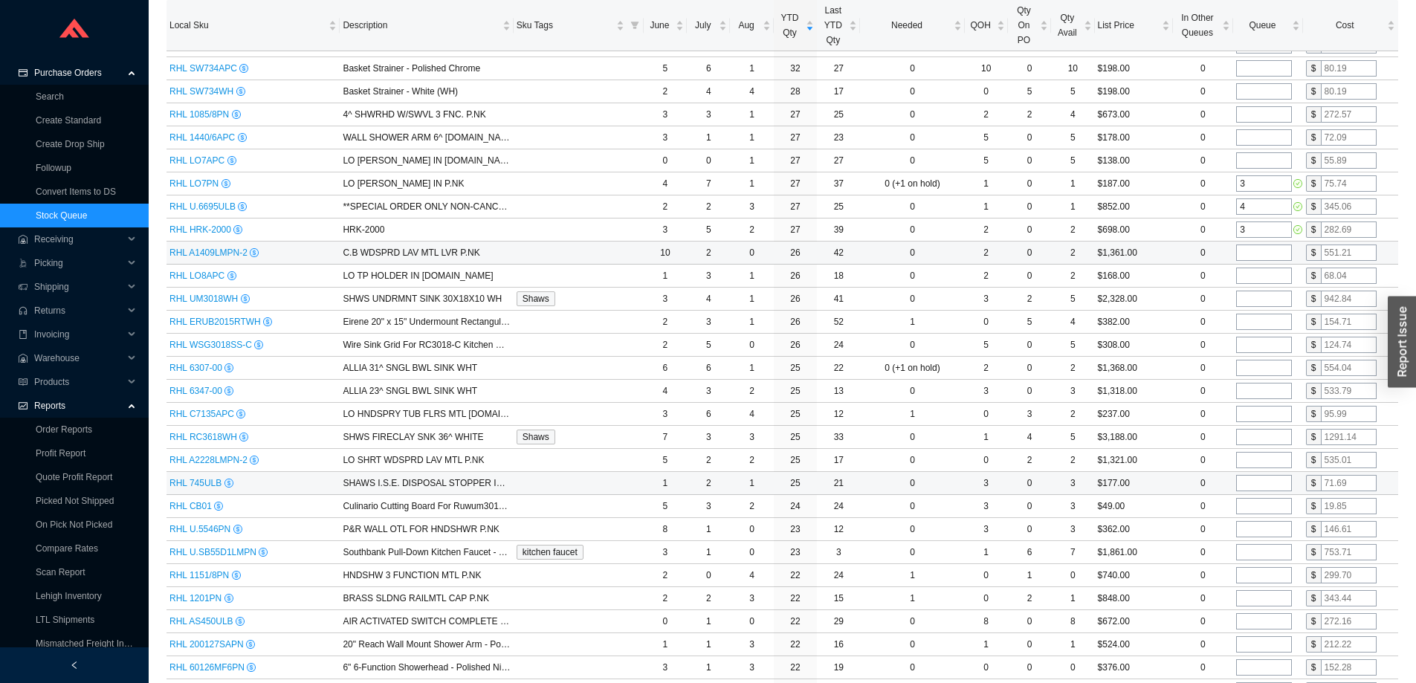
scroll to position [913, 0]
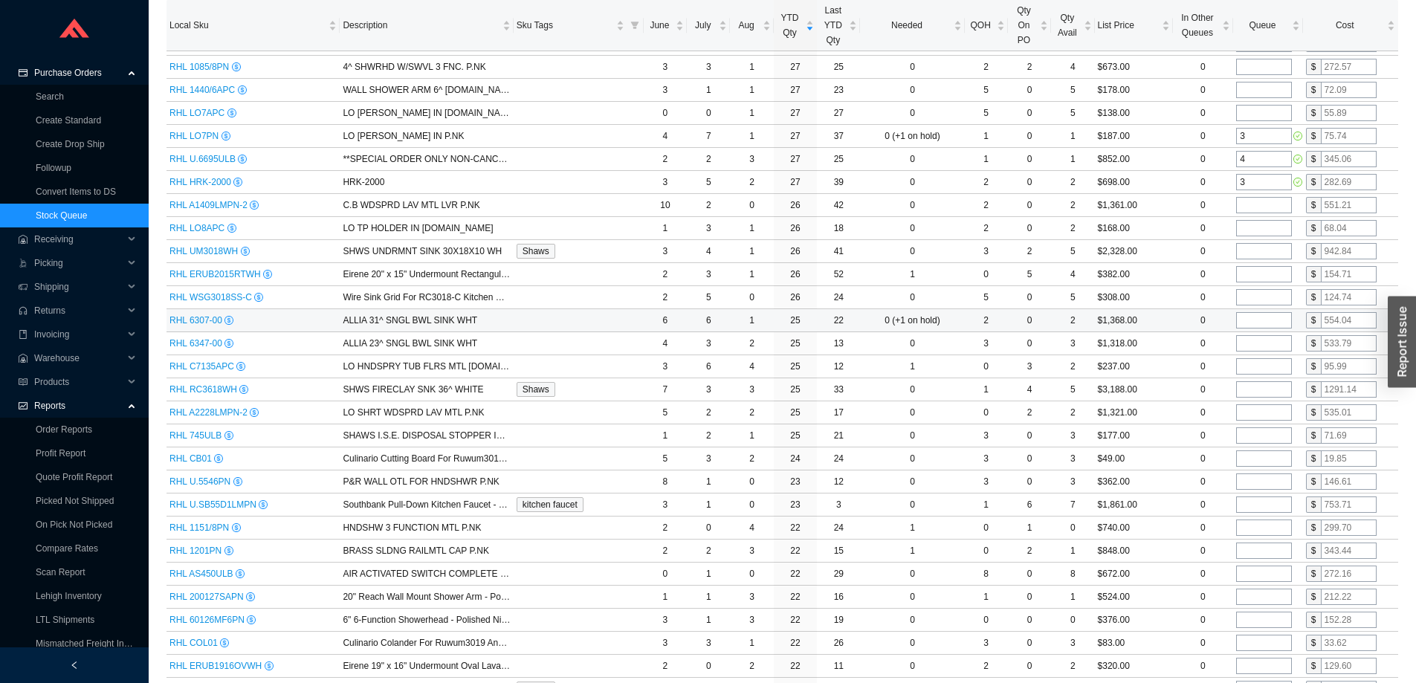
click at [1254, 317] on input "tel" at bounding box center [1265, 320] width 56 height 16
type input "2"
click at [1160, 318] on td "$1,368.00" at bounding box center [1134, 320] width 78 height 23
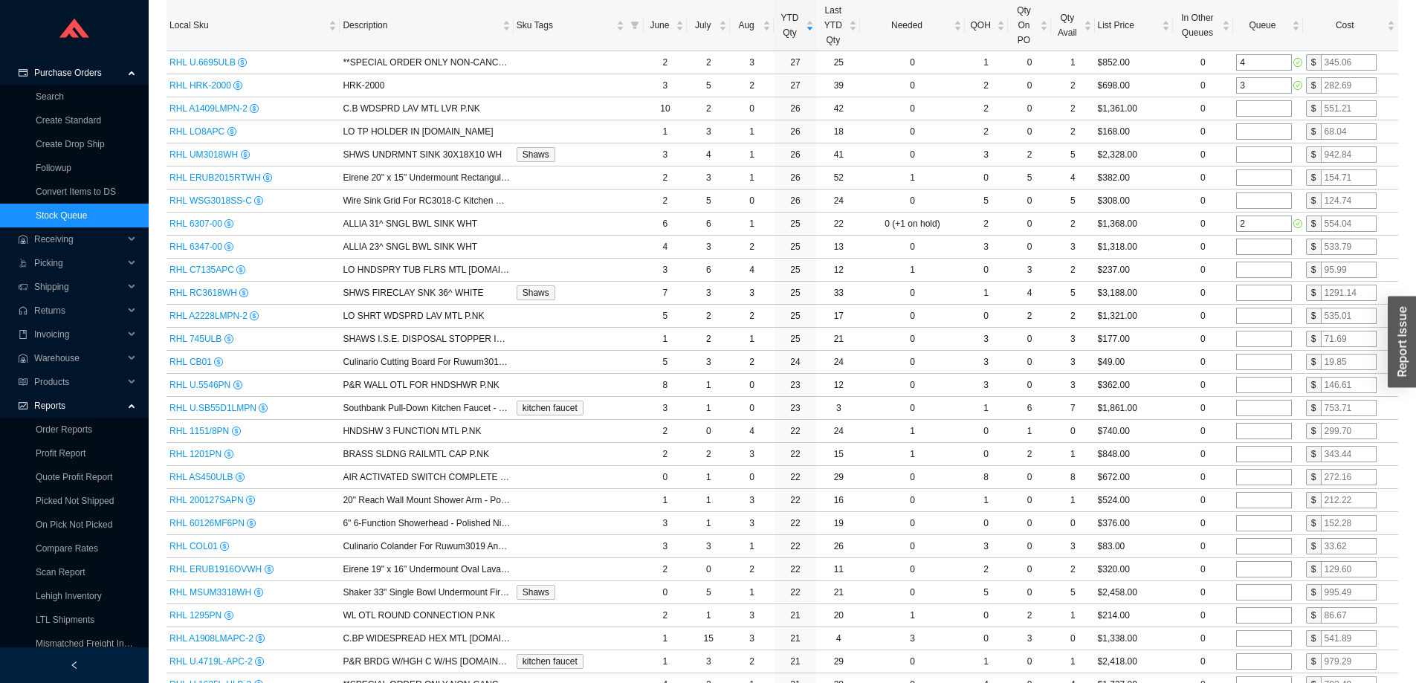
scroll to position [1004, 0]
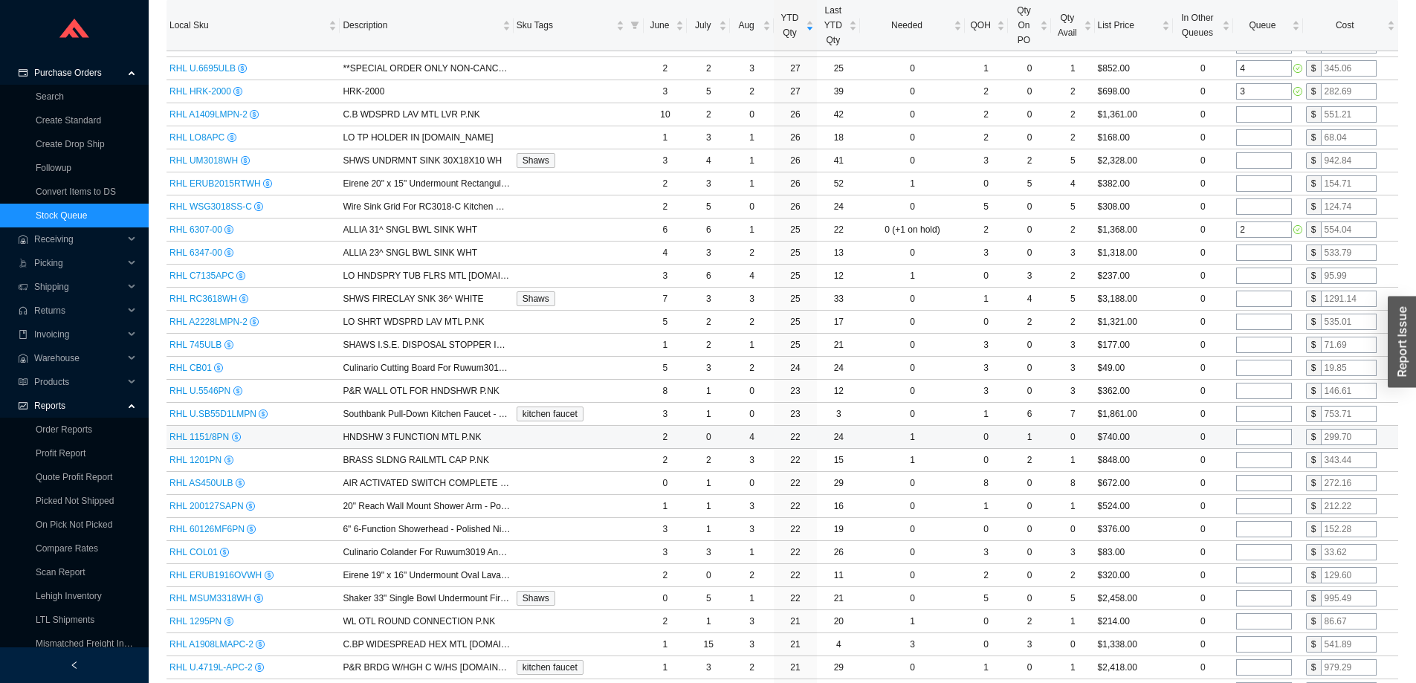
click at [1256, 439] on input "tel" at bounding box center [1265, 437] width 56 height 16
type input "2"
click at [1168, 440] on td "$740.00" at bounding box center [1134, 437] width 78 height 23
click at [1246, 459] on input "tel" at bounding box center [1265, 460] width 56 height 16
type input "2"
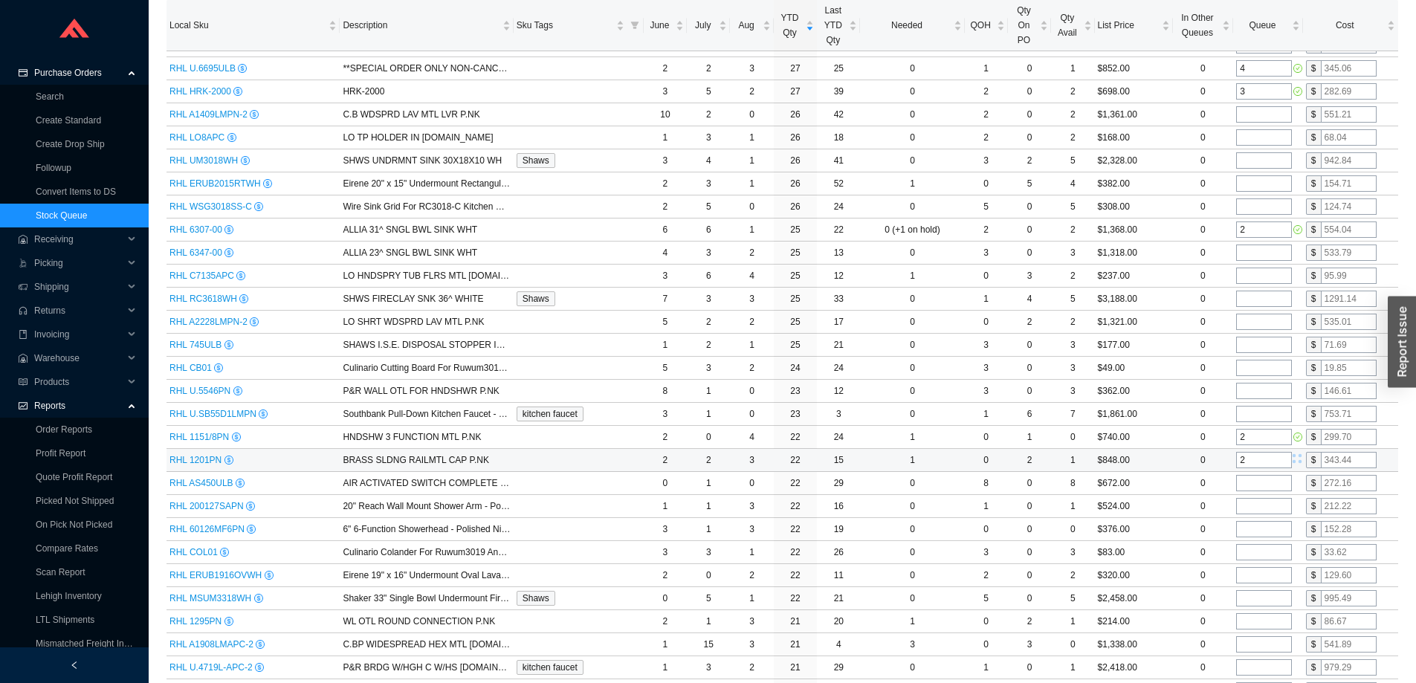
click at [1156, 458] on td "$848.00" at bounding box center [1134, 460] width 78 height 23
click at [1156, 505] on td "$524.00" at bounding box center [1134, 506] width 78 height 23
click at [1252, 505] on input "tel" at bounding box center [1265, 506] width 56 height 16
type input "1"
click at [1175, 504] on td "0" at bounding box center [1203, 506] width 61 height 23
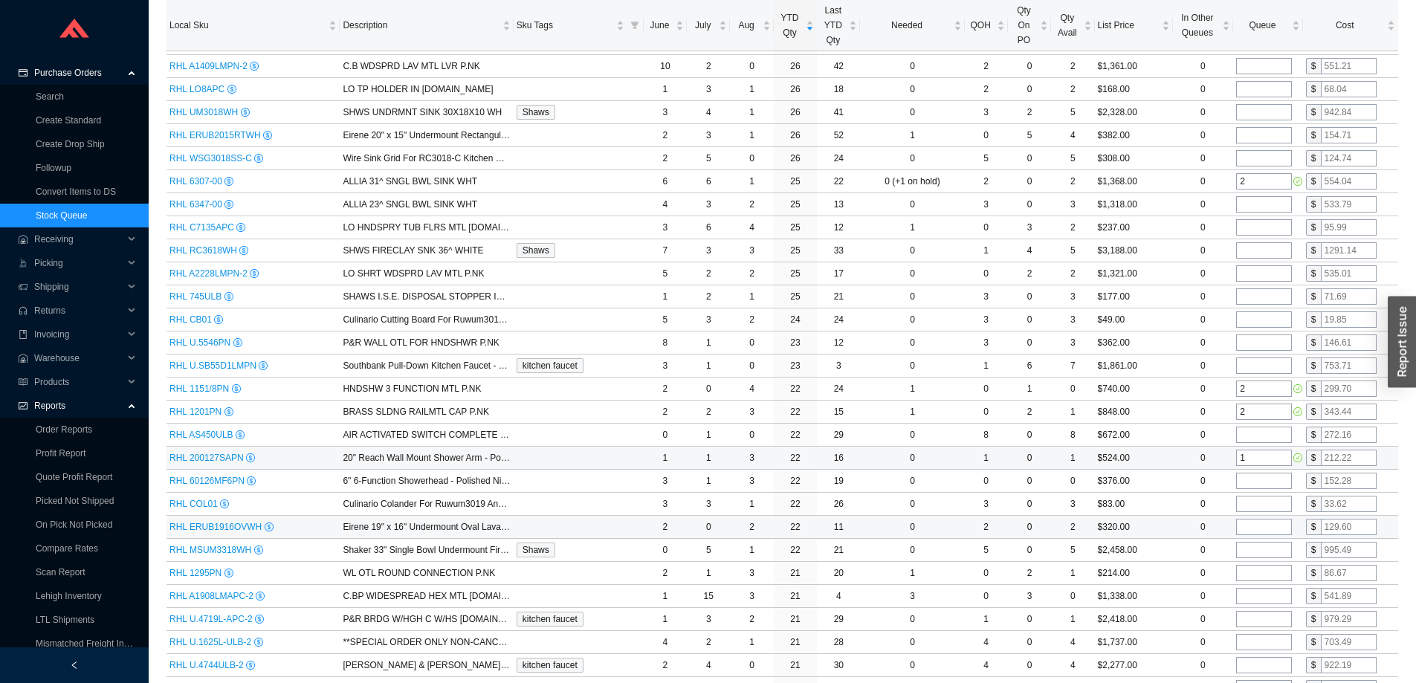
scroll to position [1078, 0]
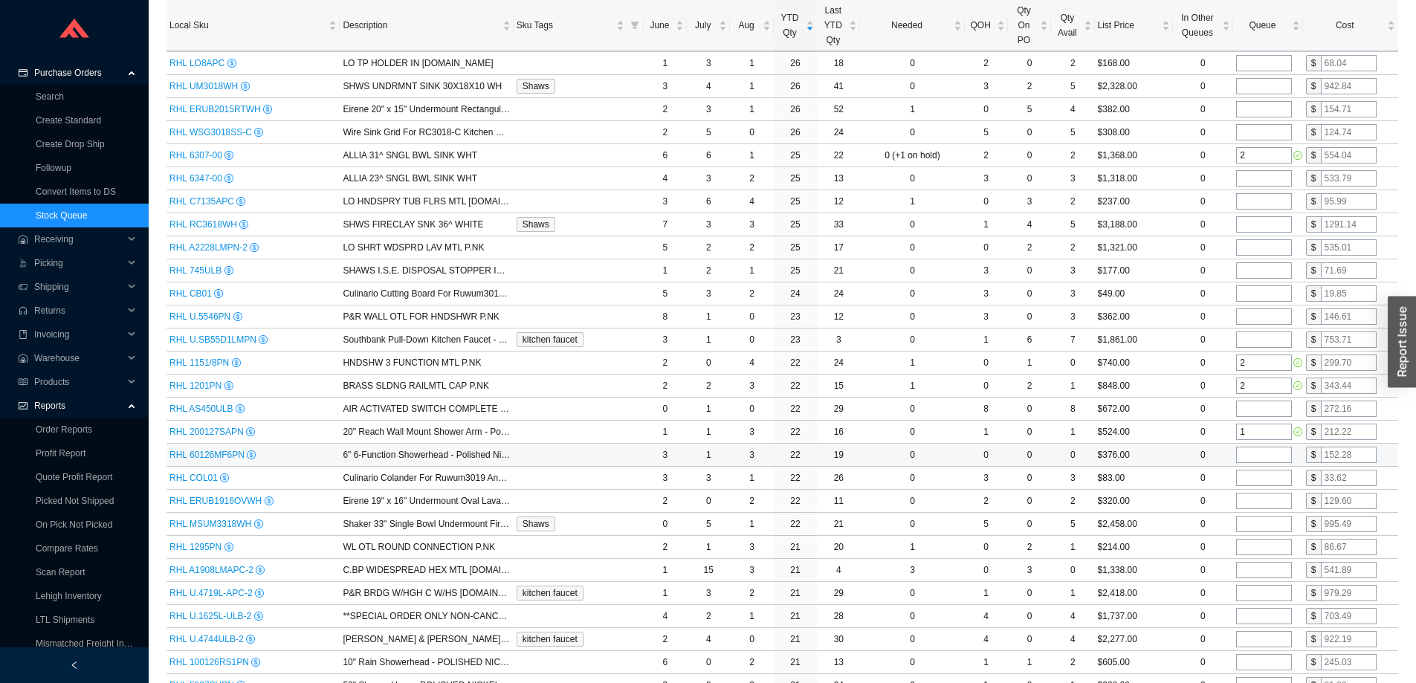
click at [1257, 456] on input "tel" at bounding box center [1265, 455] width 56 height 16
type input "2"
click at [1174, 455] on td "0" at bounding box center [1203, 455] width 61 height 23
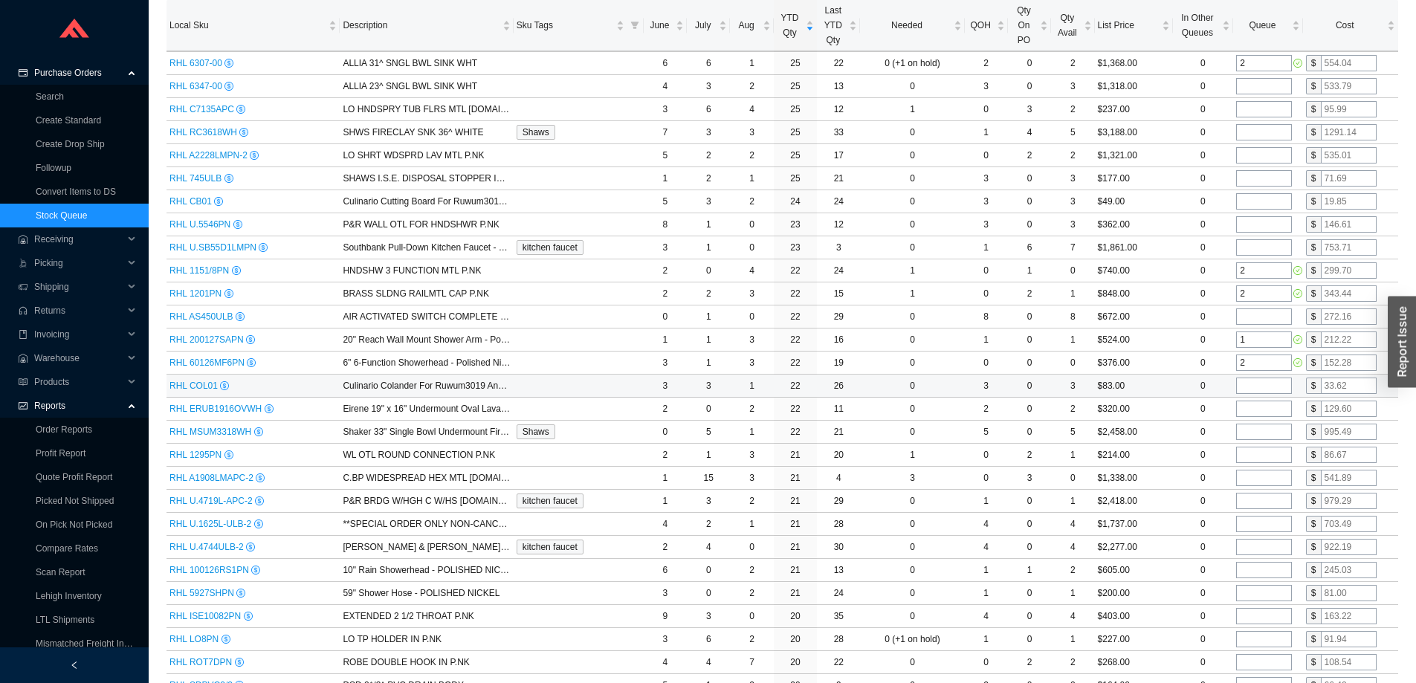
scroll to position [1227, 0]
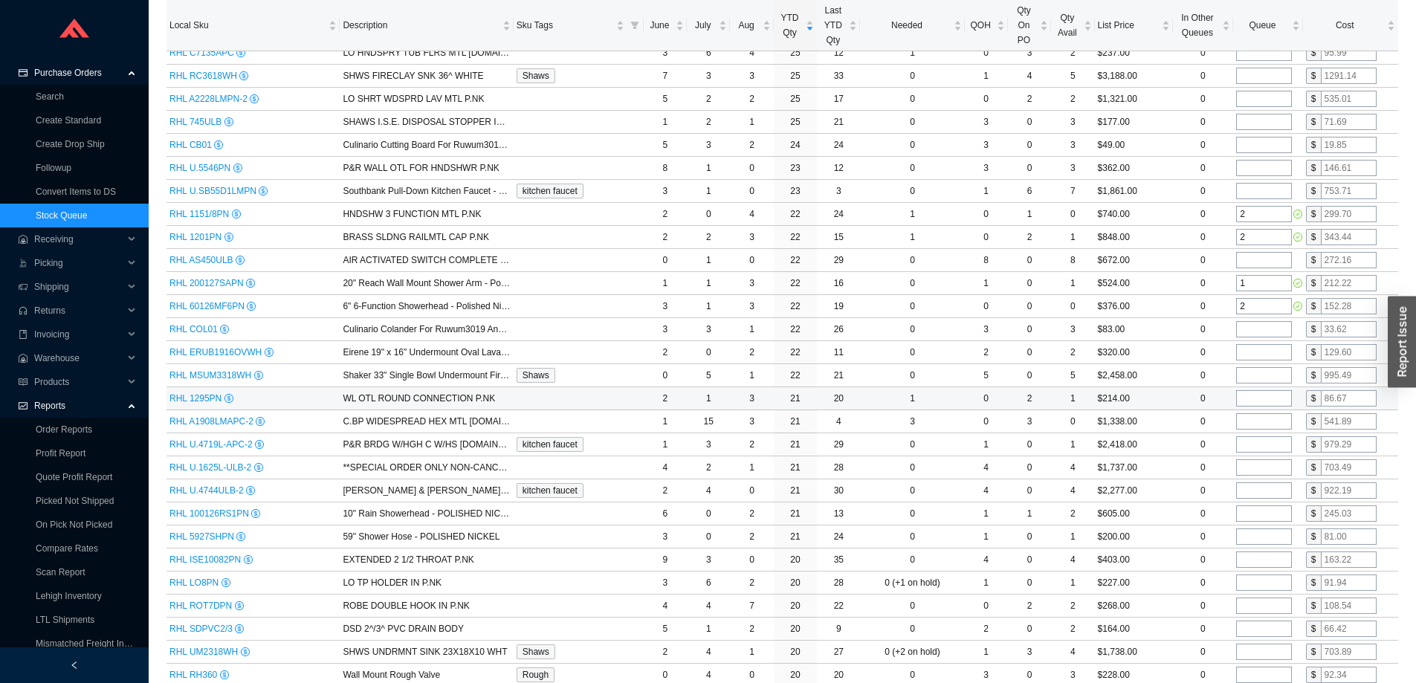
click at [1252, 399] on input "tel" at bounding box center [1265, 398] width 56 height 16
type input "1"
click at [1160, 419] on td "$1,338.00" at bounding box center [1134, 421] width 78 height 23
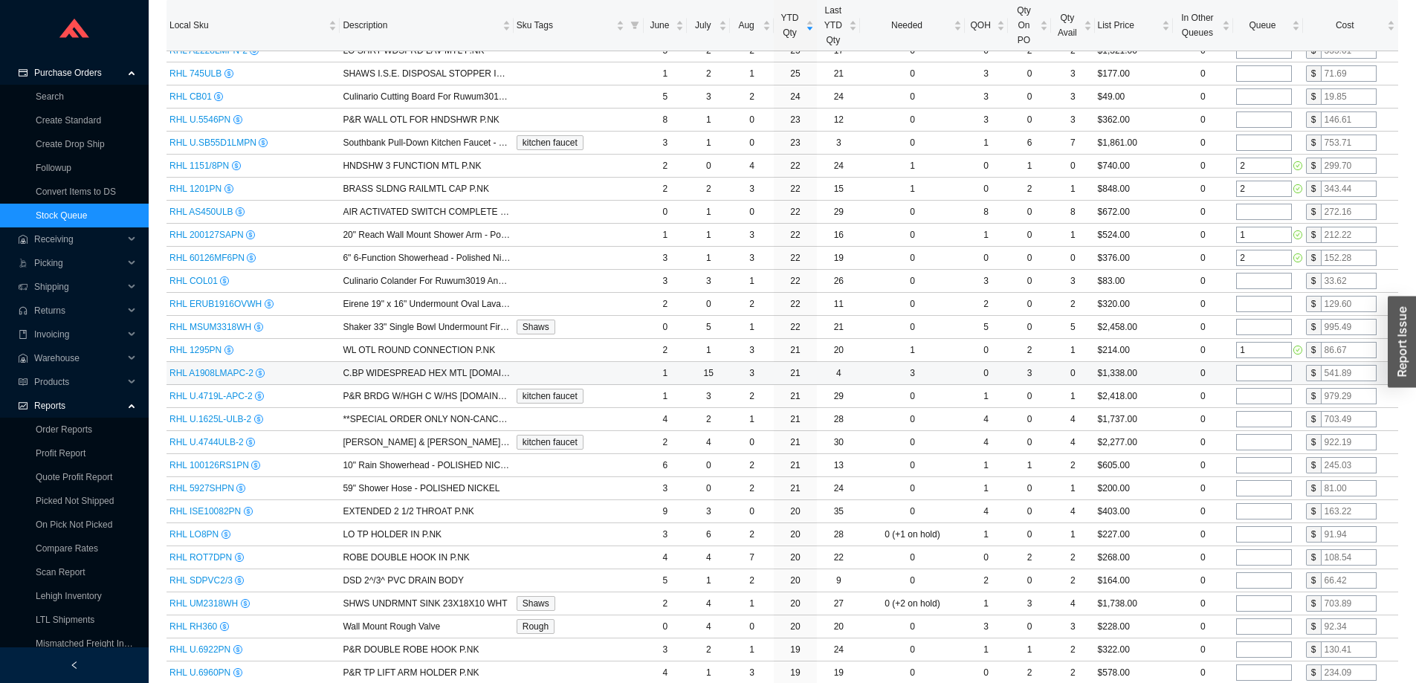
scroll to position [1301, 0]
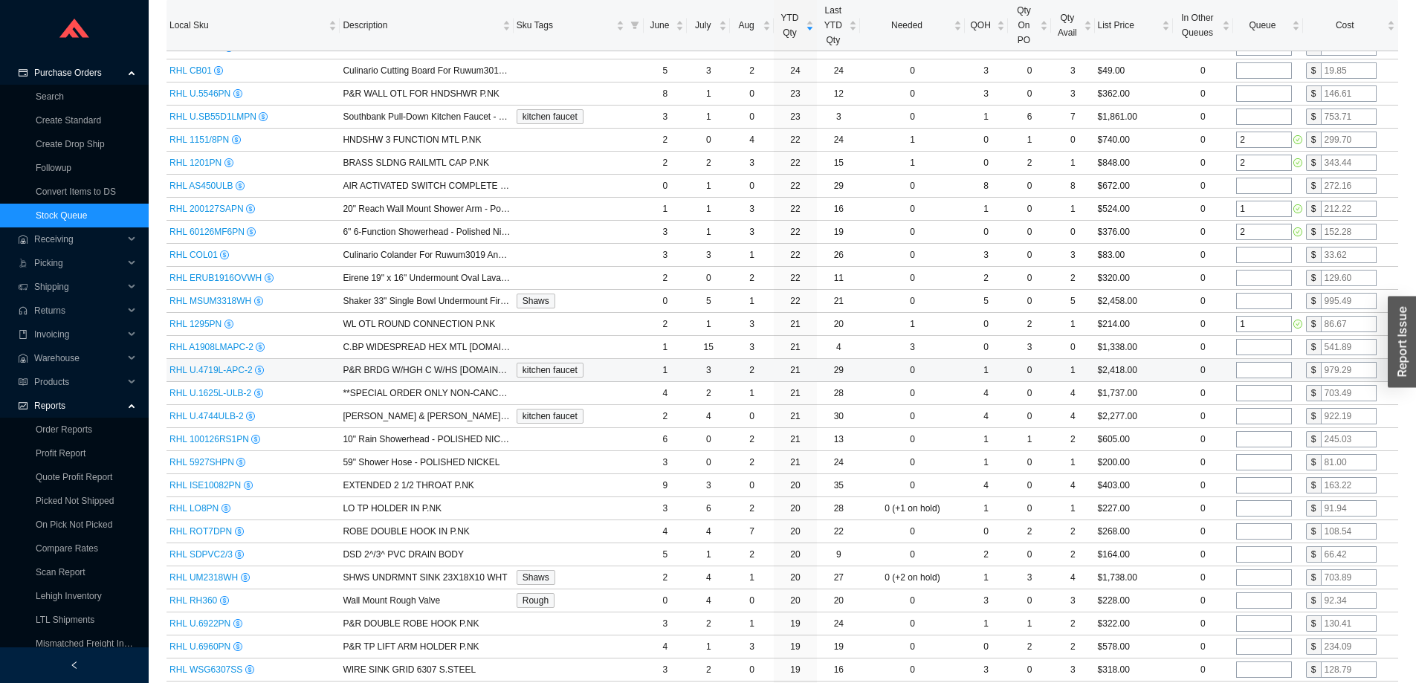
click at [1251, 369] on input "tel" at bounding box center [1265, 370] width 56 height 16
type input "2"
click at [1164, 372] on td "$2,418.00" at bounding box center [1134, 370] width 78 height 23
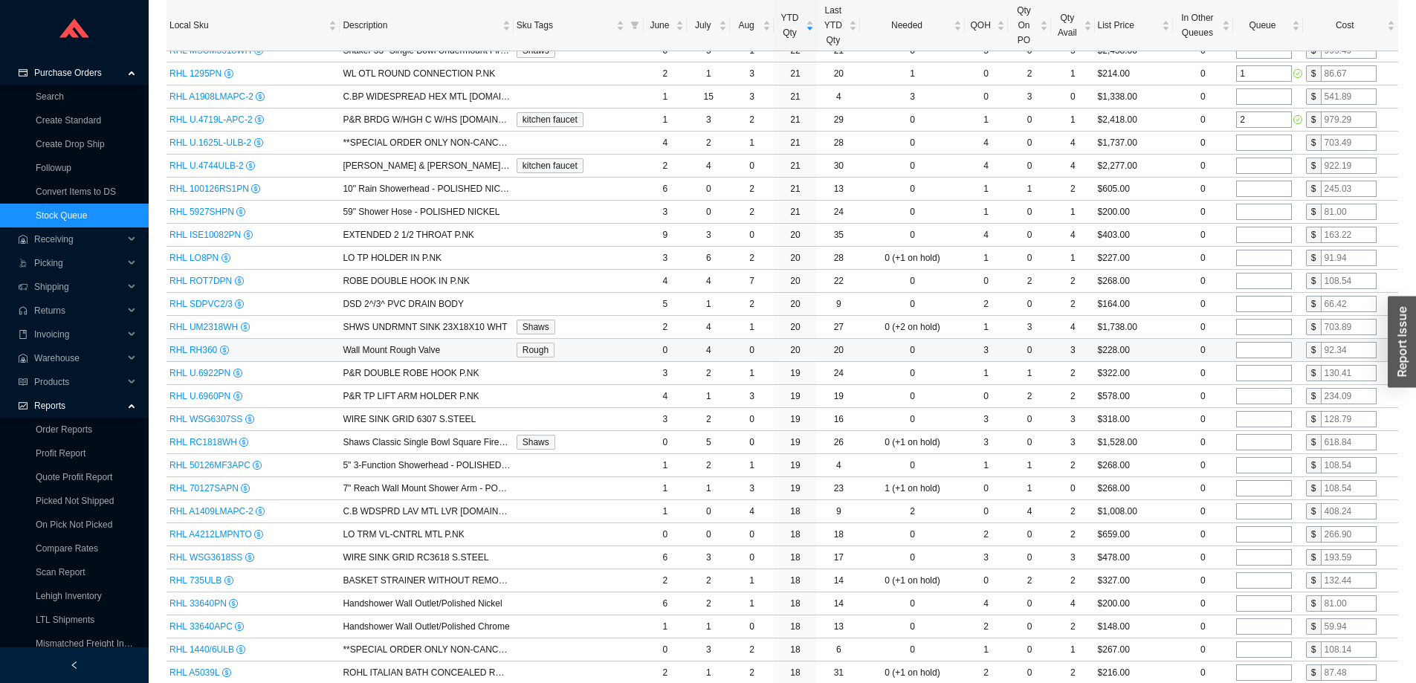
scroll to position [1599, 0]
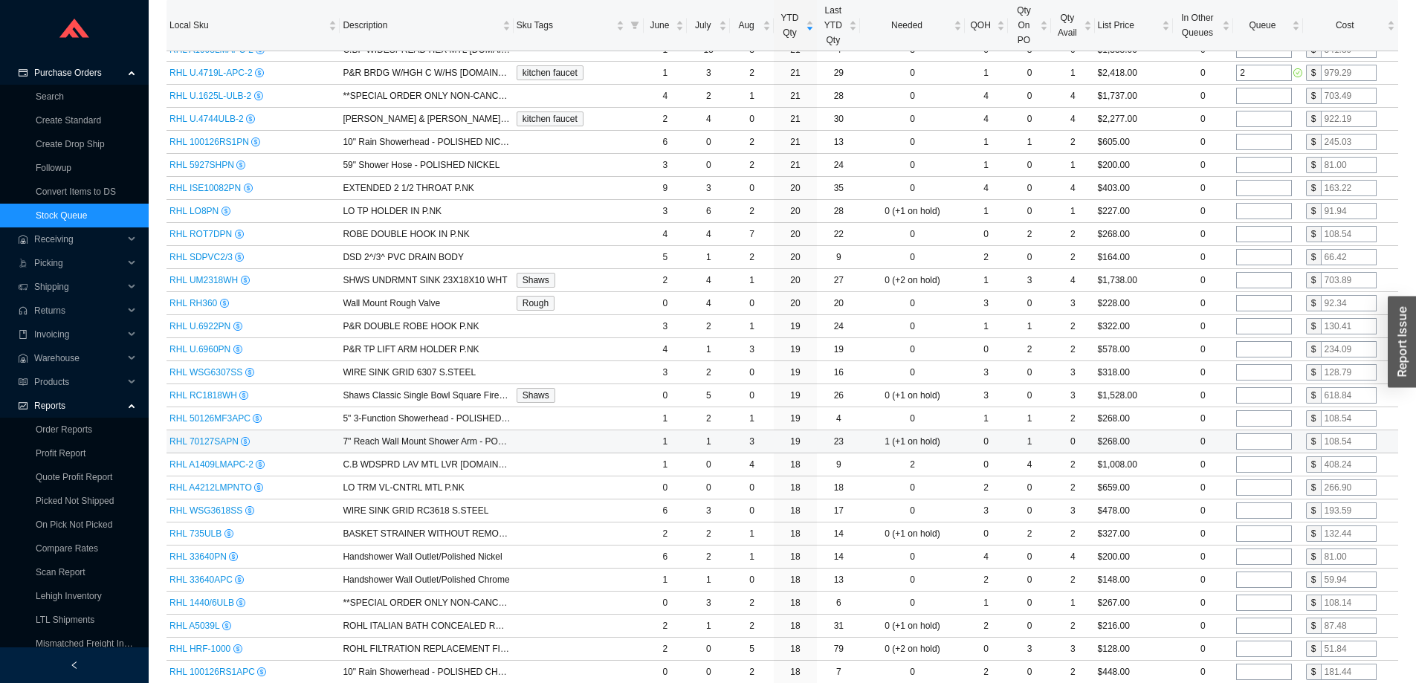
click at [1260, 440] on input "tel" at bounding box center [1265, 441] width 56 height 16
type input "2"
click at [1166, 441] on td "$268.00" at bounding box center [1134, 442] width 78 height 23
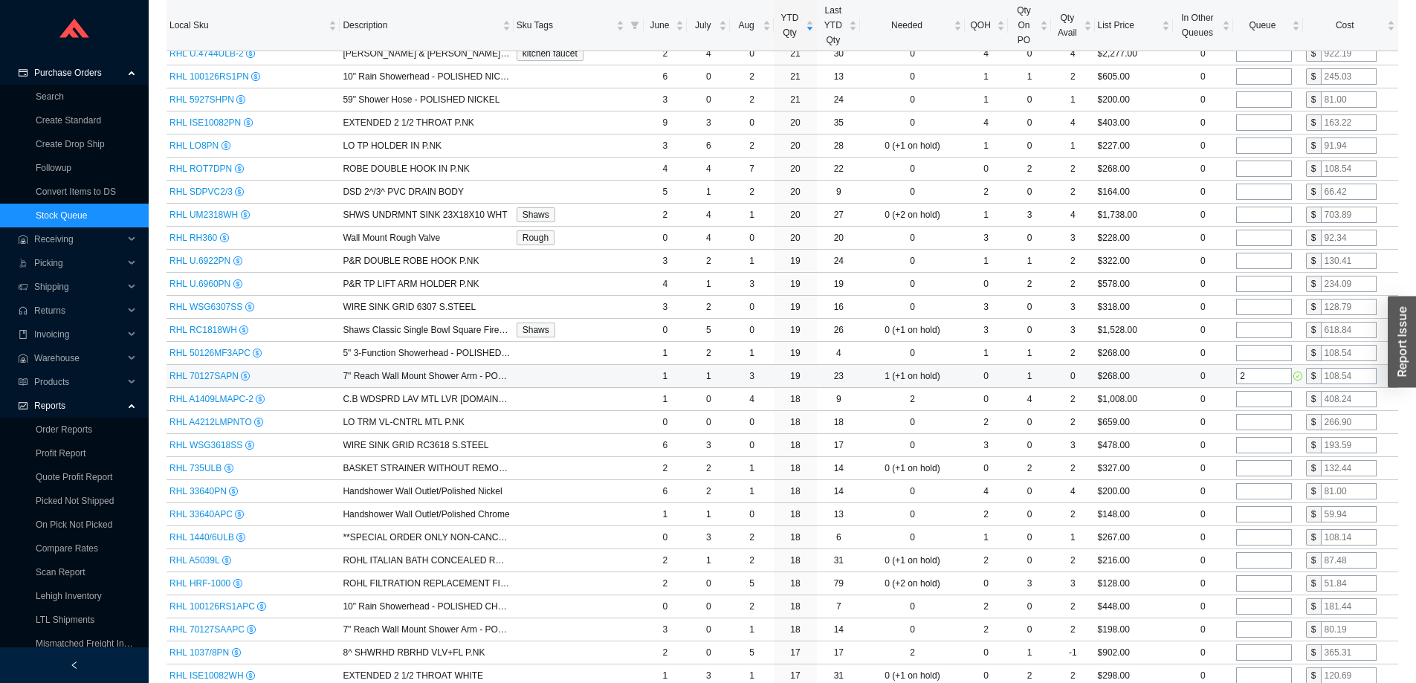
scroll to position [1747, 0]
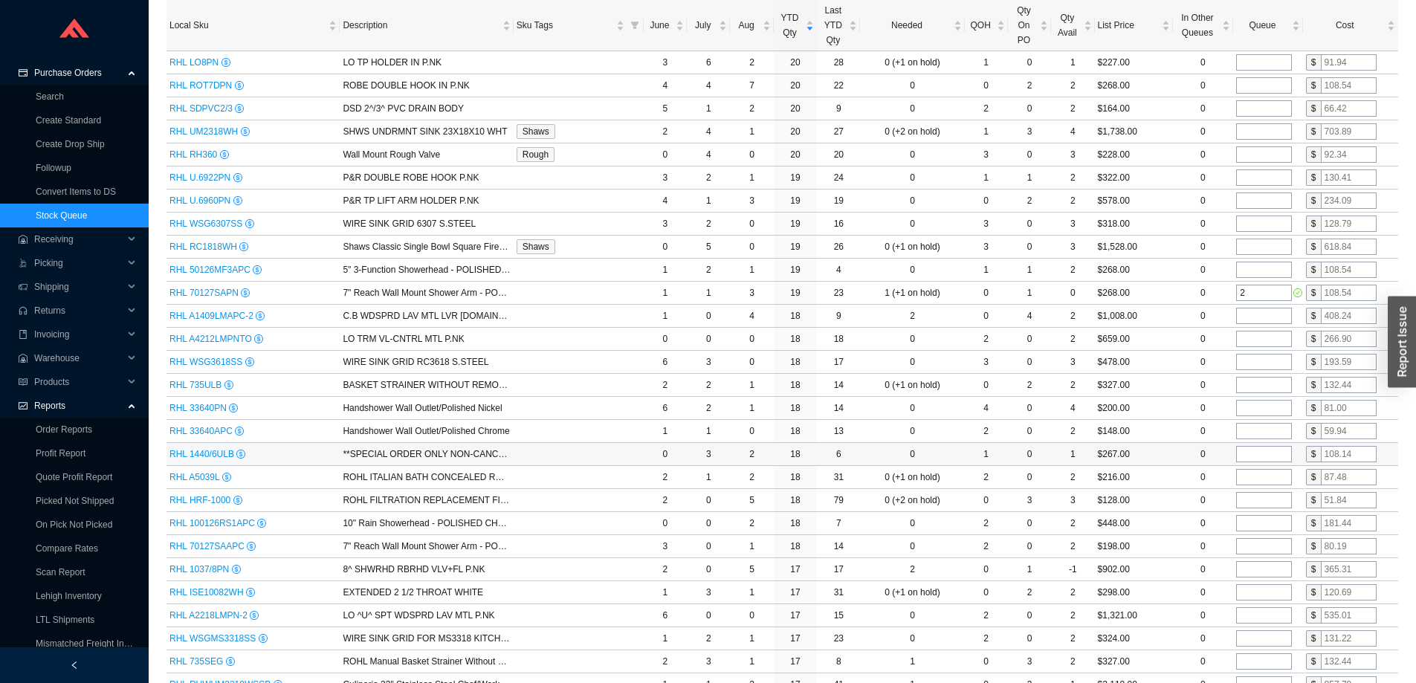
click at [1255, 454] on input "tel" at bounding box center [1265, 454] width 56 height 16
type input "1"
click at [1170, 454] on td "$267.00" at bounding box center [1134, 454] width 78 height 23
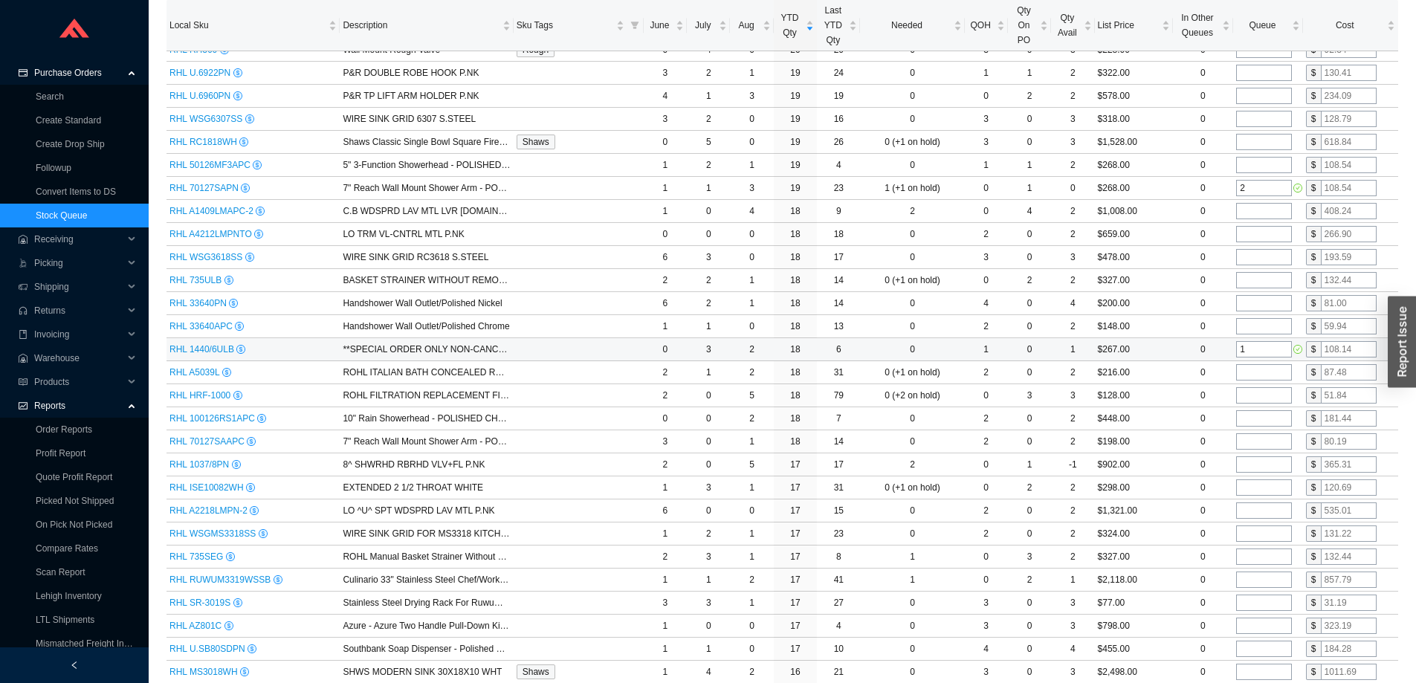
scroll to position [1896, 0]
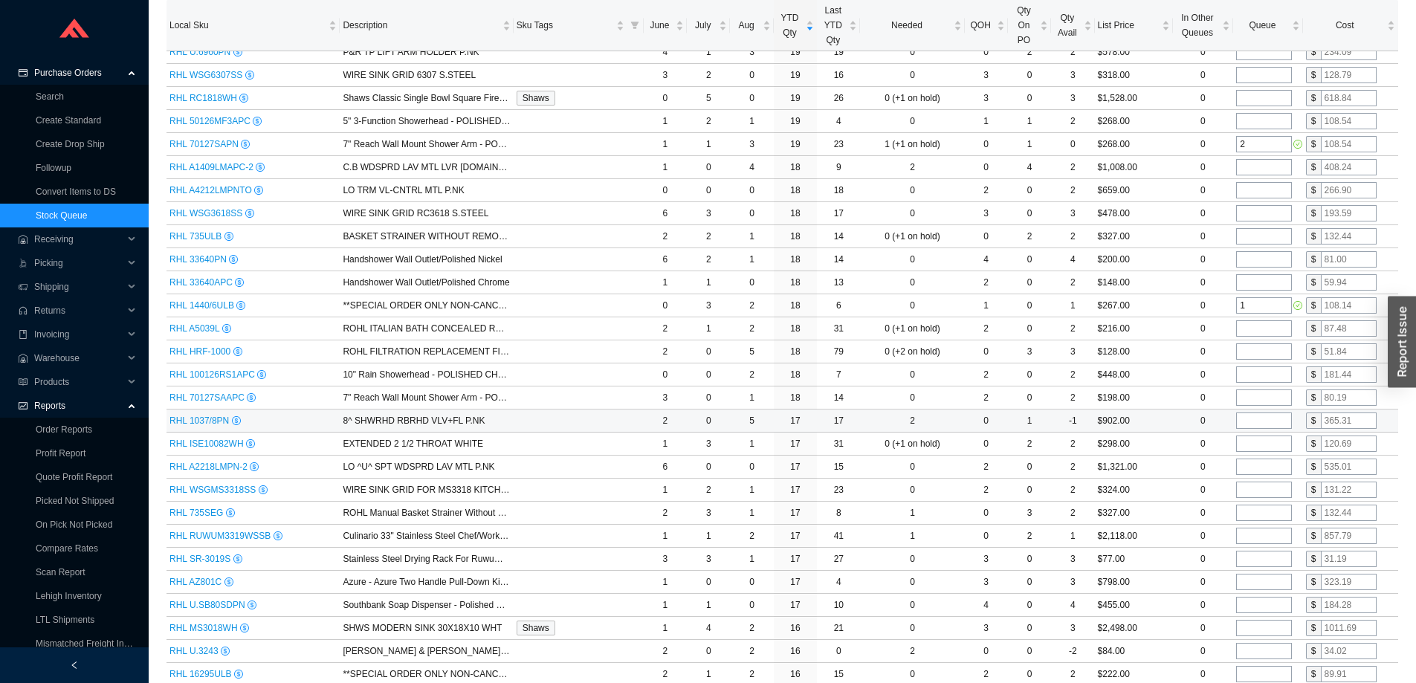
click at [1260, 420] on input "tel" at bounding box center [1265, 421] width 56 height 16
type input "1"
click at [1150, 420] on td "$902.00" at bounding box center [1134, 421] width 78 height 23
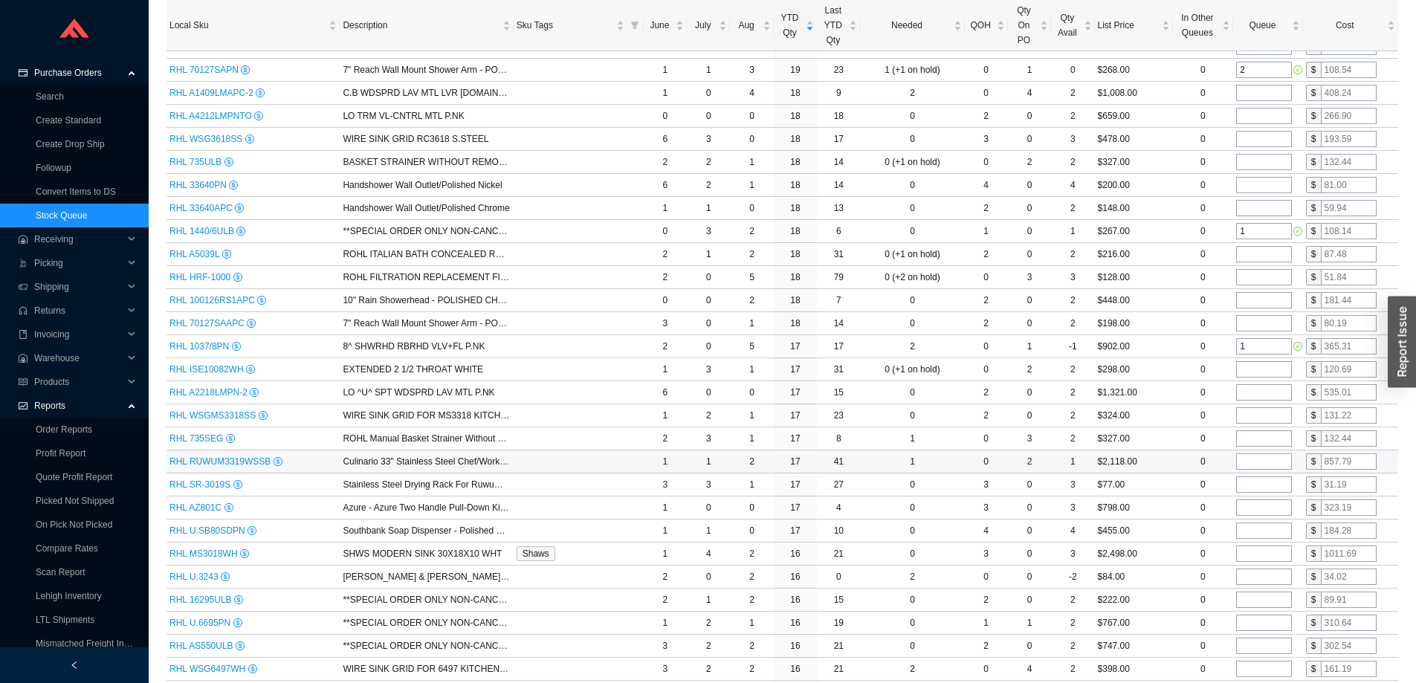
click at [1252, 460] on input "tel" at bounding box center [1265, 462] width 56 height 16
type input "1"
click at [1166, 459] on td "$2,118.00" at bounding box center [1134, 462] width 78 height 23
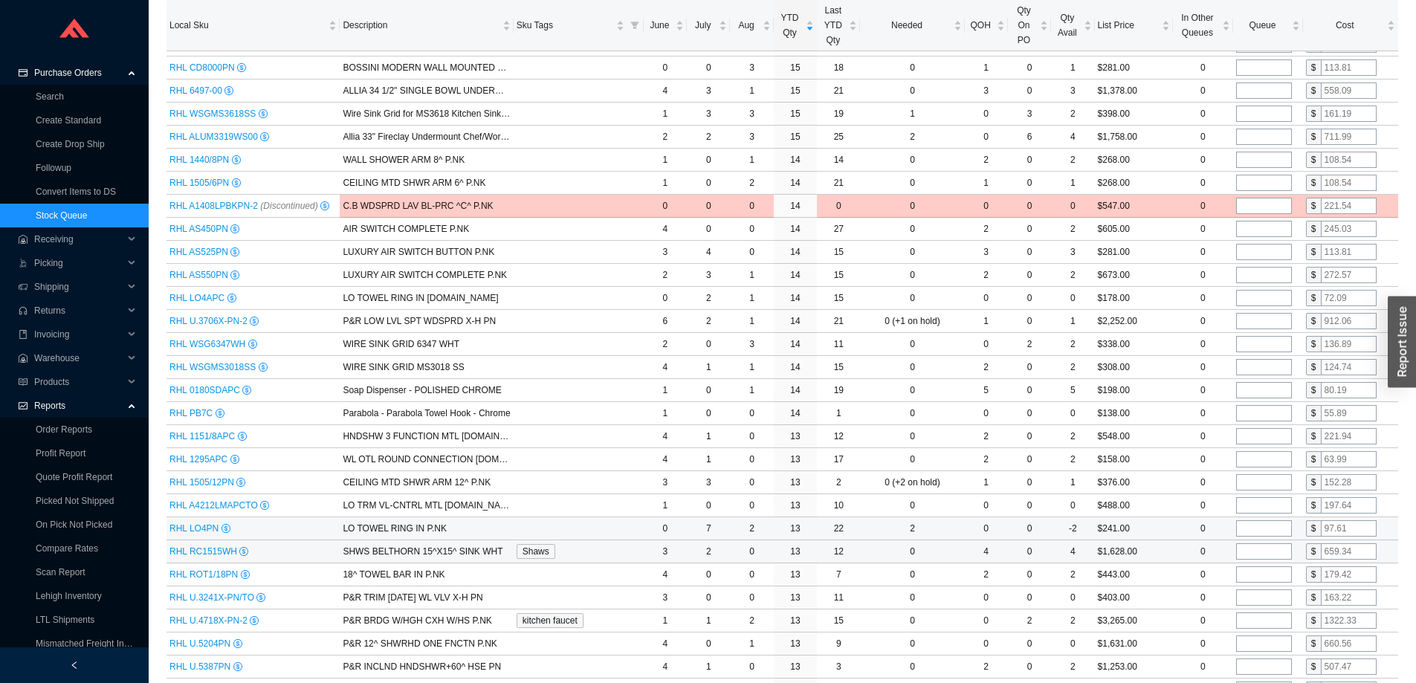
scroll to position [2788, 0]
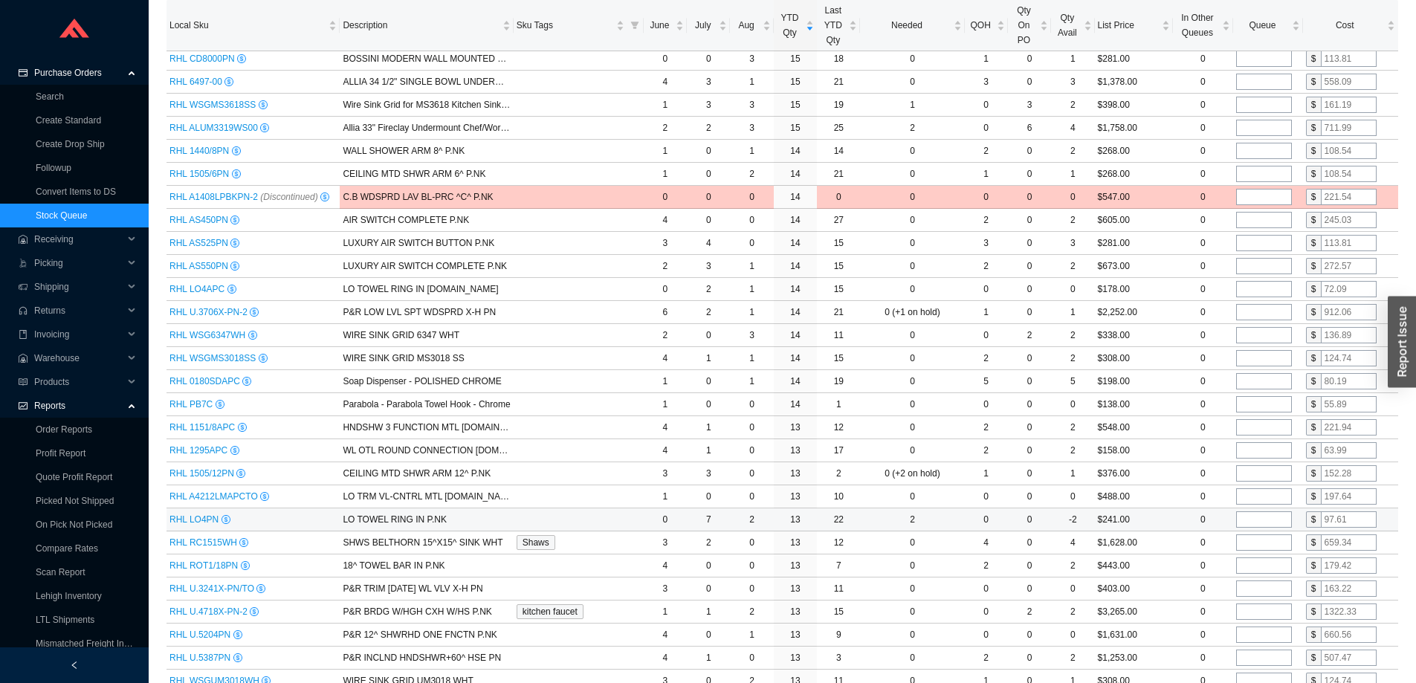
click at [1268, 520] on input "tel" at bounding box center [1265, 520] width 56 height 16
type input "2"
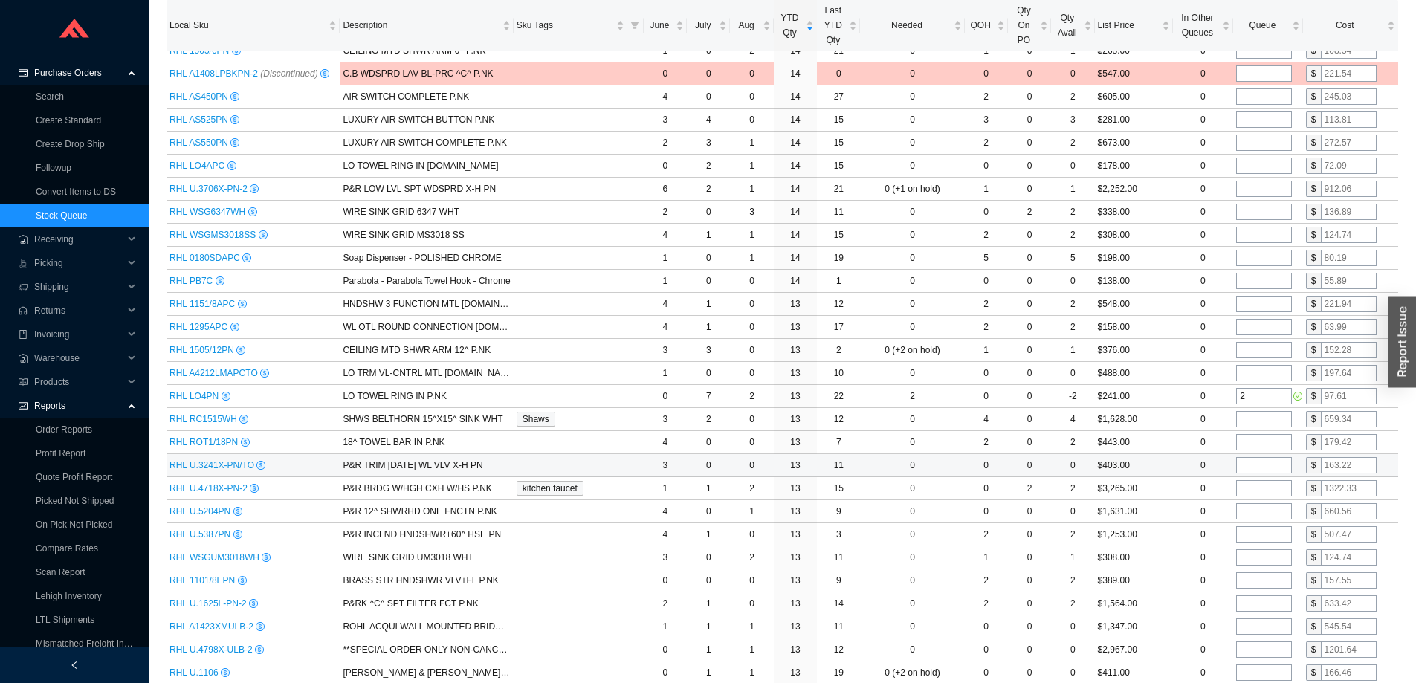
scroll to position [2937, 0]
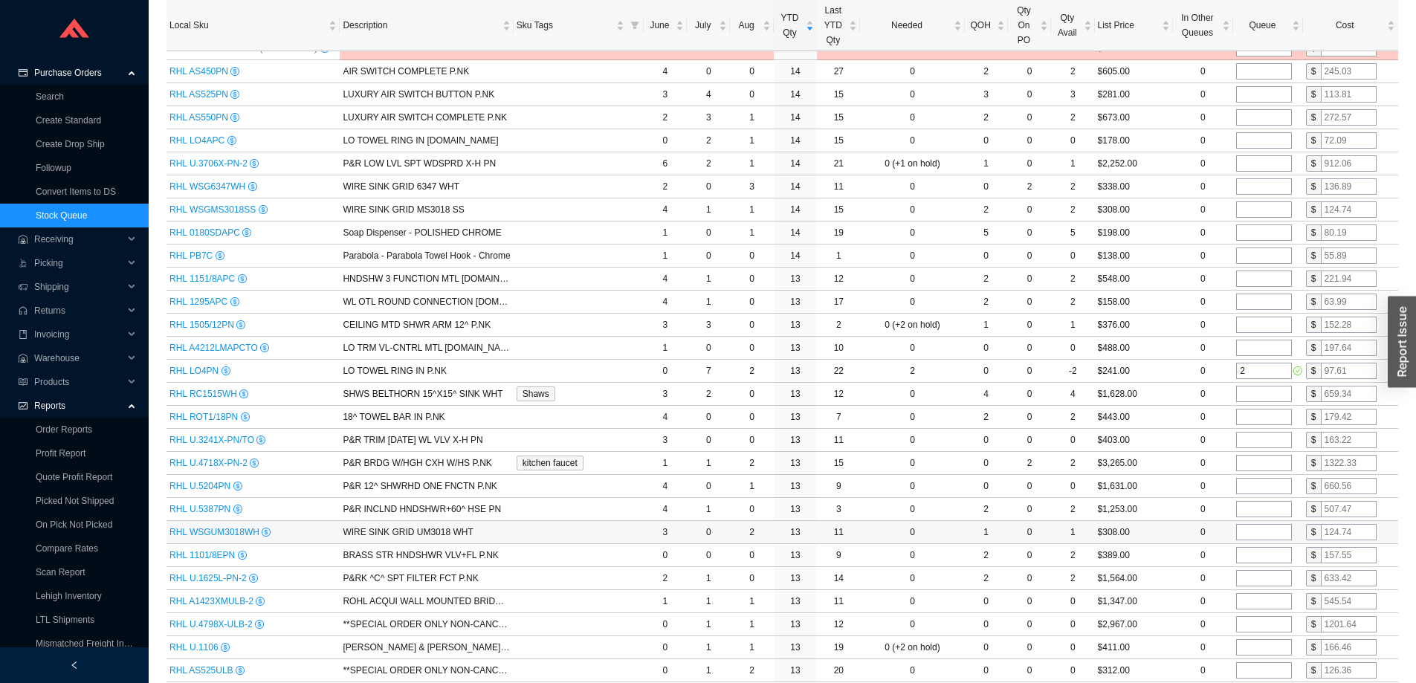
click at [1260, 529] on input "tel" at bounding box center [1265, 532] width 56 height 16
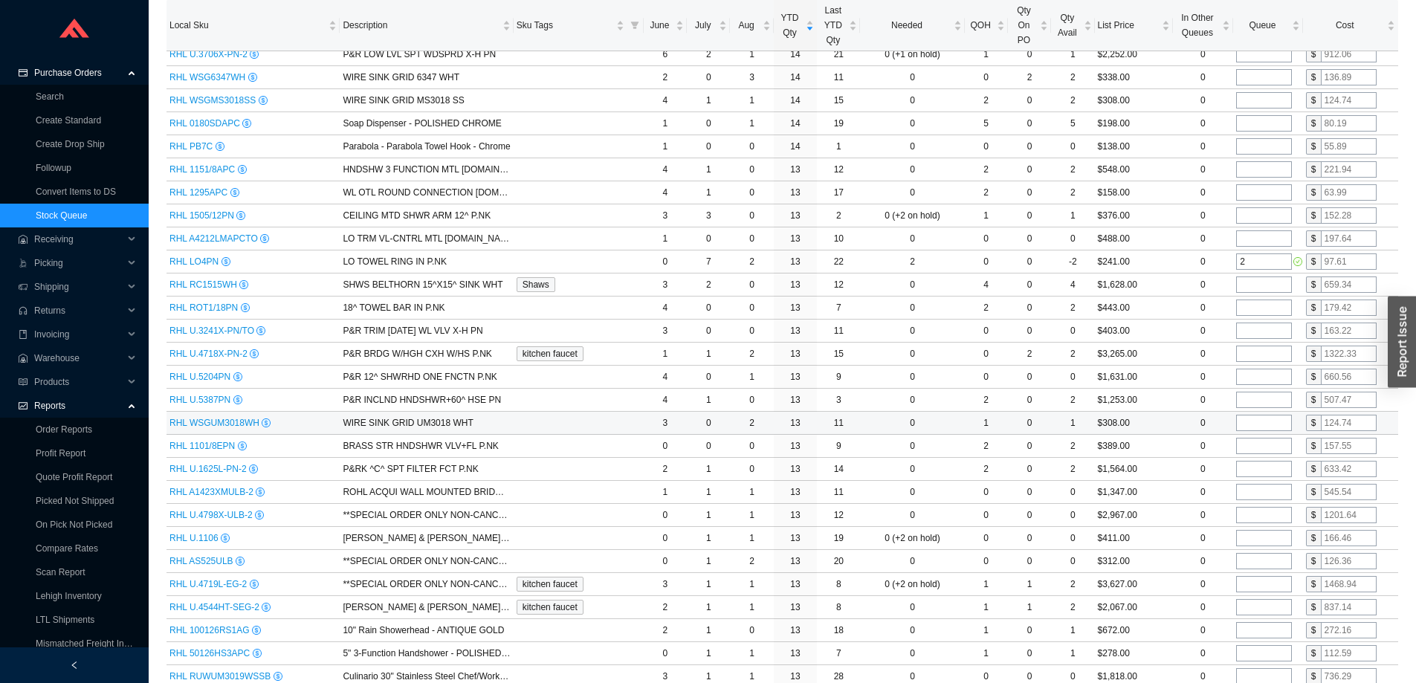
scroll to position [3086, 0]
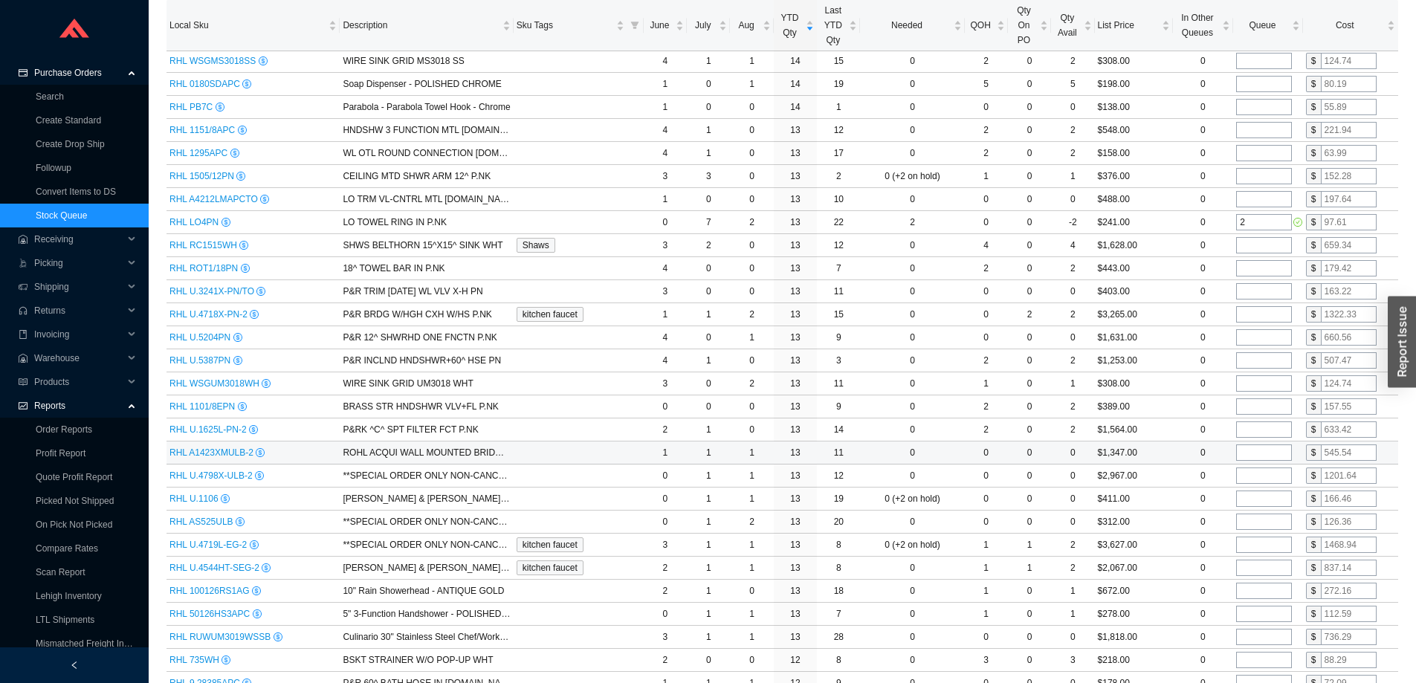
click at [1245, 451] on input "tel" at bounding box center [1265, 453] width 56 height 16
type input "1"
click at [1182, 450] on td "0" at bounding box center [1203, 453] width 61 height 23
click at [1253, 475] on input "tel" at bounding box center [1265, 476] width 56 height 16
type input "1"
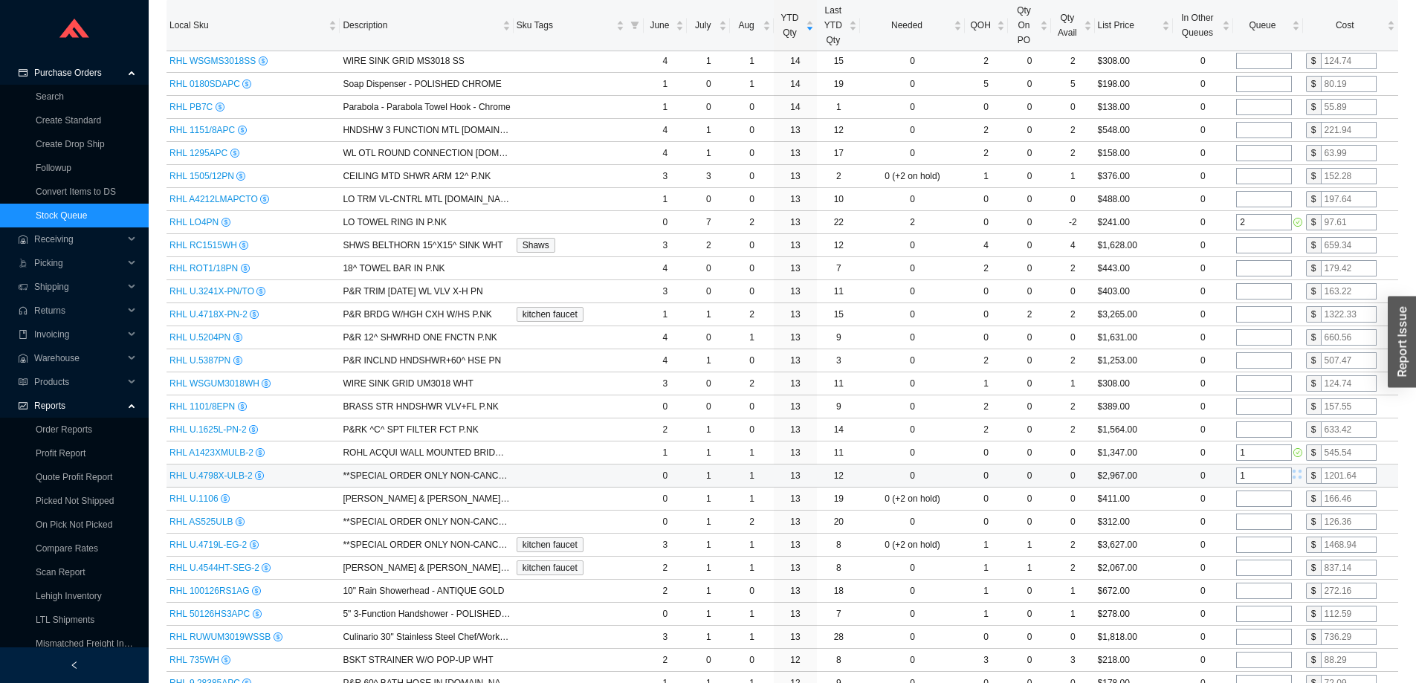
click at [1184, 475] on td "0" at bounding box center [1203, 476] width 61 height 23
click at [1267, 520] on input "tel" at bounding box center [1265, 522] width 56 height 16
type input "2"
click at [1174, 521] on td "0" at bounding box center [1203, 522] width 61 height 23
click at [1251, 497] on input "tel" at bounding box center [1265, 499] width 56 height 16
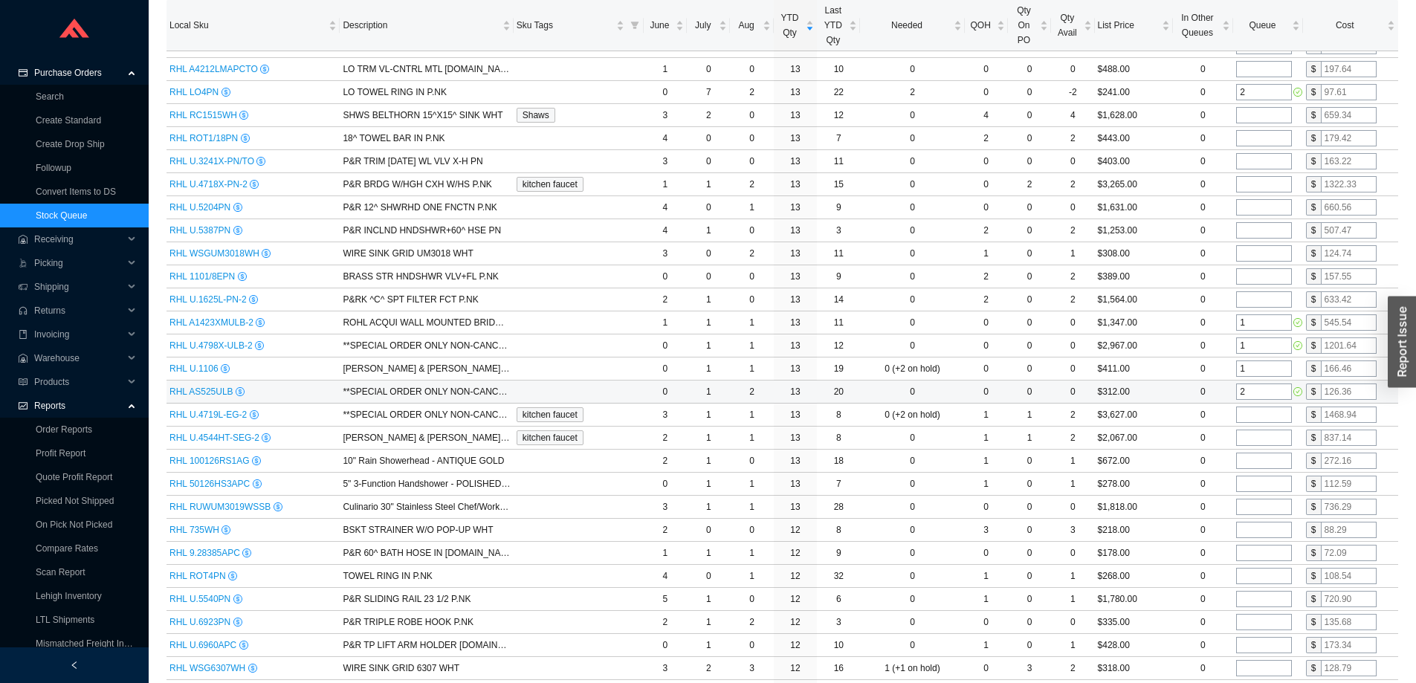
scroll to position [3234, 0]
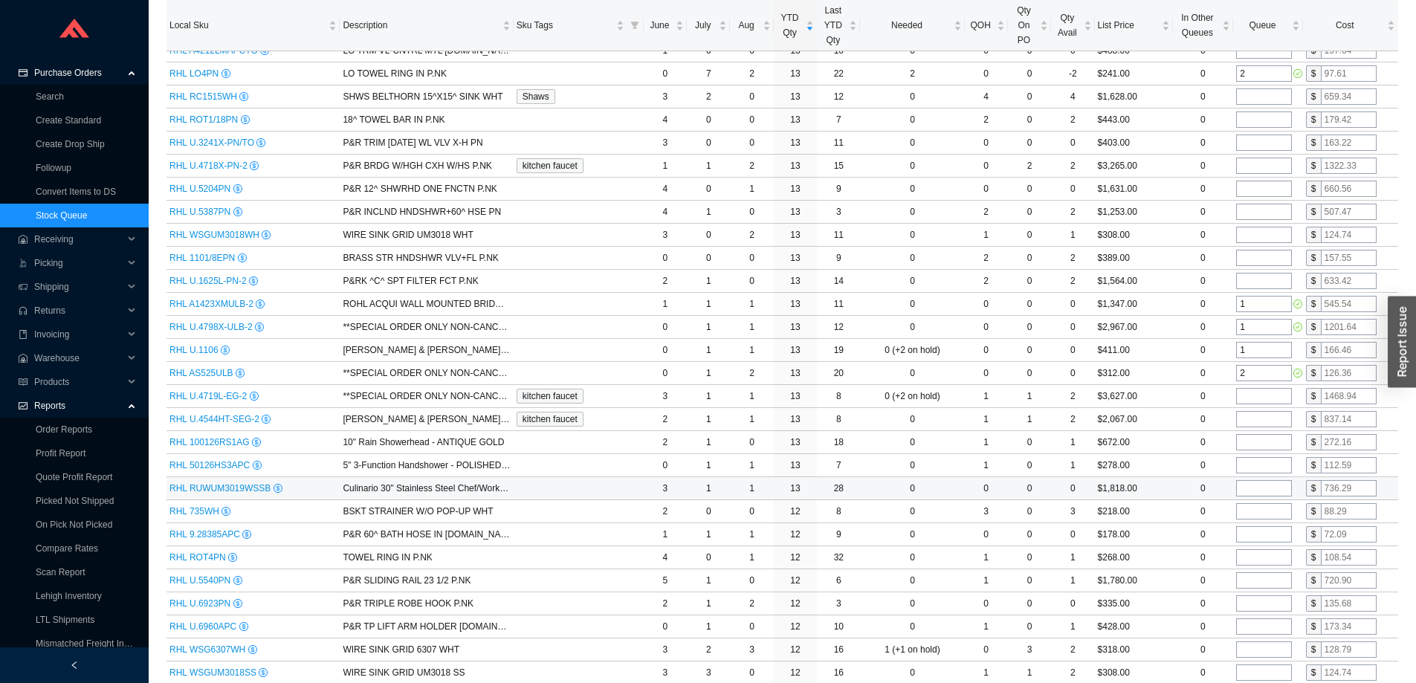
type input "1"
click at [1253, 491] on input "tel" at bounding box center [1265, 488] width 56 height 16
type input "1"
click at [1167, 489] on td "$1,818.00" at bounding box center [1134, 488] width 78 height 23
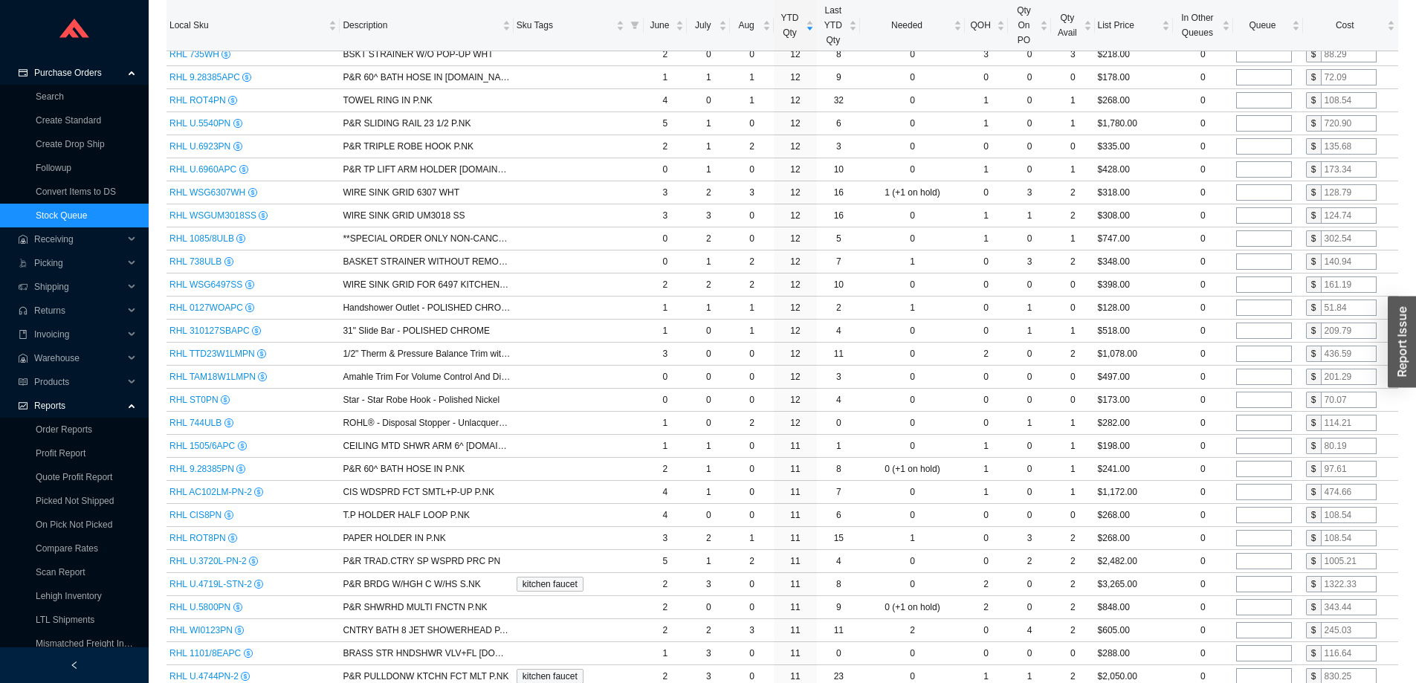
scroll to position [4244, 0]
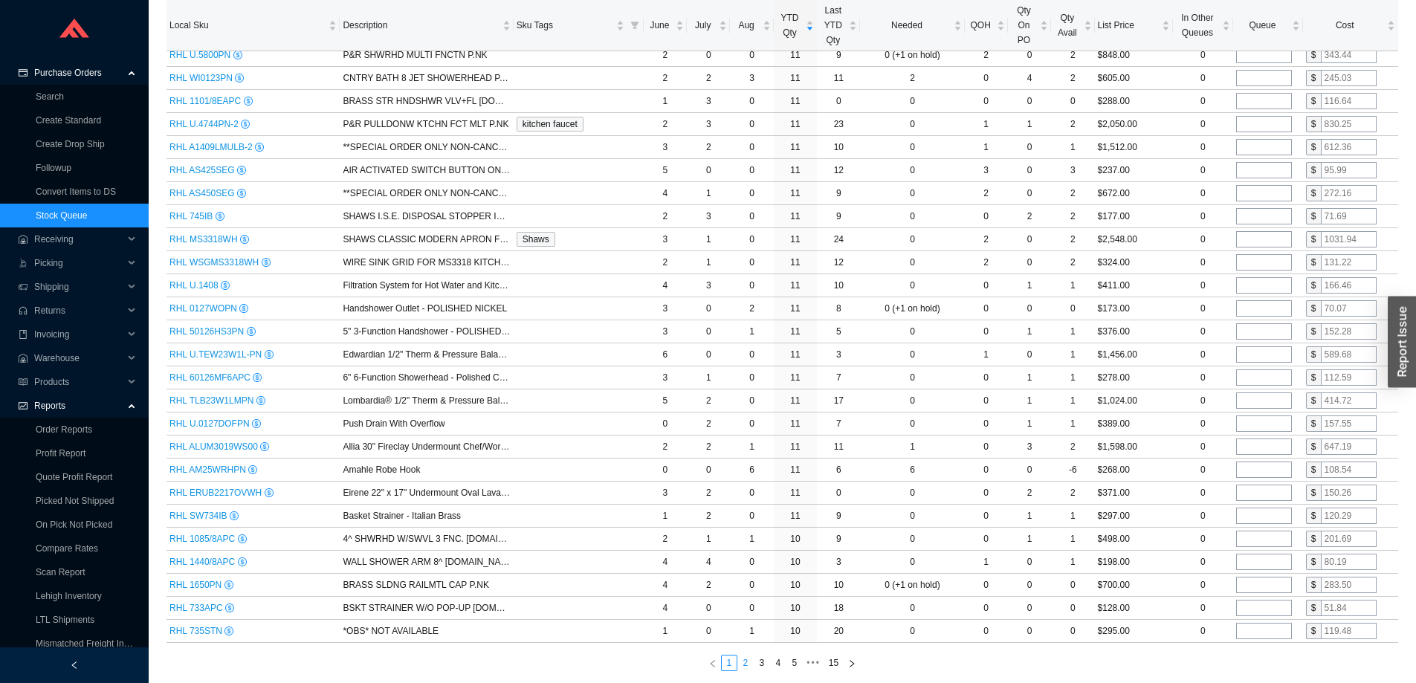
click at [744, 661] on link "2" at bounding box center [745, 663] width 15 height 15
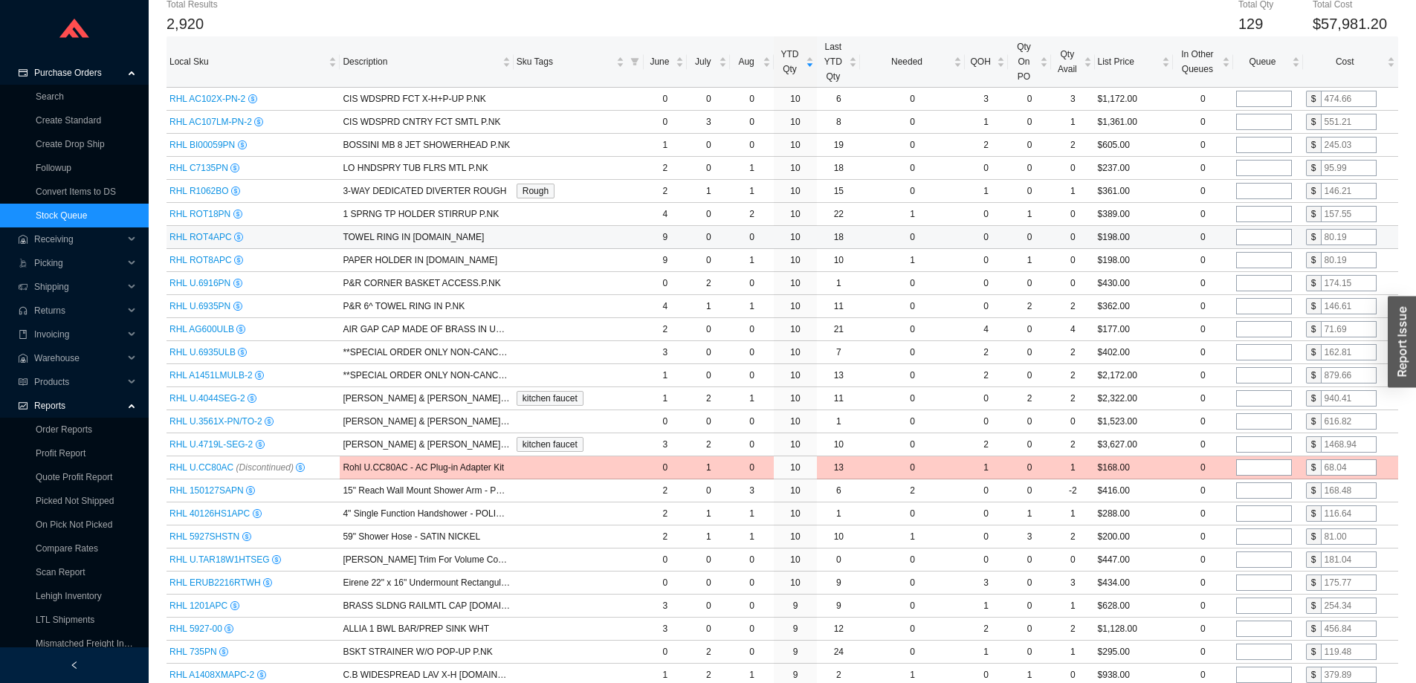
scroll to position [204, 0]
